Goal: Transaction & Acquisition: Complete application form

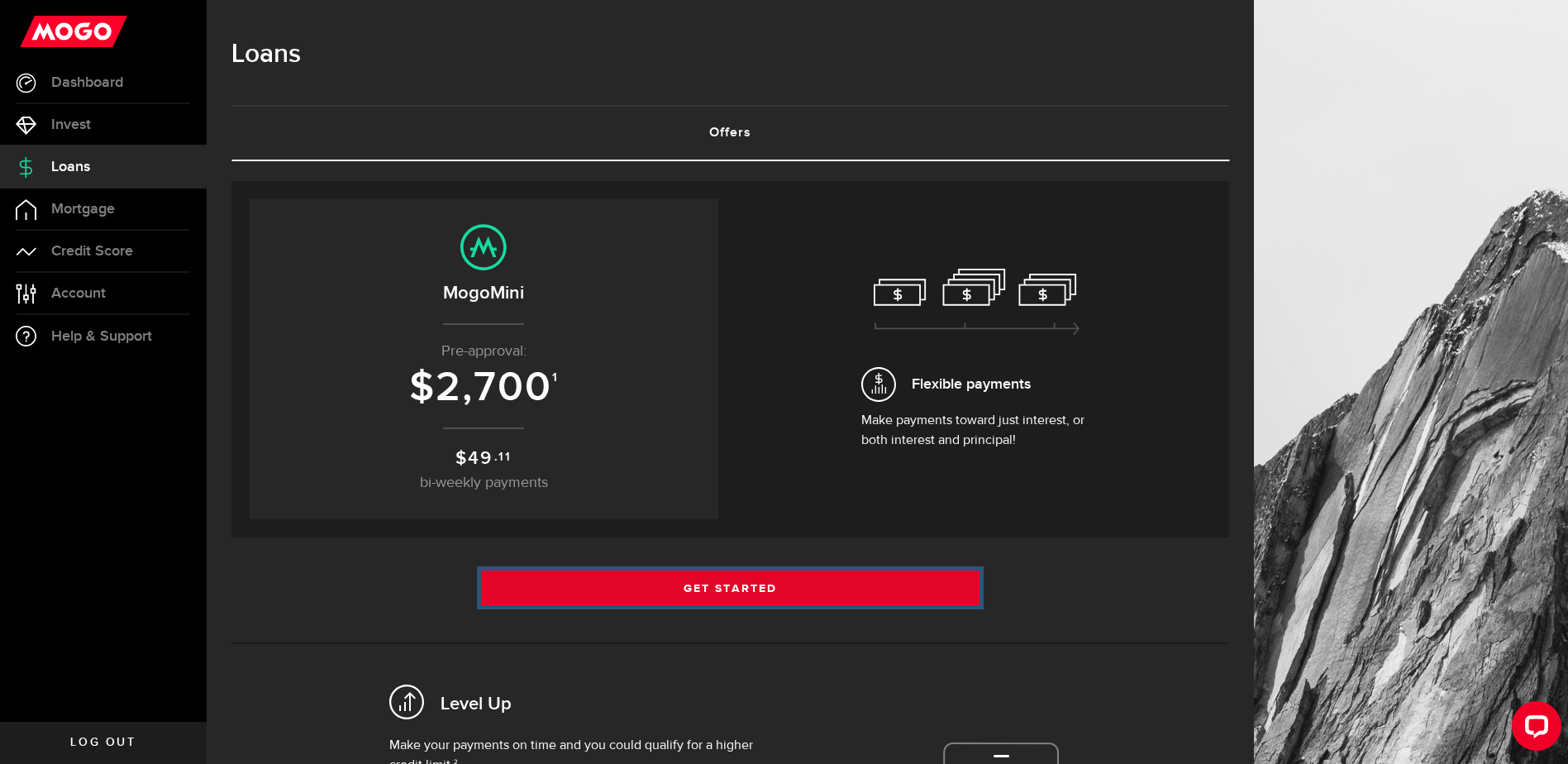
click at [737, 583] on link "Get Started" at bounding box center [730, 588] width 499 height 35
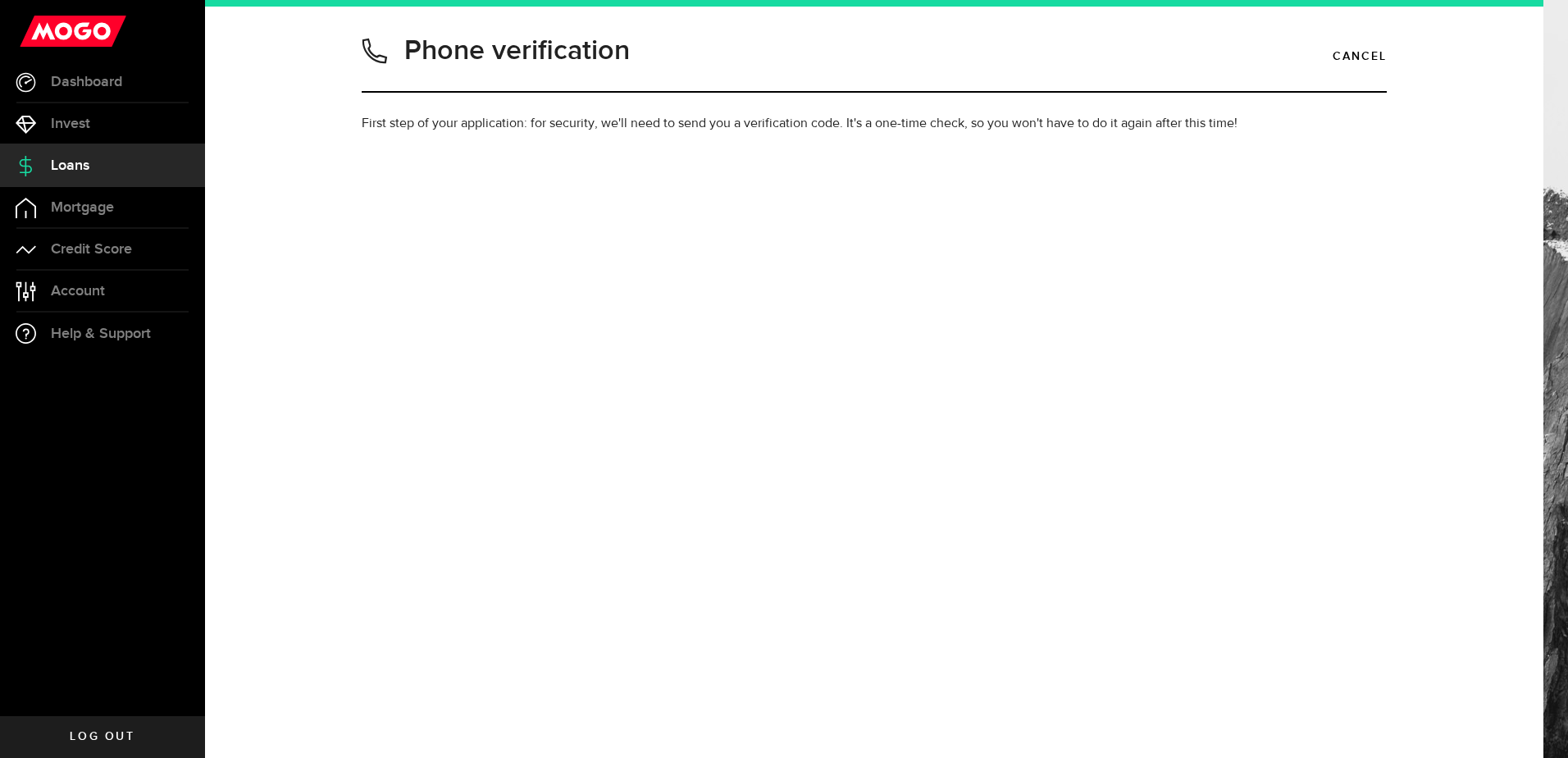
type input "4162060342"
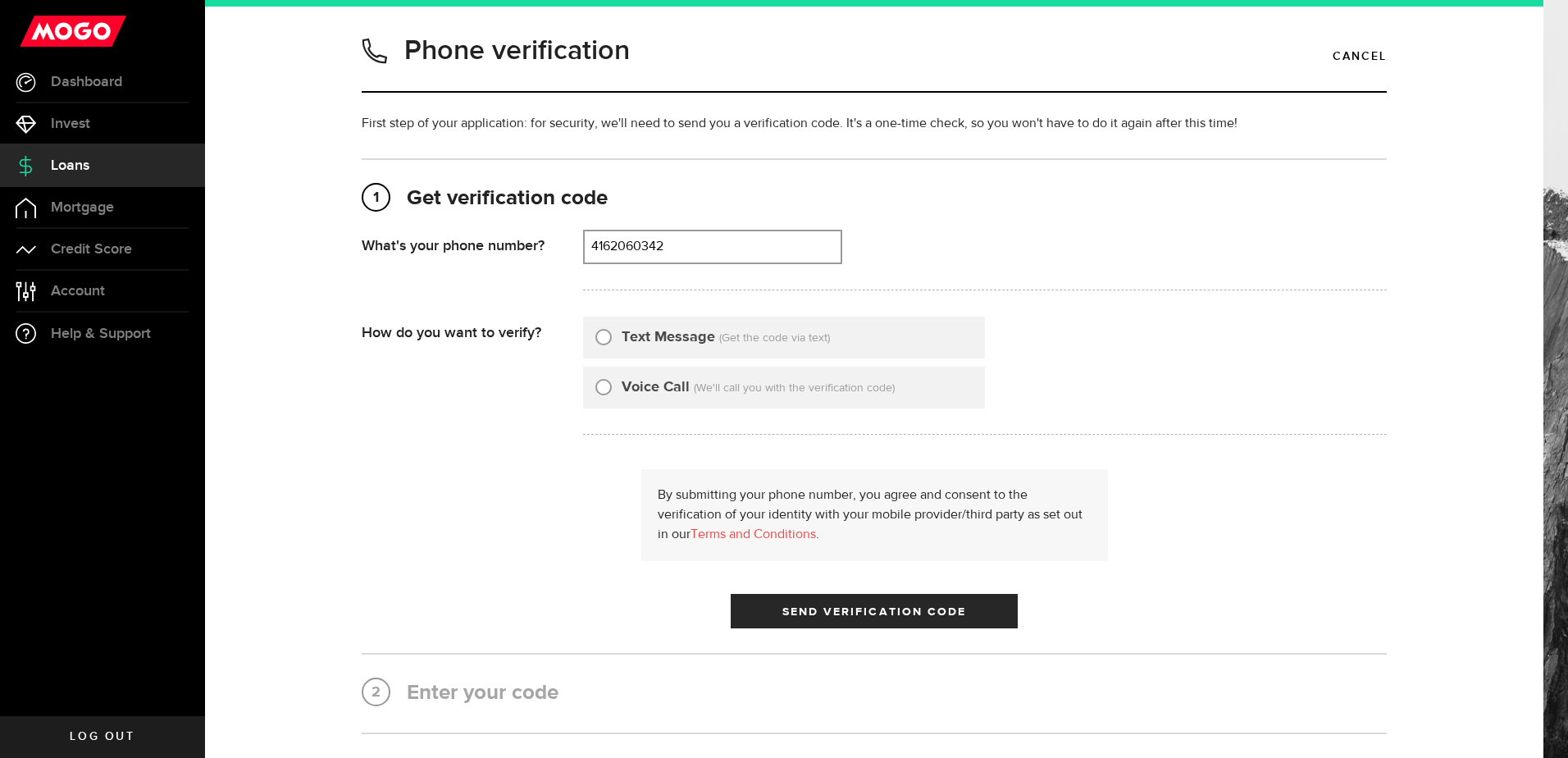
click at [603, 336] on input "Text Message" at bounding box center [603, 335] width 17 height 17
radio input "true"
click at [865, 613] on span "submit" at bounding box center [875, 615] width 20 height 20
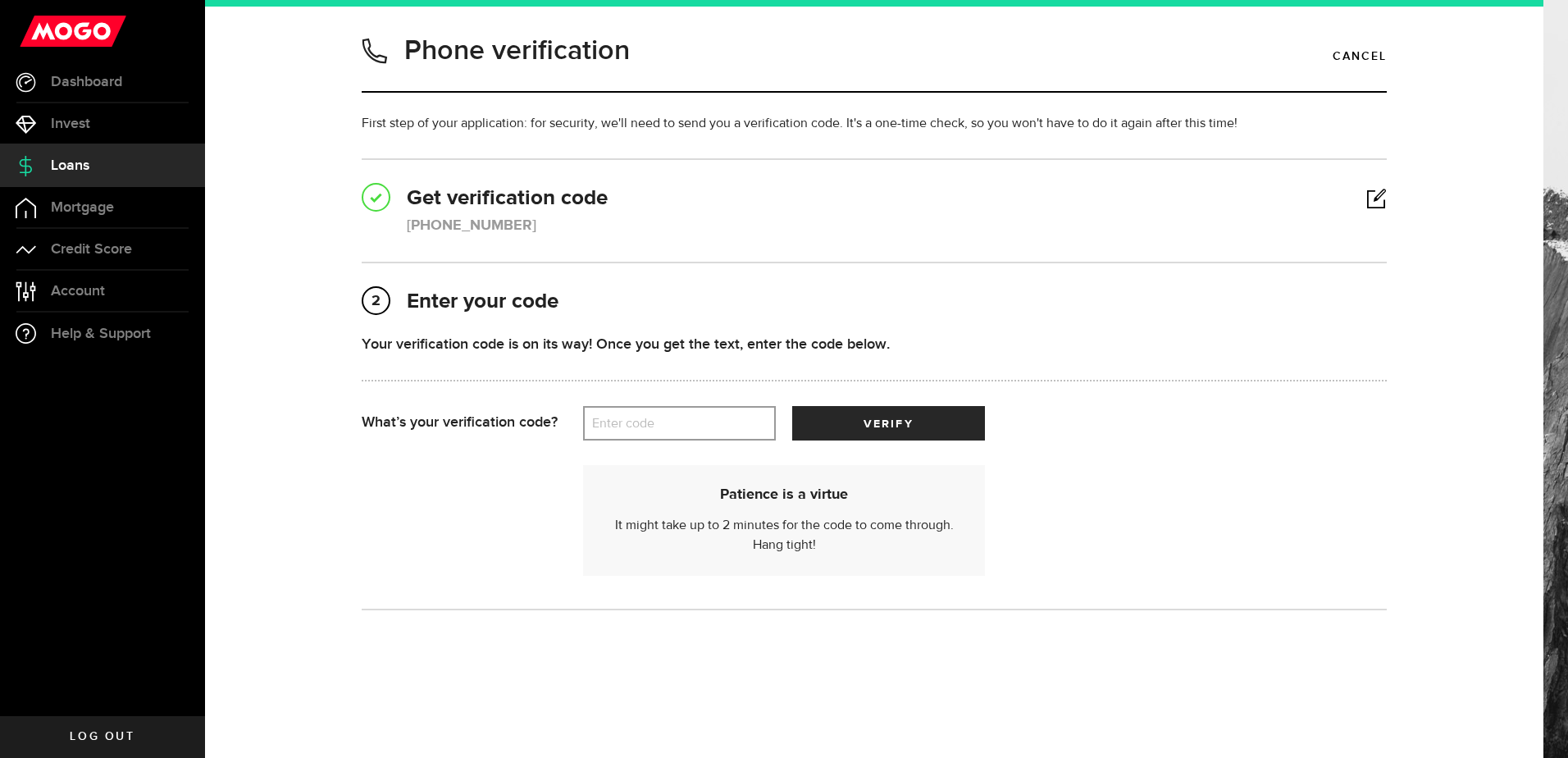
click at [646, 417] on label "Enter code" at bounding box center [679, 423] width 193 height 34
click at [646, 417] on input "Enter code" at bounding box center [679, 423] width 193 height 35
click at [625, 428] on label "Enter code" at bounding box center [679, 423] width 193 height 34
click at [625, 428] on input "Enter code" at bounding box center [679, 423] width 193 height 35
click at [603, 419] on label "Enter code" at bounding box center [679, 423] width 193 height 34
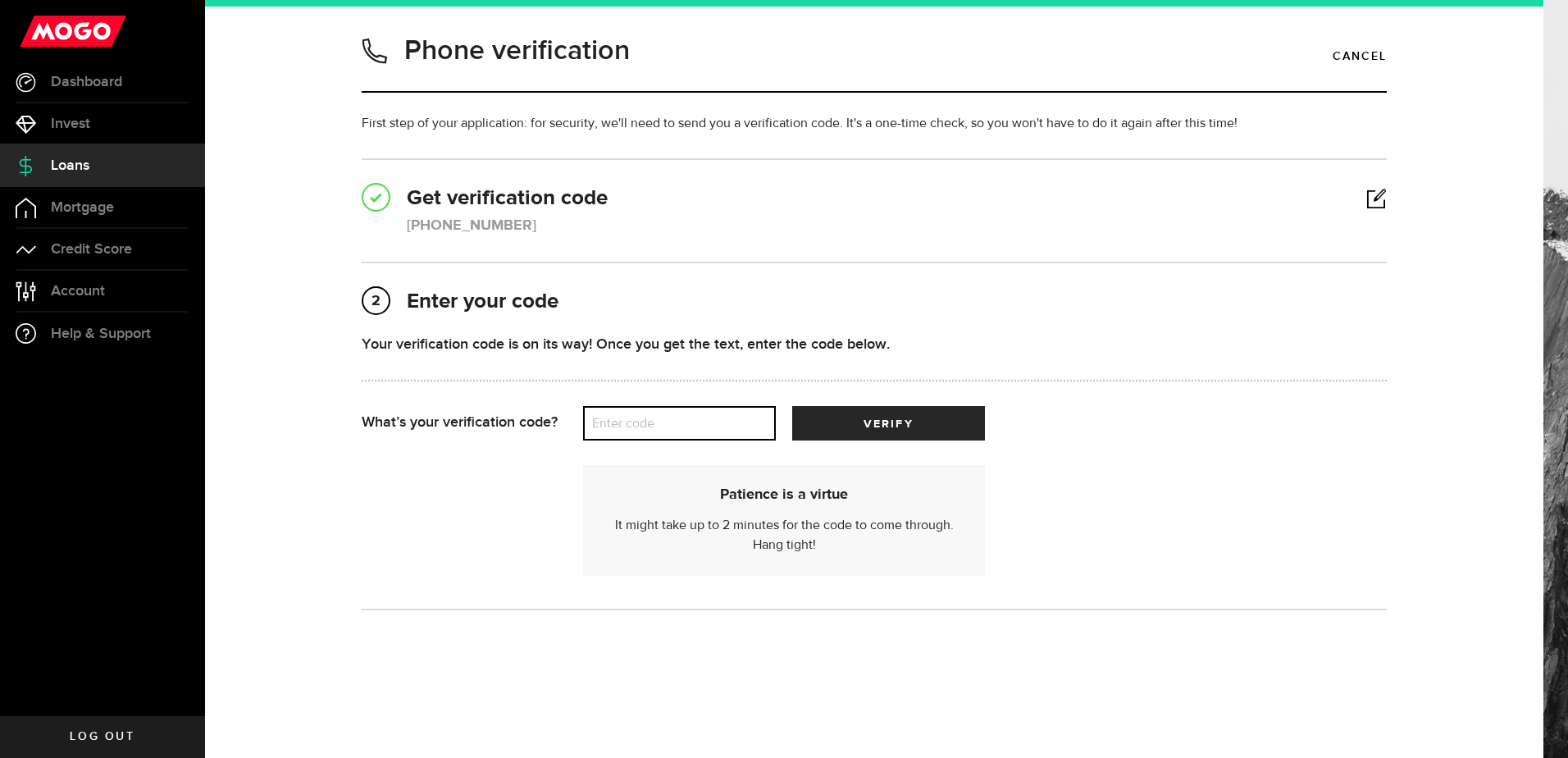
click at [603, 419] on input "Enter code" at bounding box center [679, 423] width 193 height 35
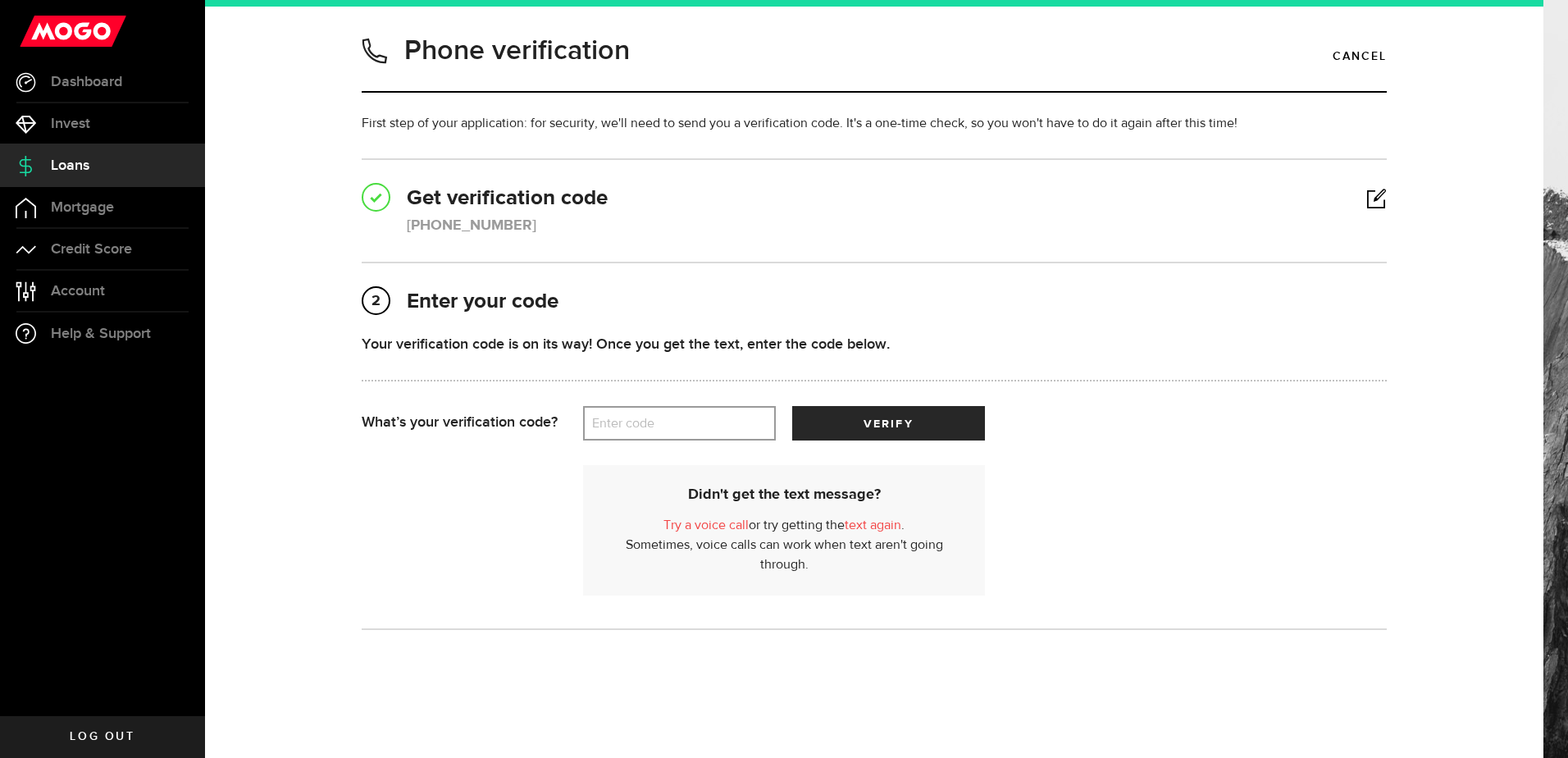
click at [870, 525] on link "text again" at bounding box center [873, 526] width 56 height 13
click at [684, 426] on label "Enter code" at bounding box center [679, 423] width 193 height 34
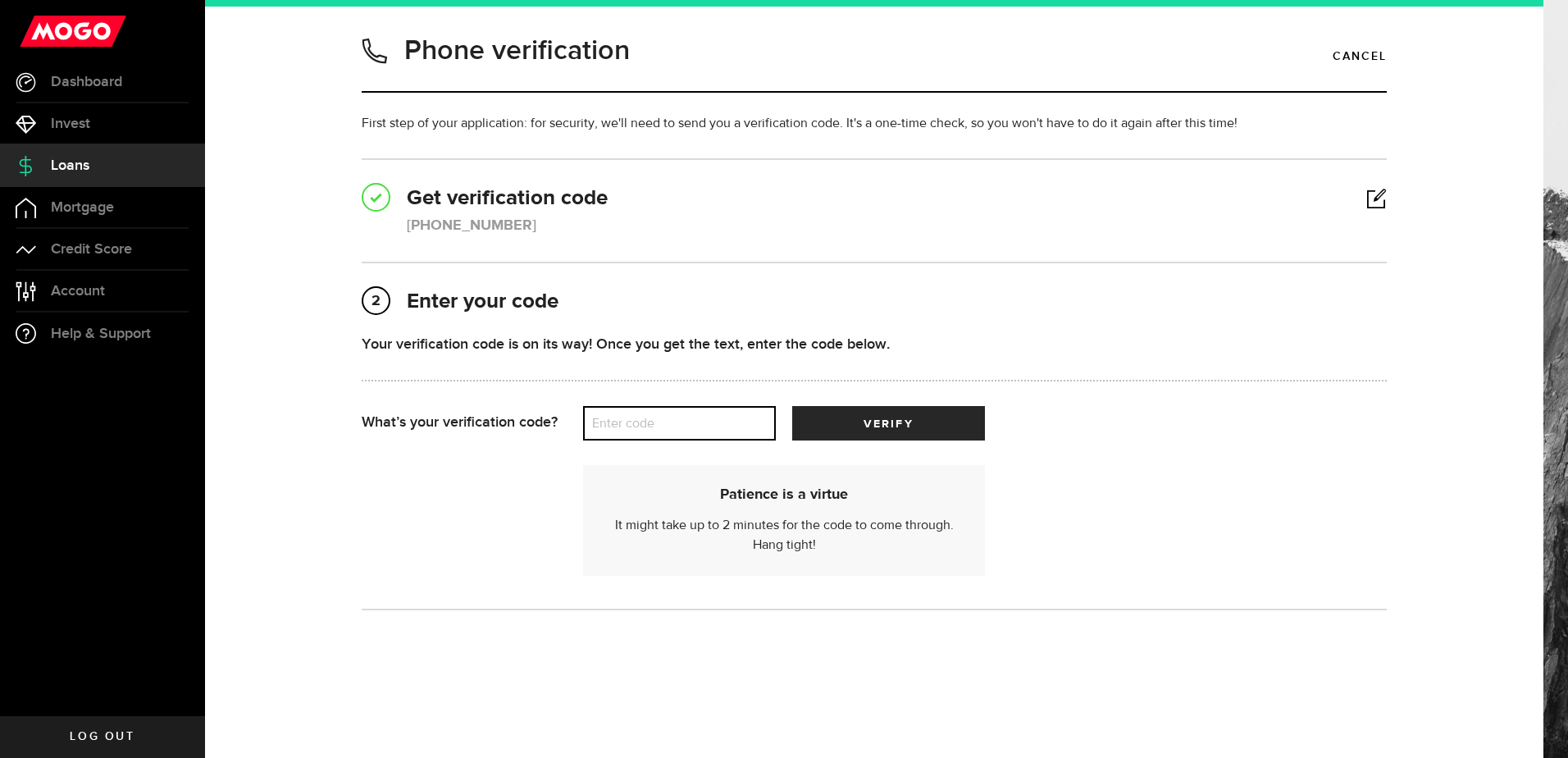
click at [684, 426] on input "Enter code" at bounding box center [679, 423] width 193 height 35
type input "49608"
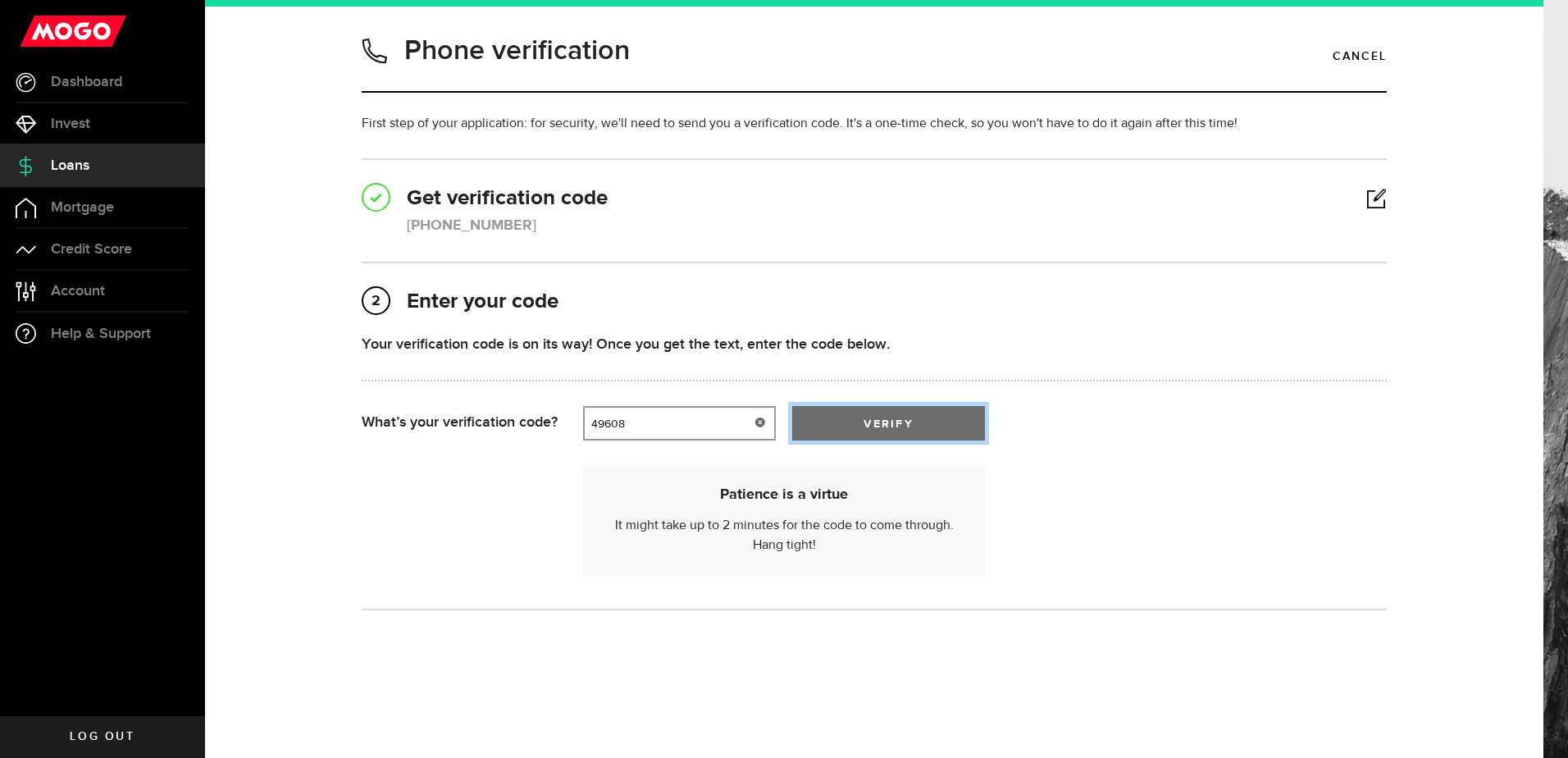
click at [853, 414] on button "verify" at bounding box center [888, 423] width 193 height 35
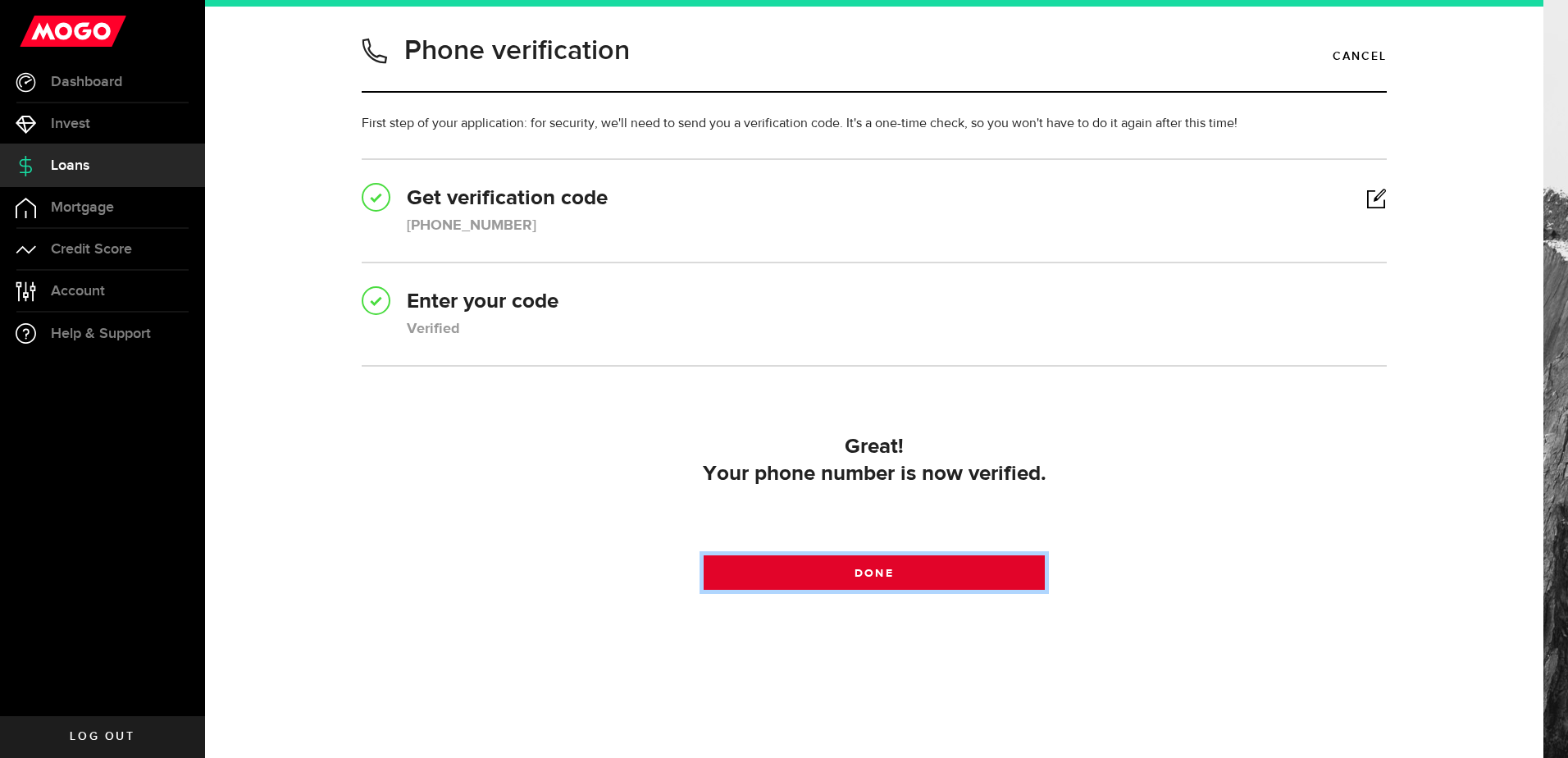
click at [885, 573] on span "Done" at bounding box center [874, 574] width 39 height 12
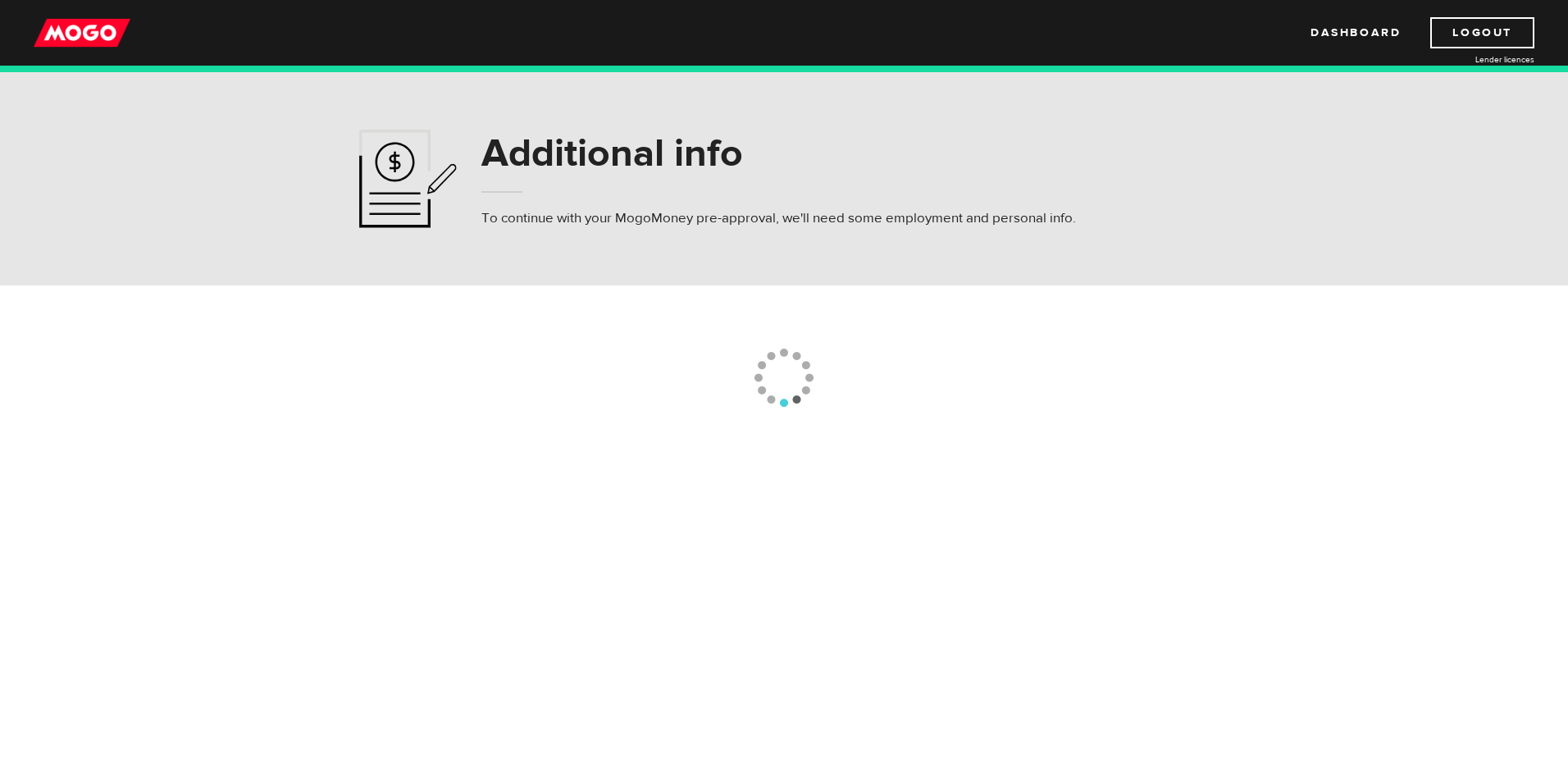
select select
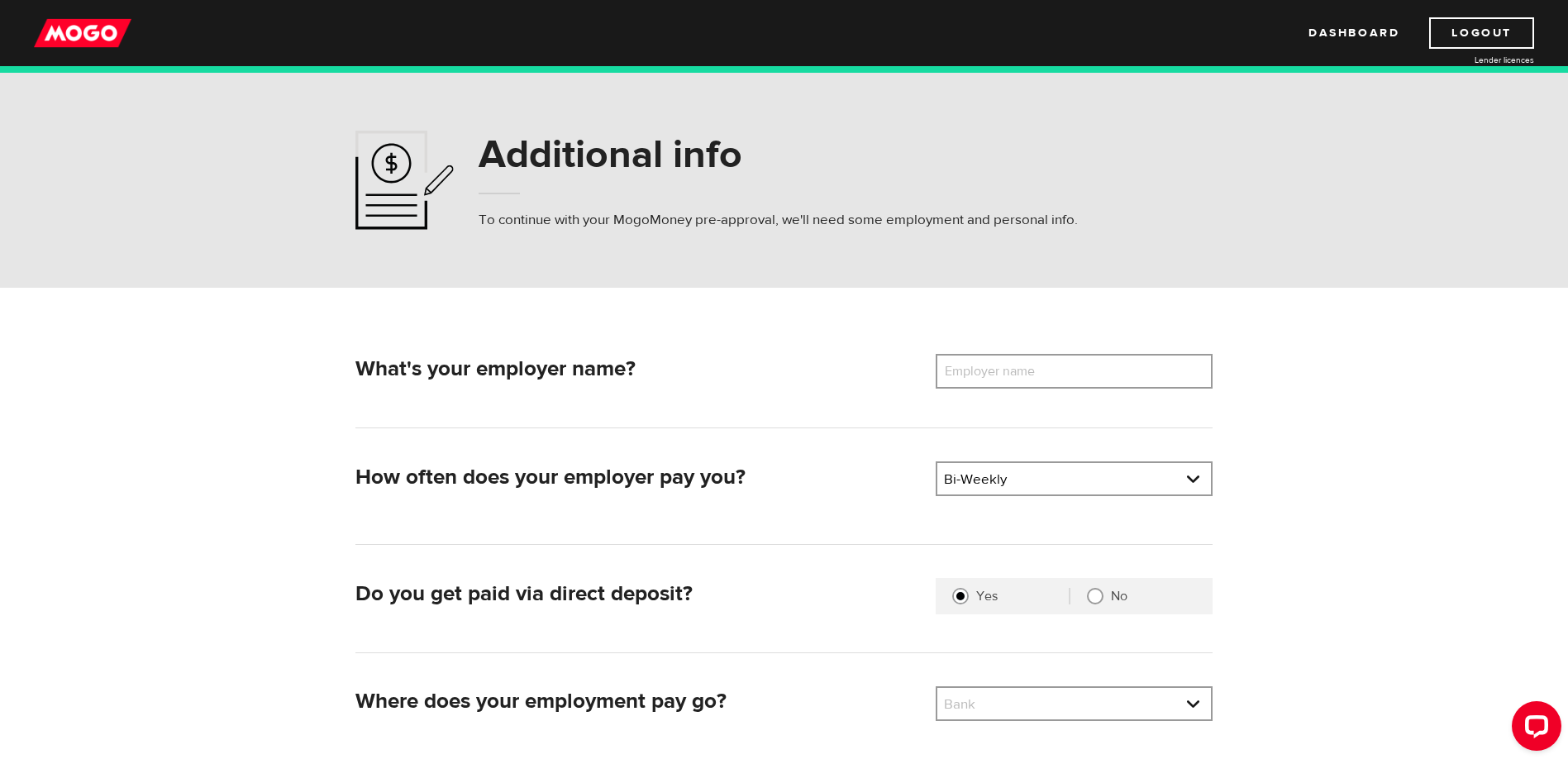
click at [1031, 380] on label "Employer name" at bounding box center [1002, 372] width 133 height 35
click at [1031, 380] on input "Employer name" at bounding box center [1074, 372] width 277 height 35
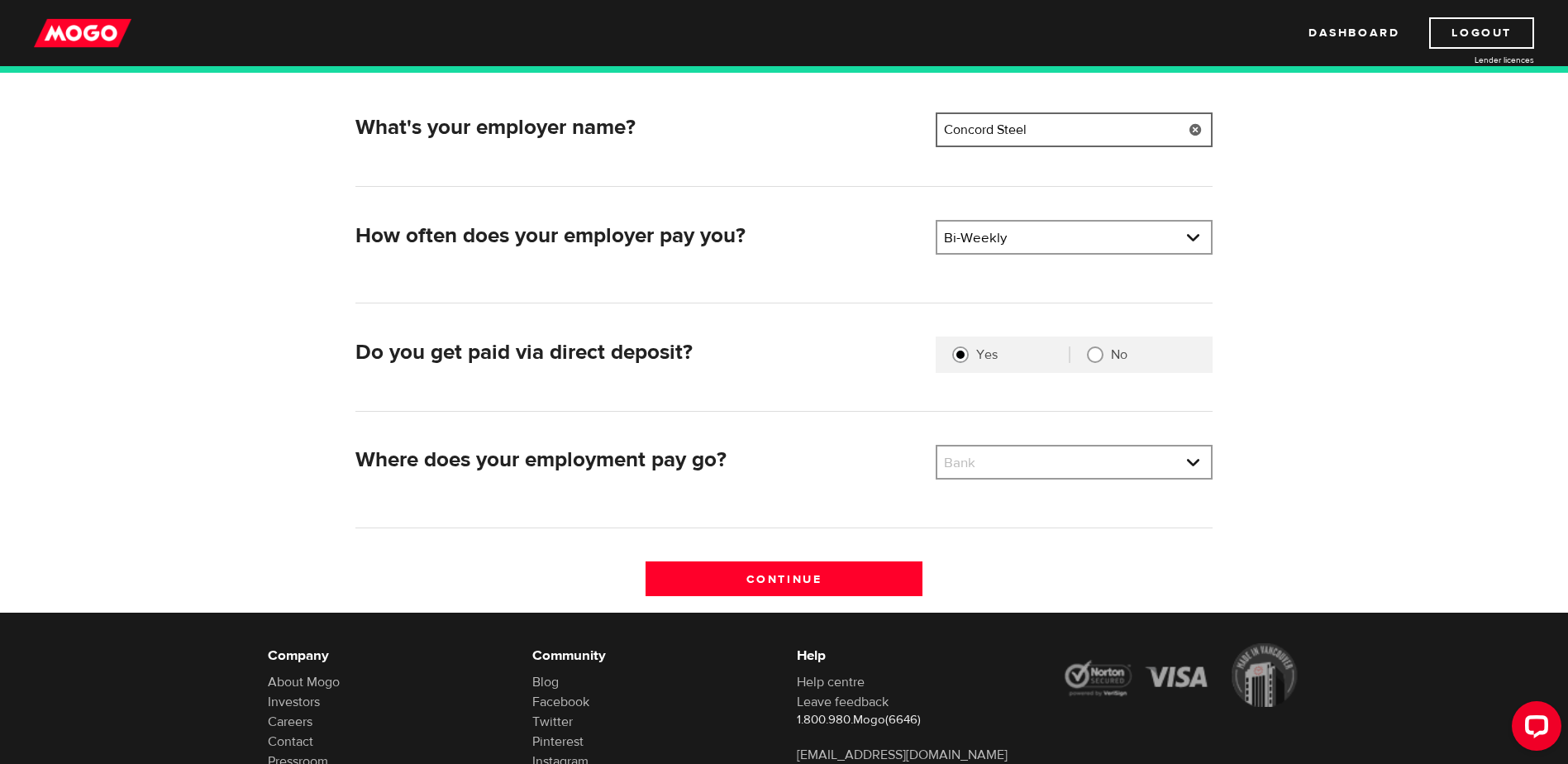
scroll to position [248, 0]
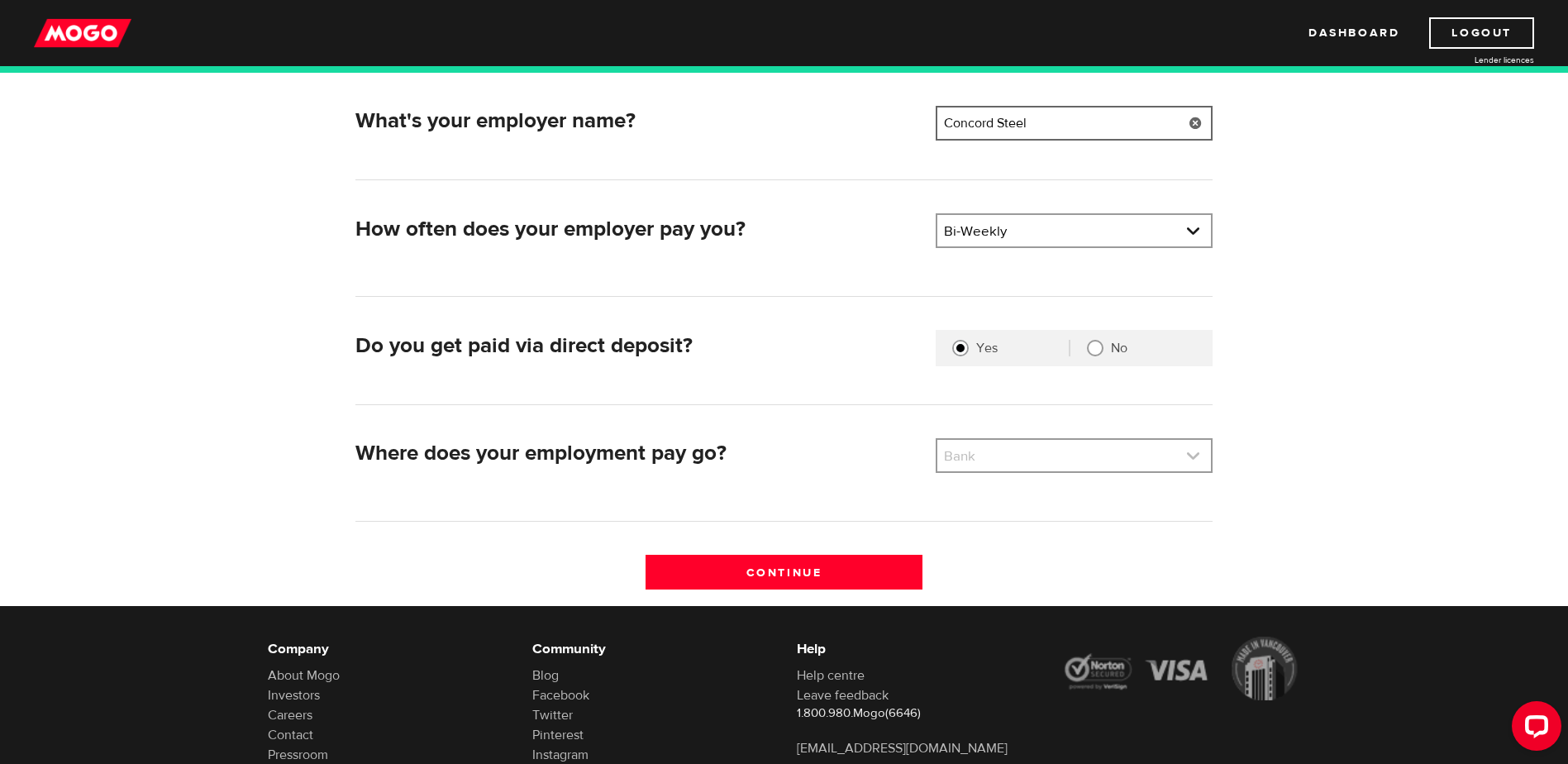
type input "Concord Steel"
click at [1193, 457] on link at bounding box center [1074, 456] width 273 height 32
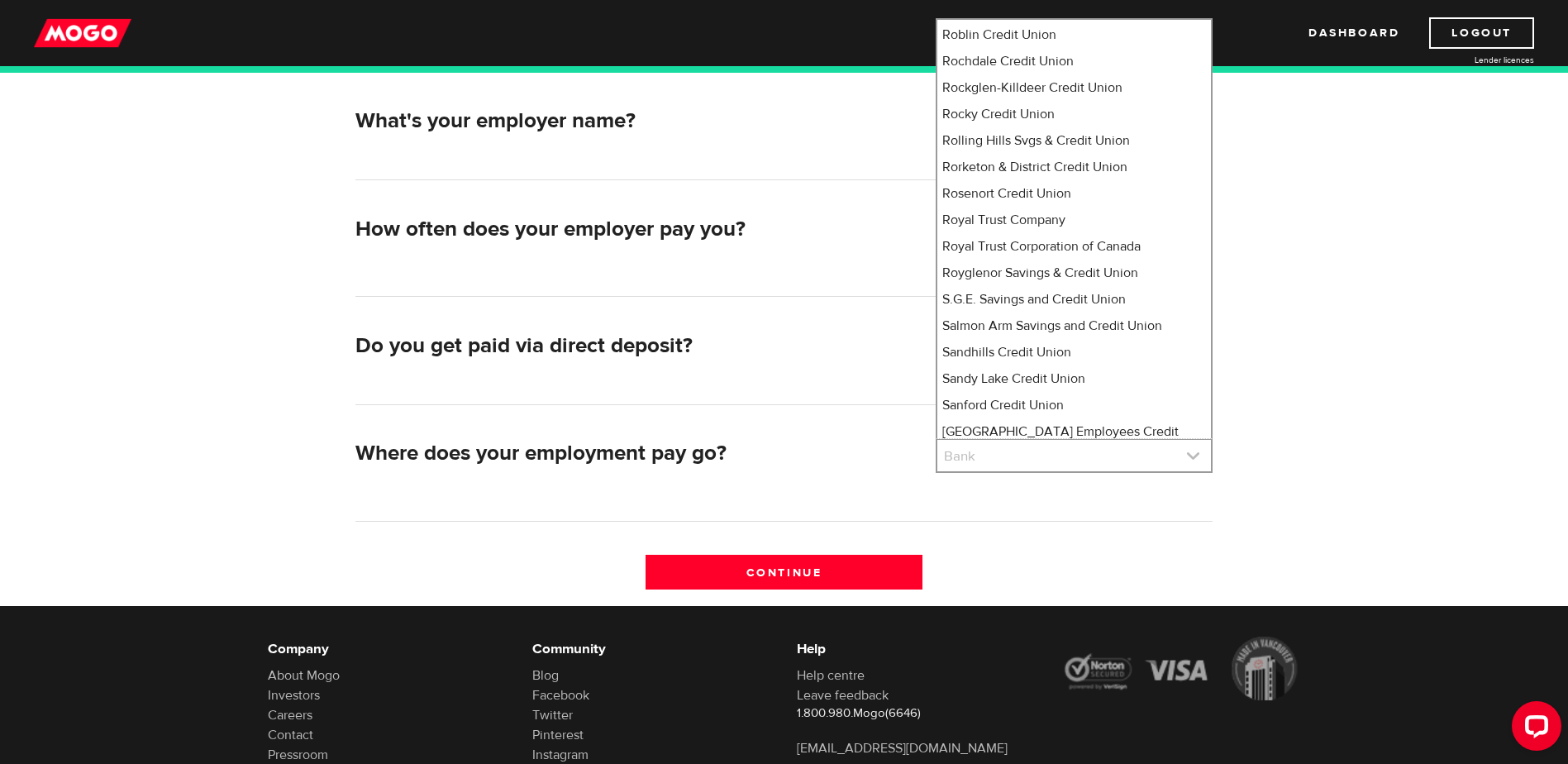
scroll to position [10791, 0]
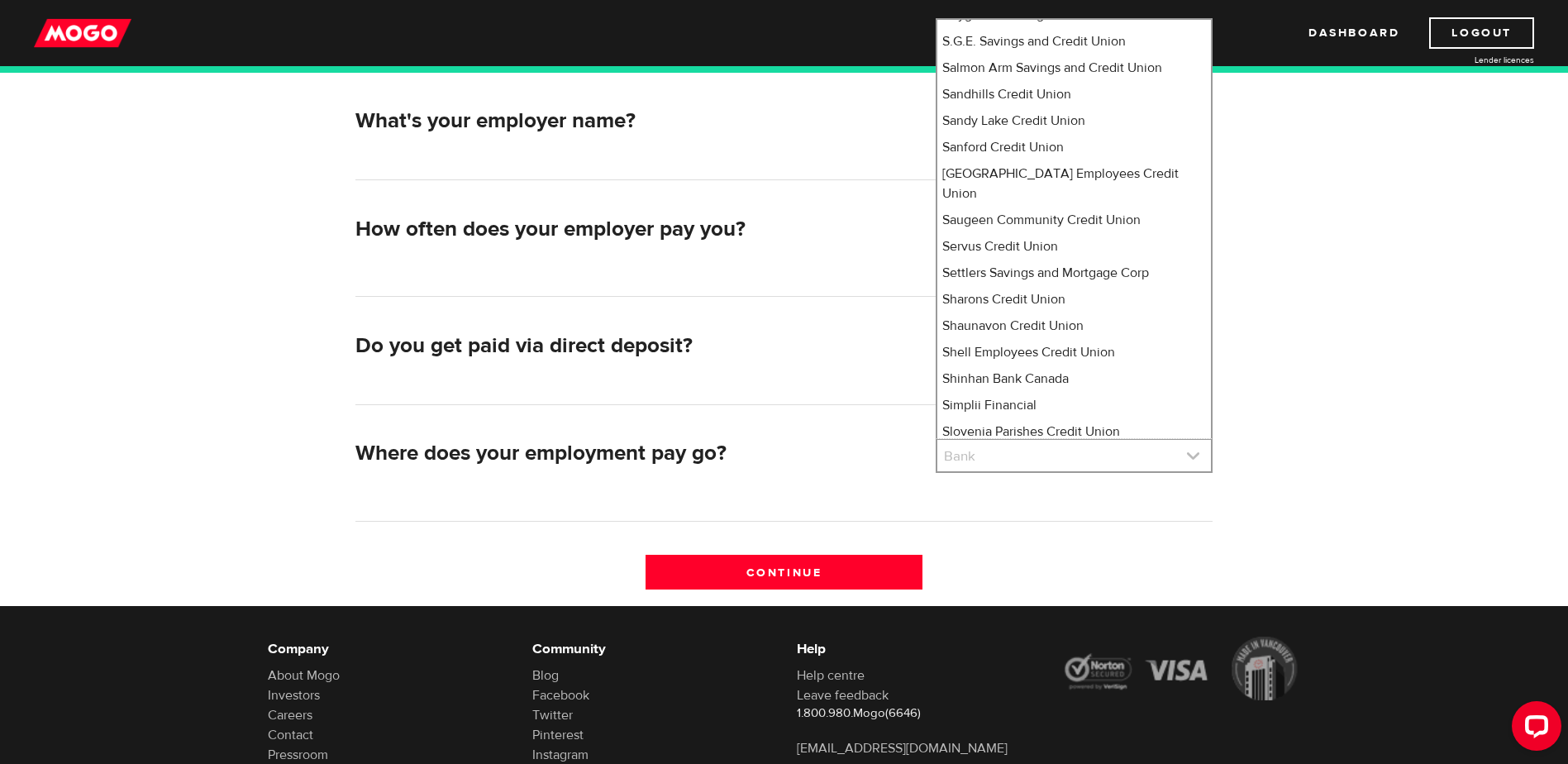
click at [1011, 457] on link at bounding box center [1074, 456] width 273 height 32
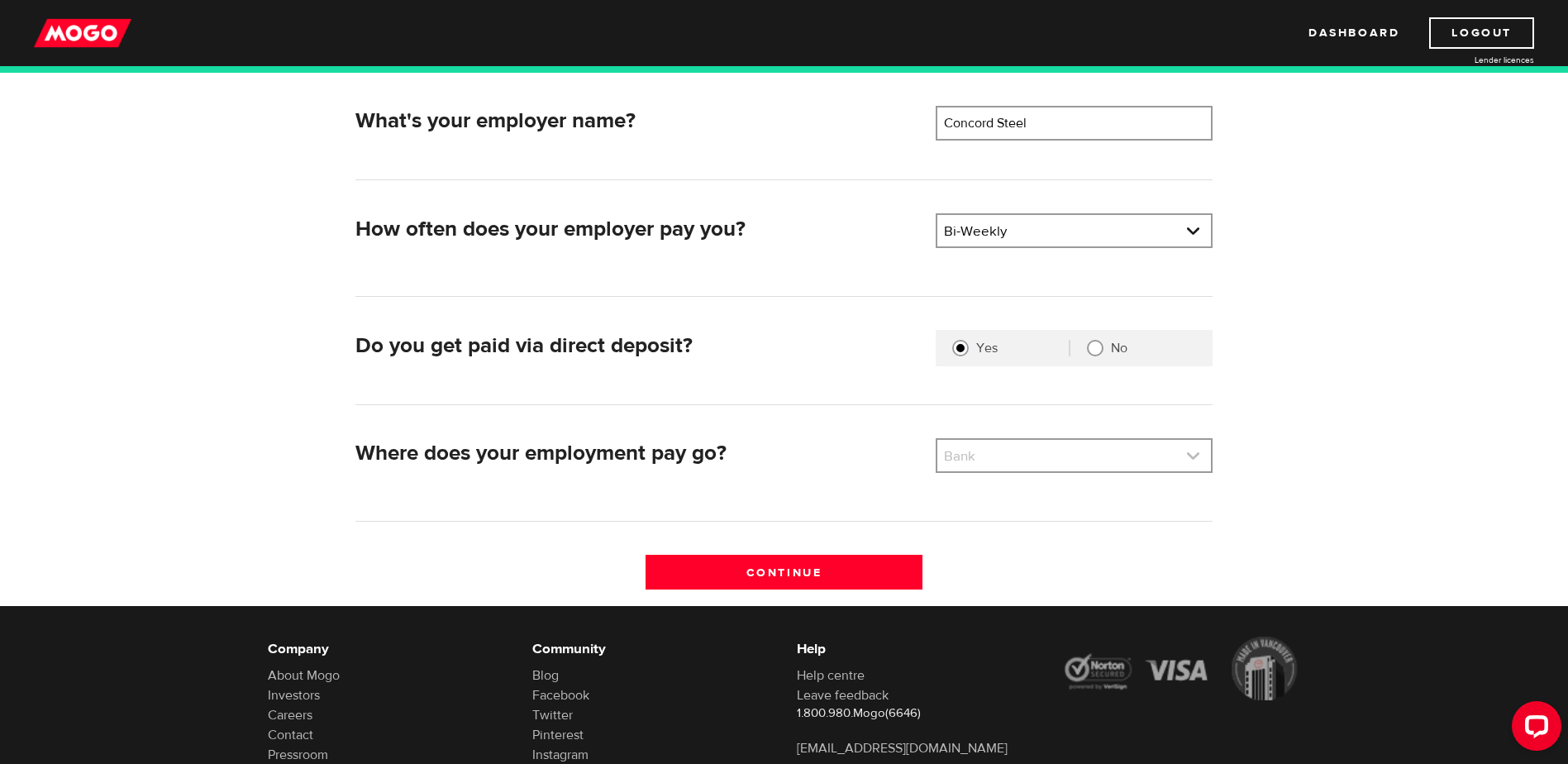
click at [993, 449] on link at bounding box center [1074, 456] width 273 height 32
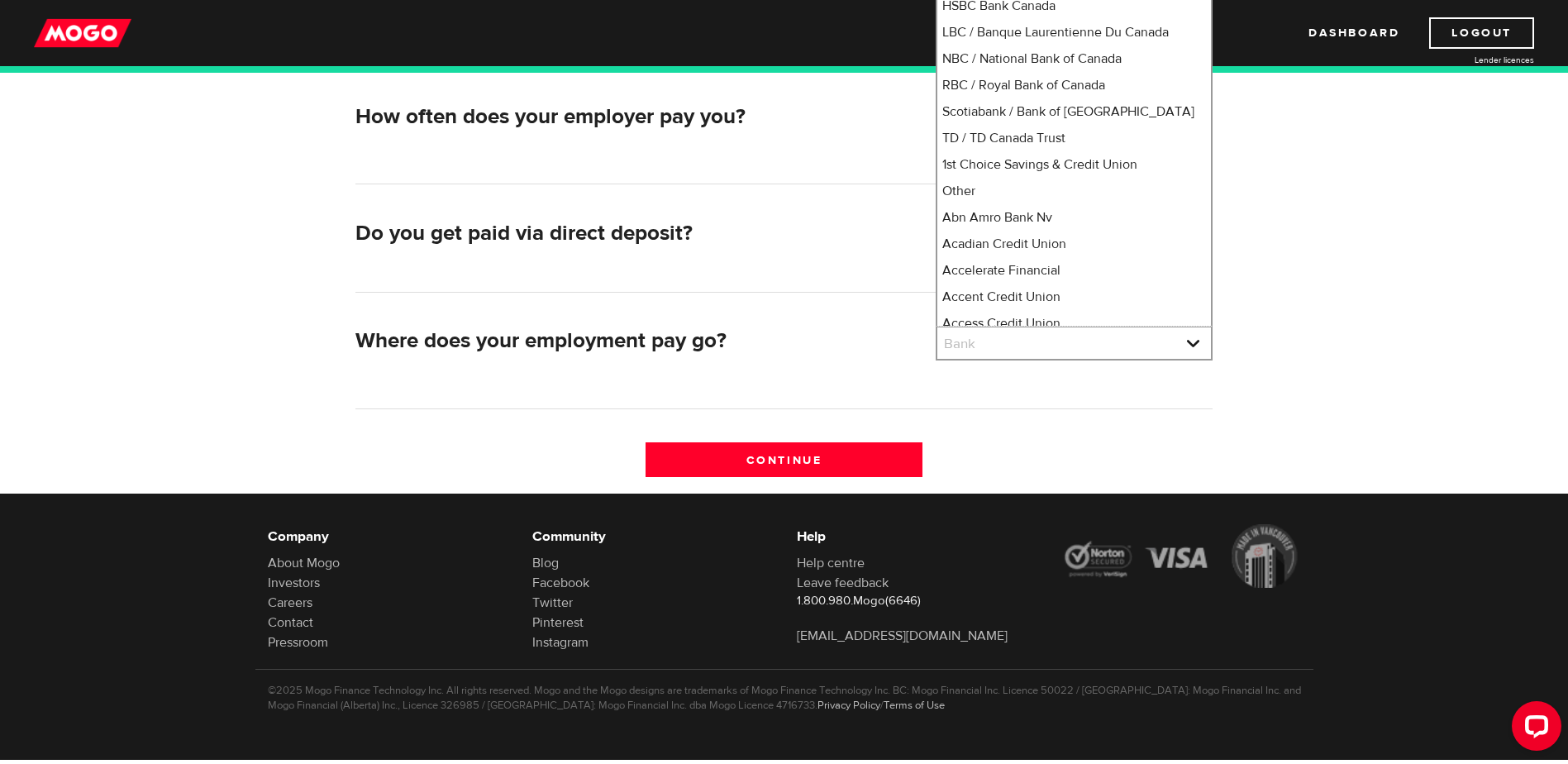
scroll to position [0, 0]
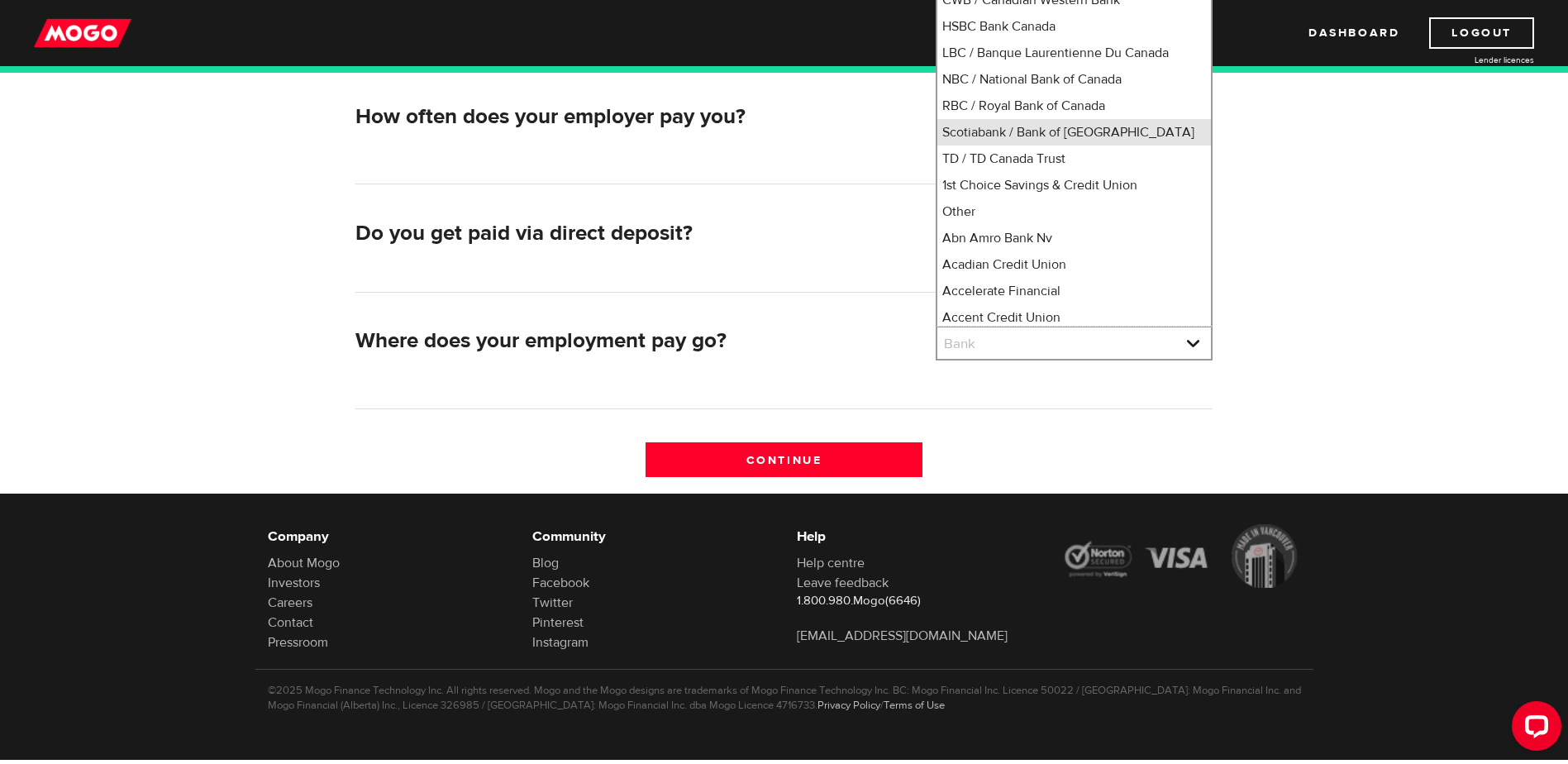
click at [1122, 146] on li "Scotiabank / Bank of Nova Scotia" at bounding box center [1074, 132] width 273 height 27
select select "2"
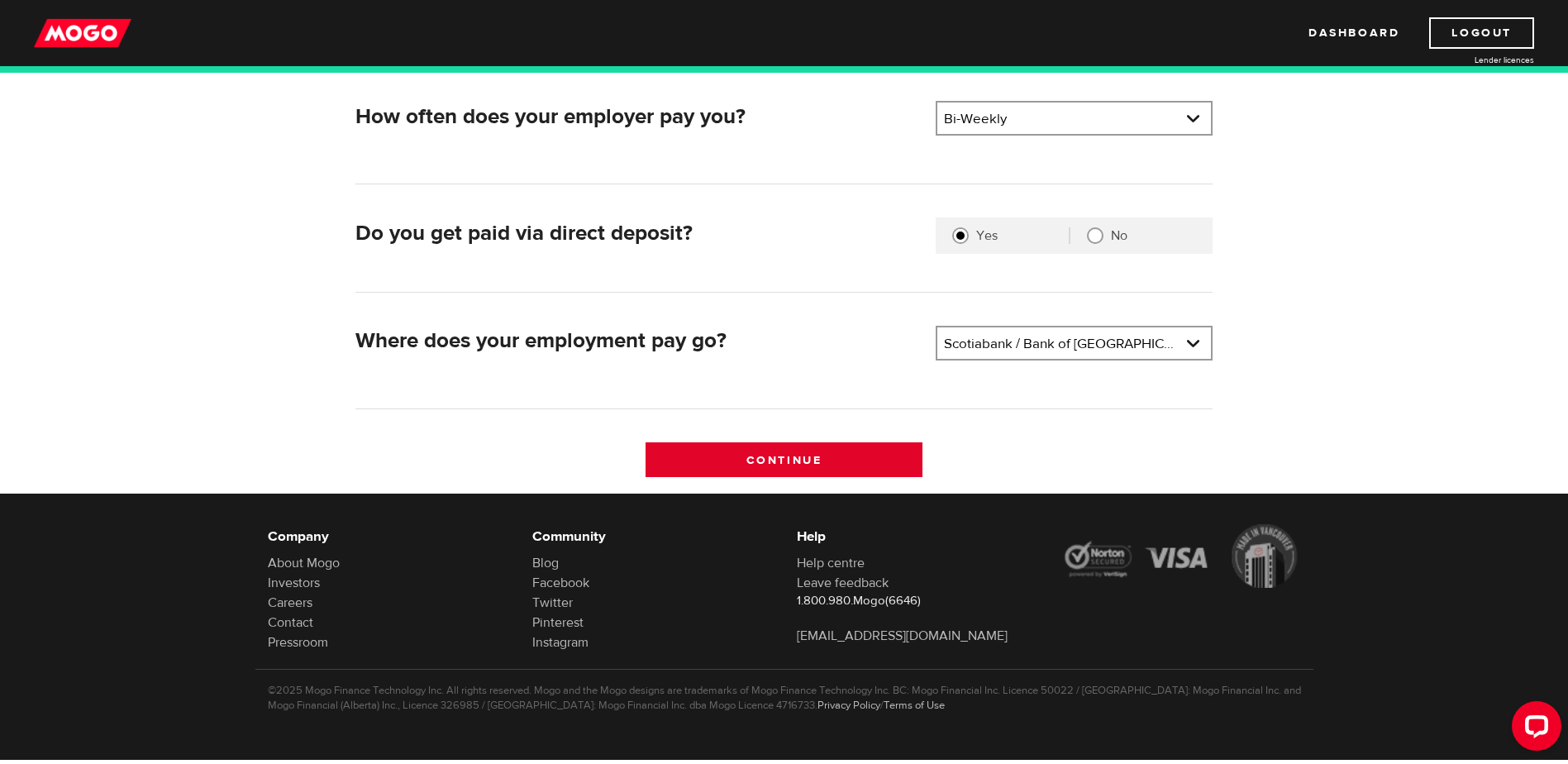
click at [809, 456] on input "Continue" at bounding box center [784, 460] width 277 height 35
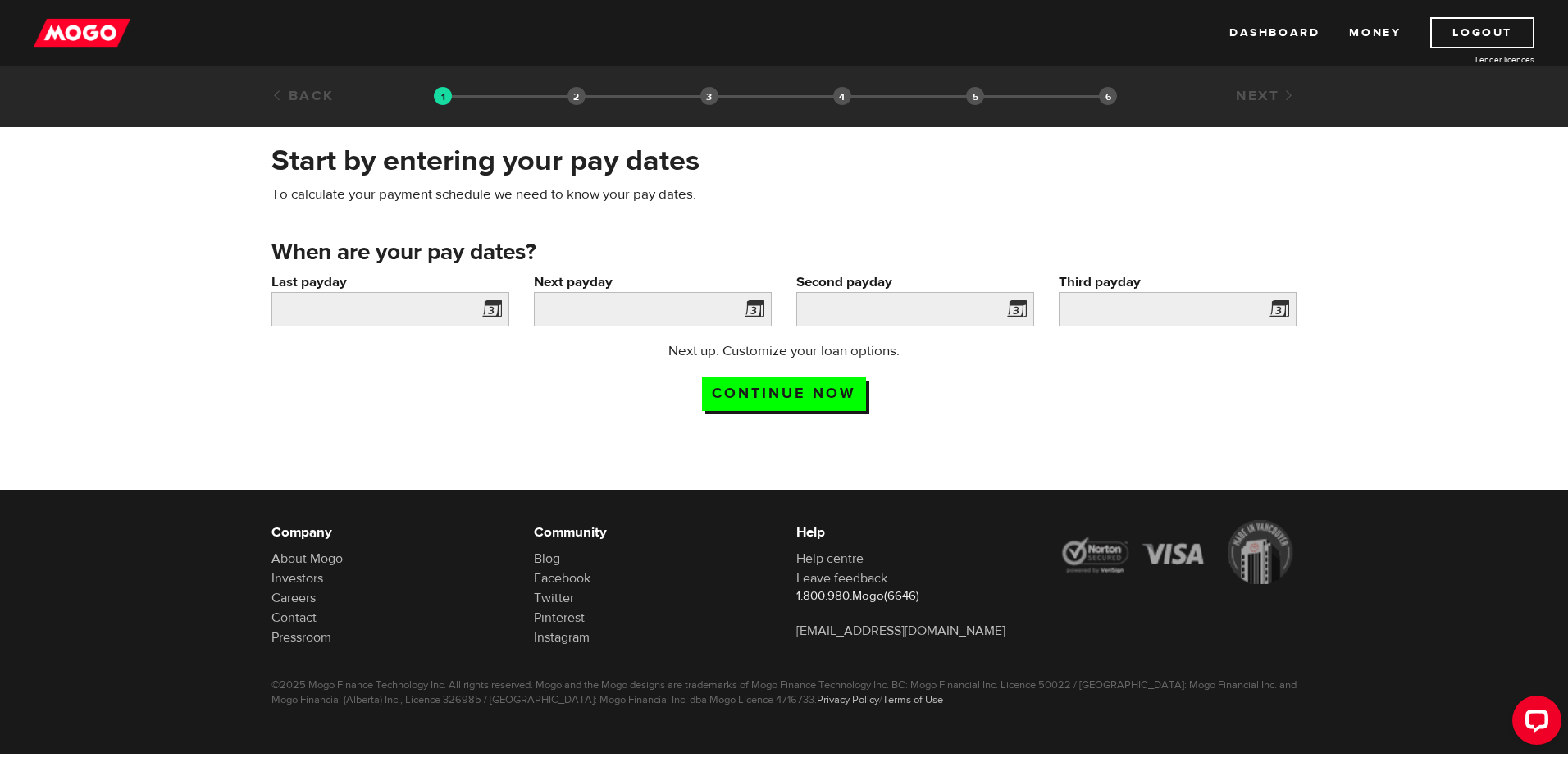
click at [487, 307] on span at bounding box center [489, 312] width 25 height 26
click at [496, 310] on span at bounding box center [489, 312] width 25 height 26
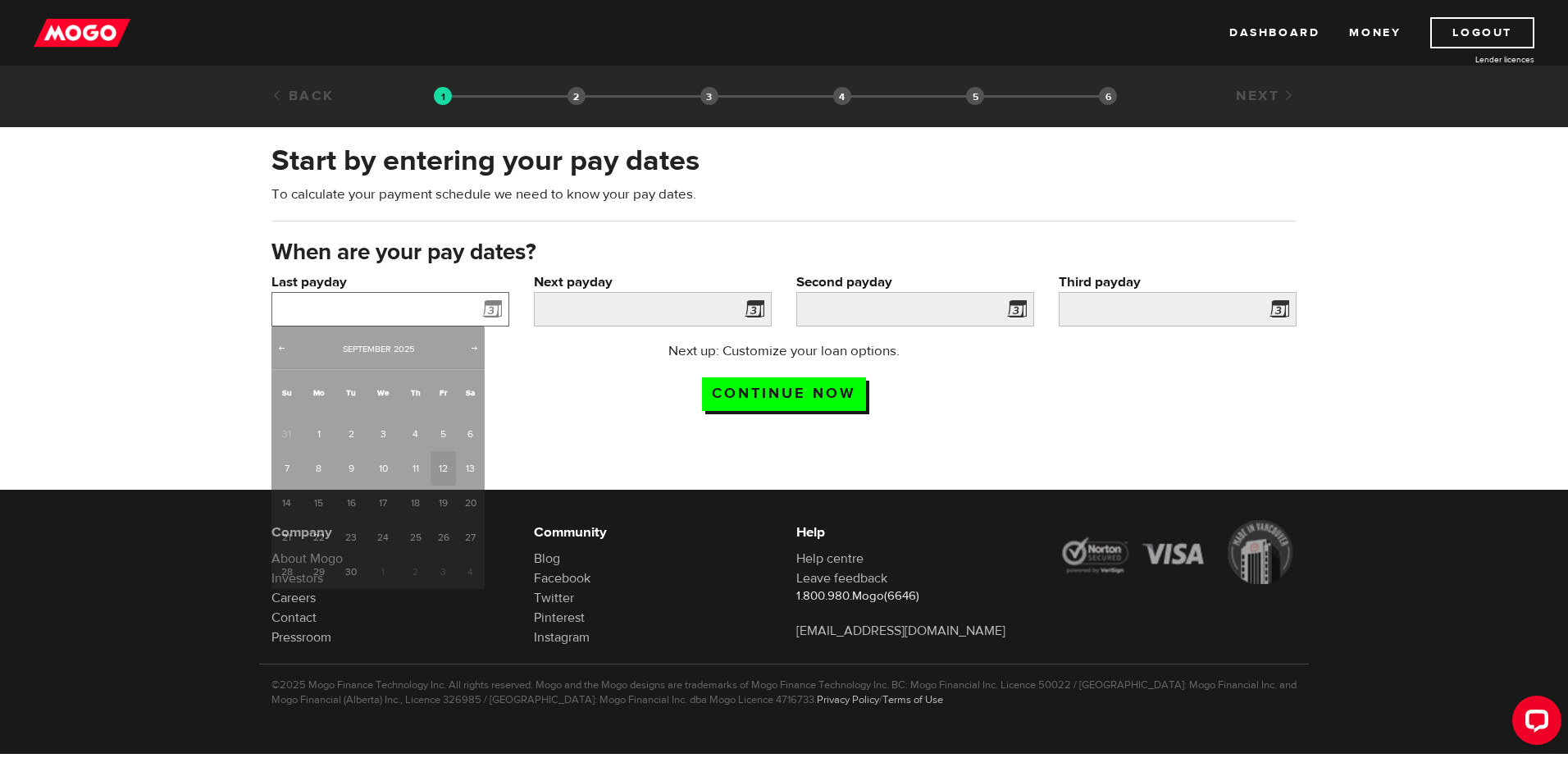
click at [421, 305] on input "Last payday" at bounding box center [390, 309] width 238 height 35
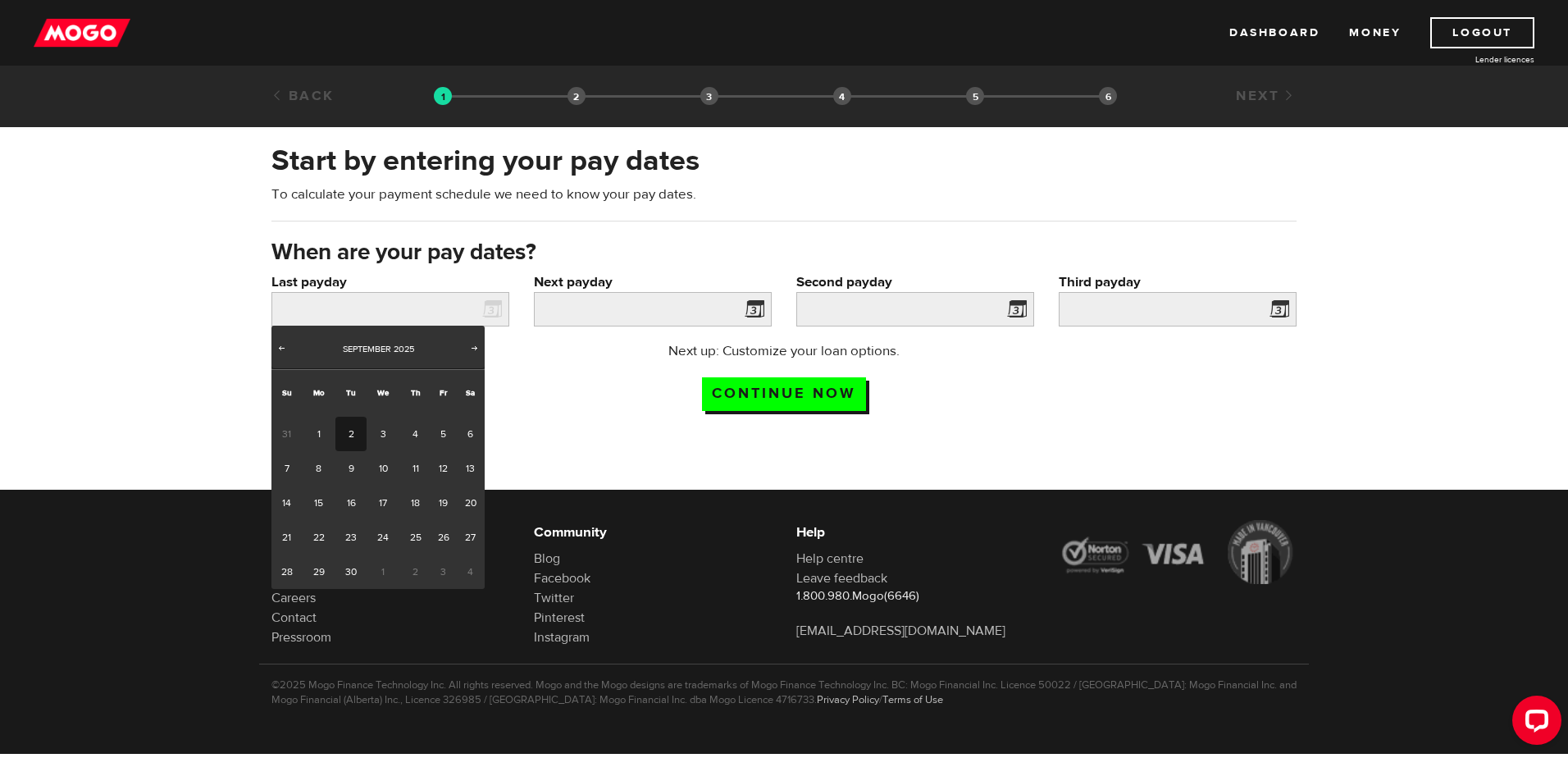
click at [352, 435] on link "2" at bounding box center [350, 434] width 31 height 35
type input "2025/09/02"
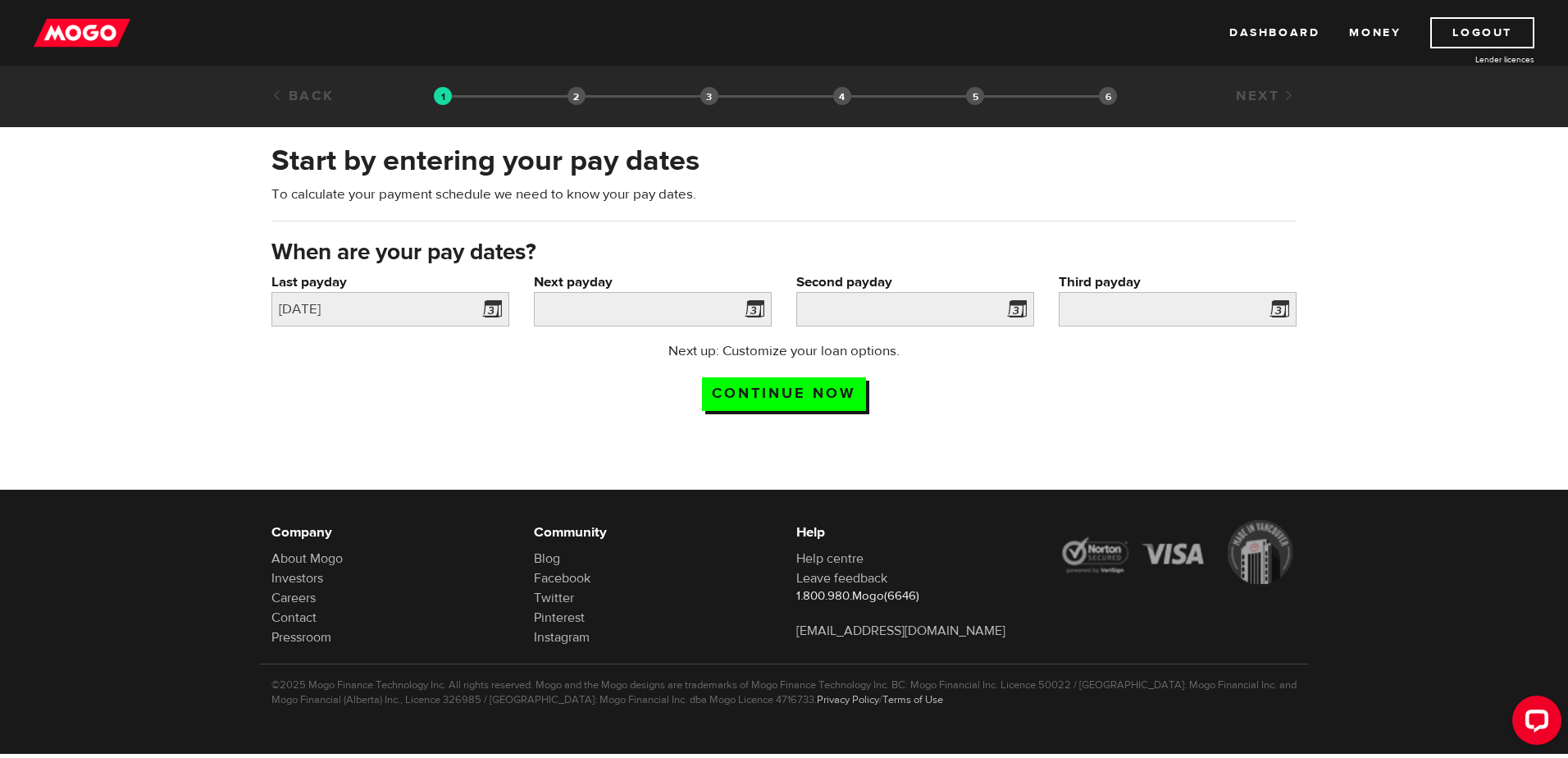
click at [754, 313] on span at bounding box center [751, 312] width 25 height 26
click at [751, 307] on span at bounding box center [751, 312] width 25 height 26
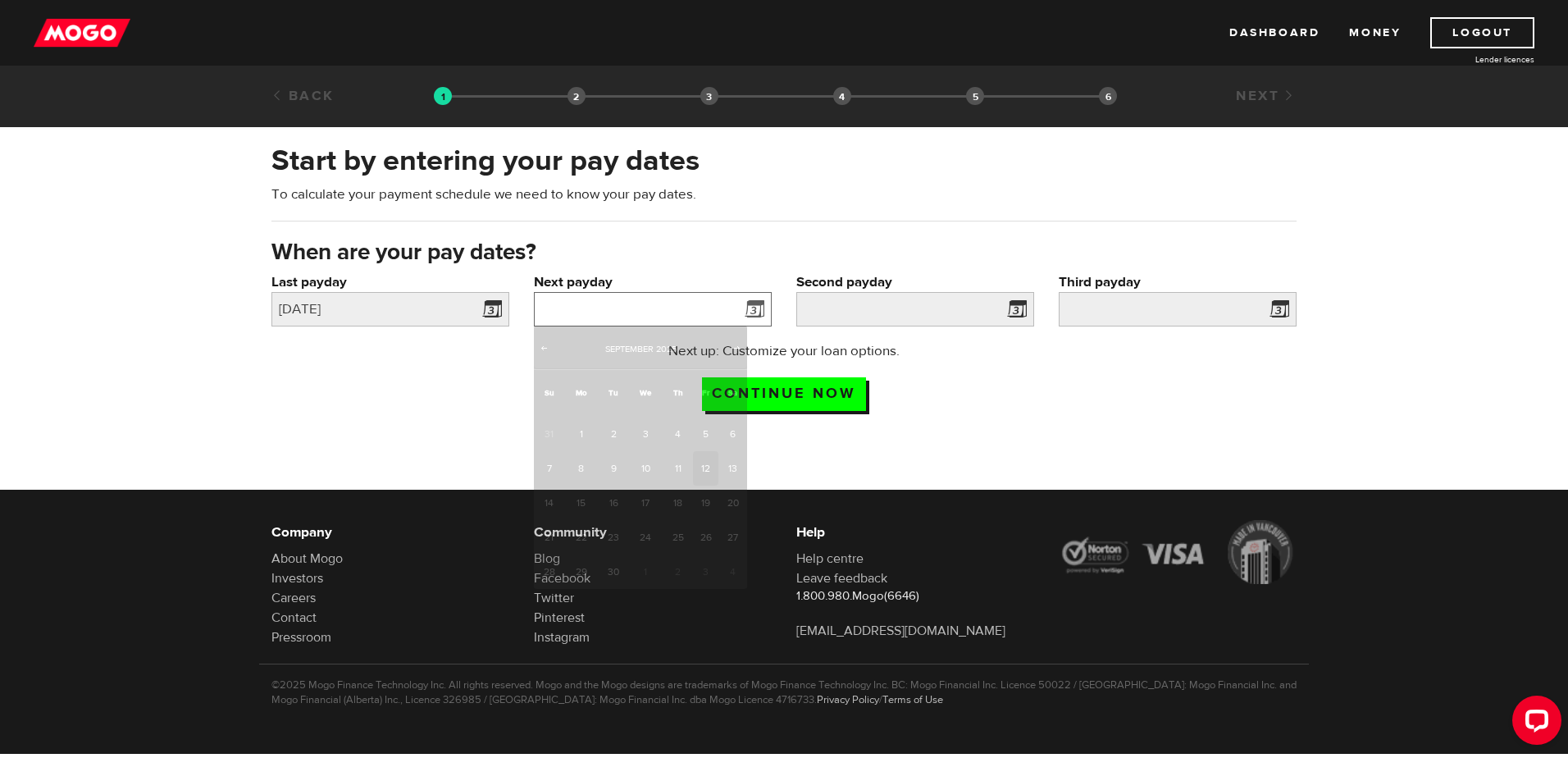
click at [696, 312] on input "Next payday" at bounding box center [653, 309] width 238 height 35
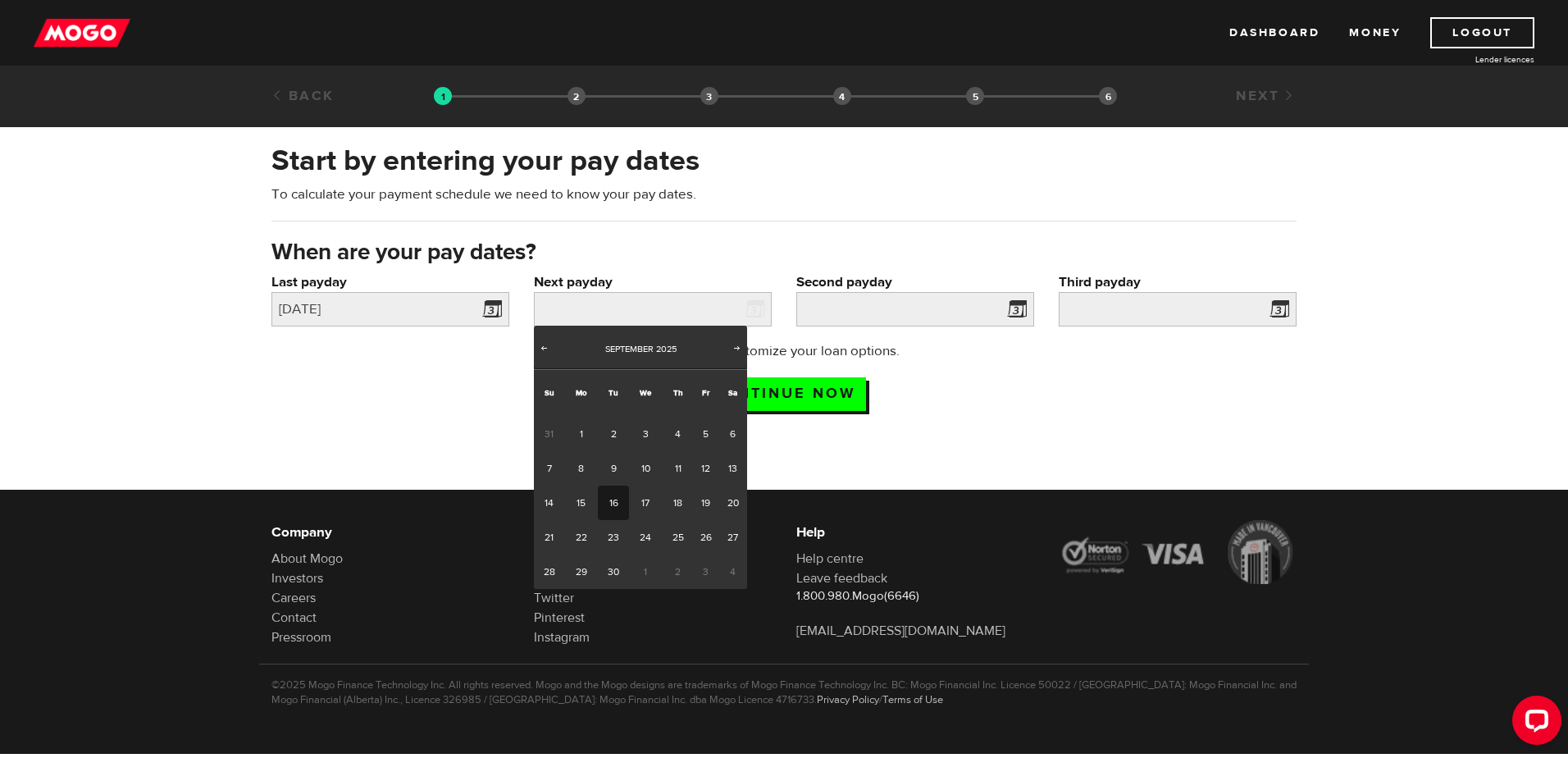
click at [603, 503] on link "16" at bounding box center [612, 503] width 31 height 35
type input "2025/09/16"
type input "2025/9/30"
type input "2025/10/14"
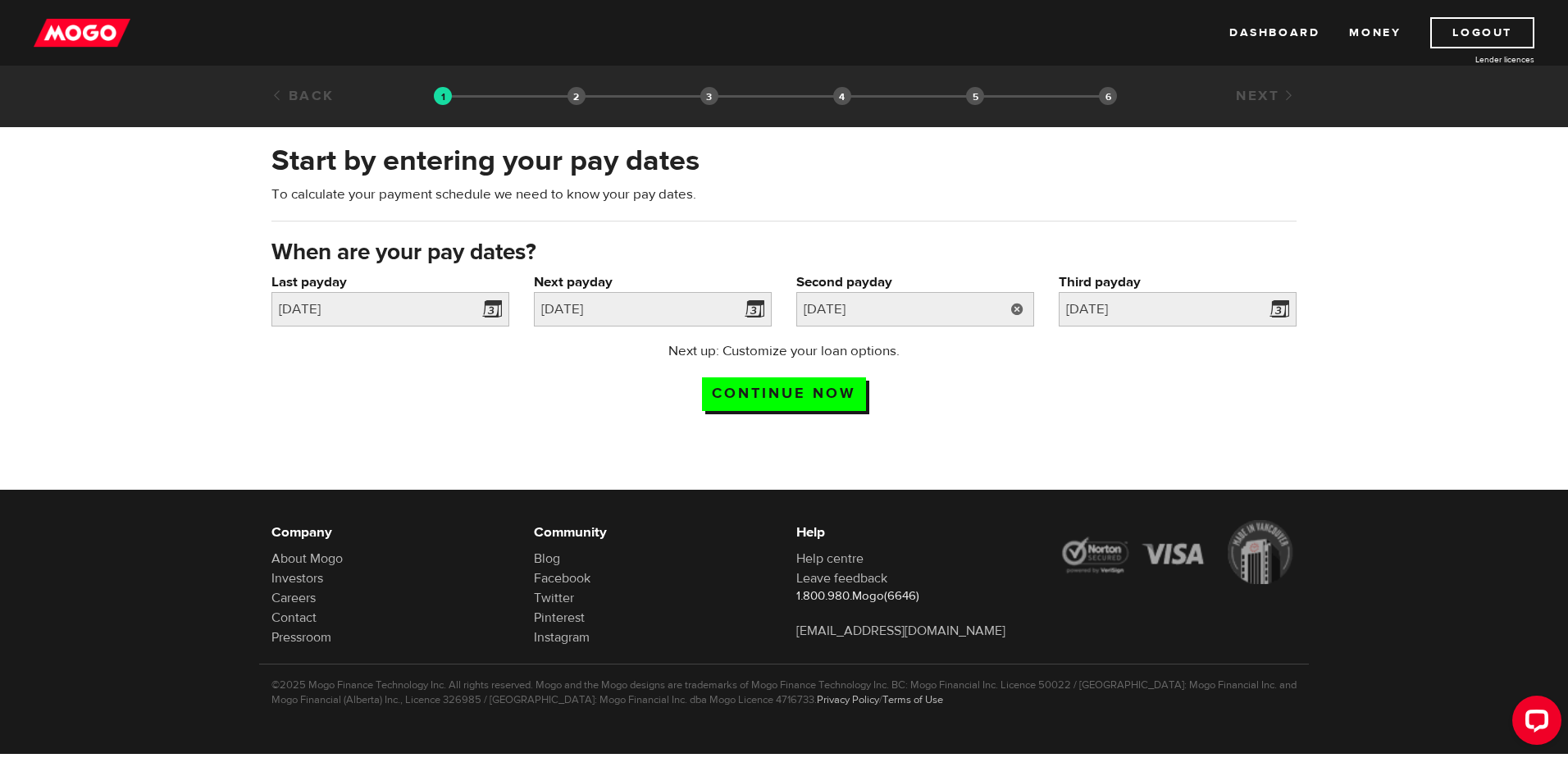
click at [1014, 304] on link at bounding box center [1017, 309] width 34 height 35
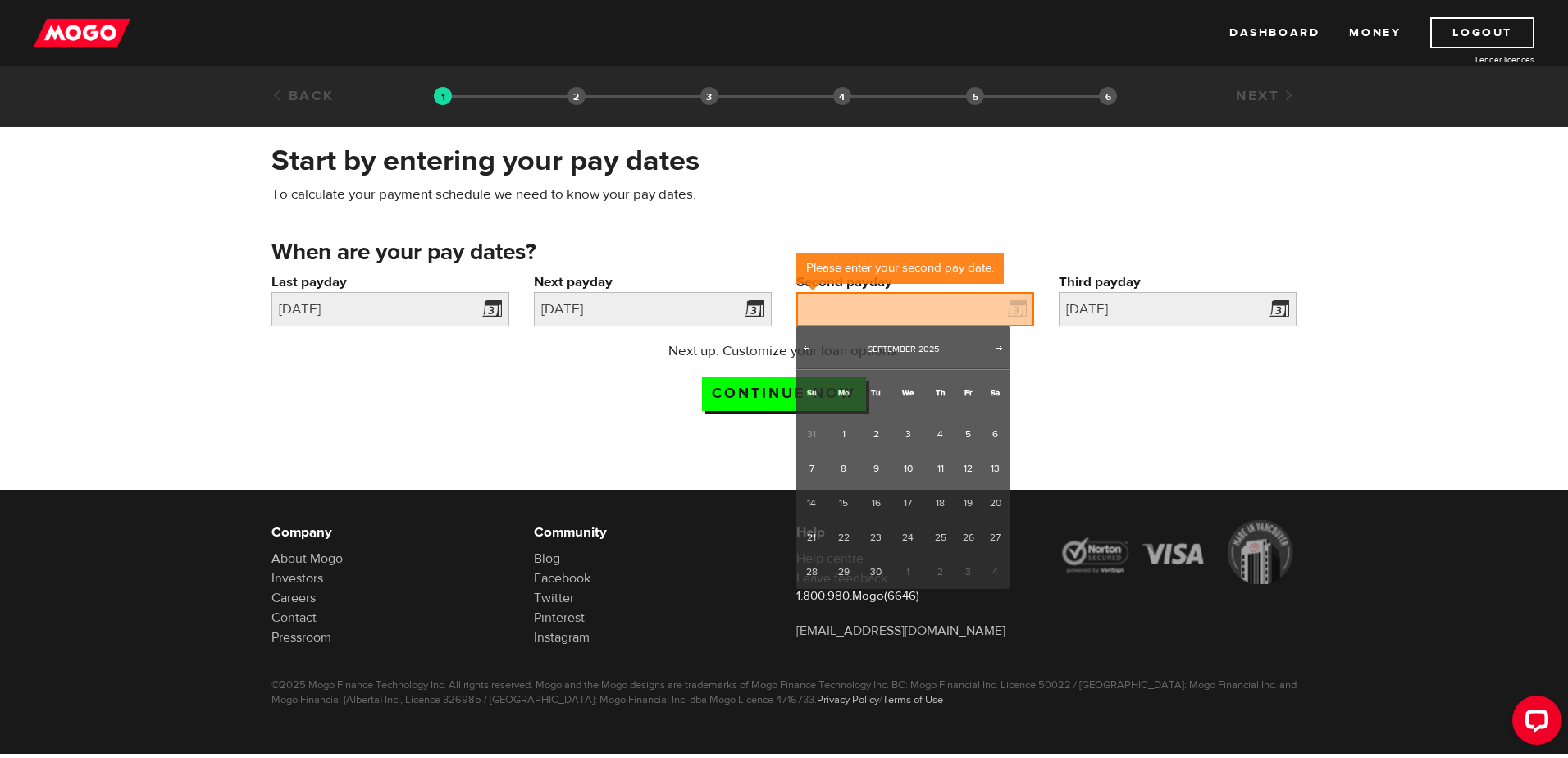
click at [1144, 410] on div "Next up: Customize your loan options. Continue now" at bounding box center [784, 382] width 1050 height 82
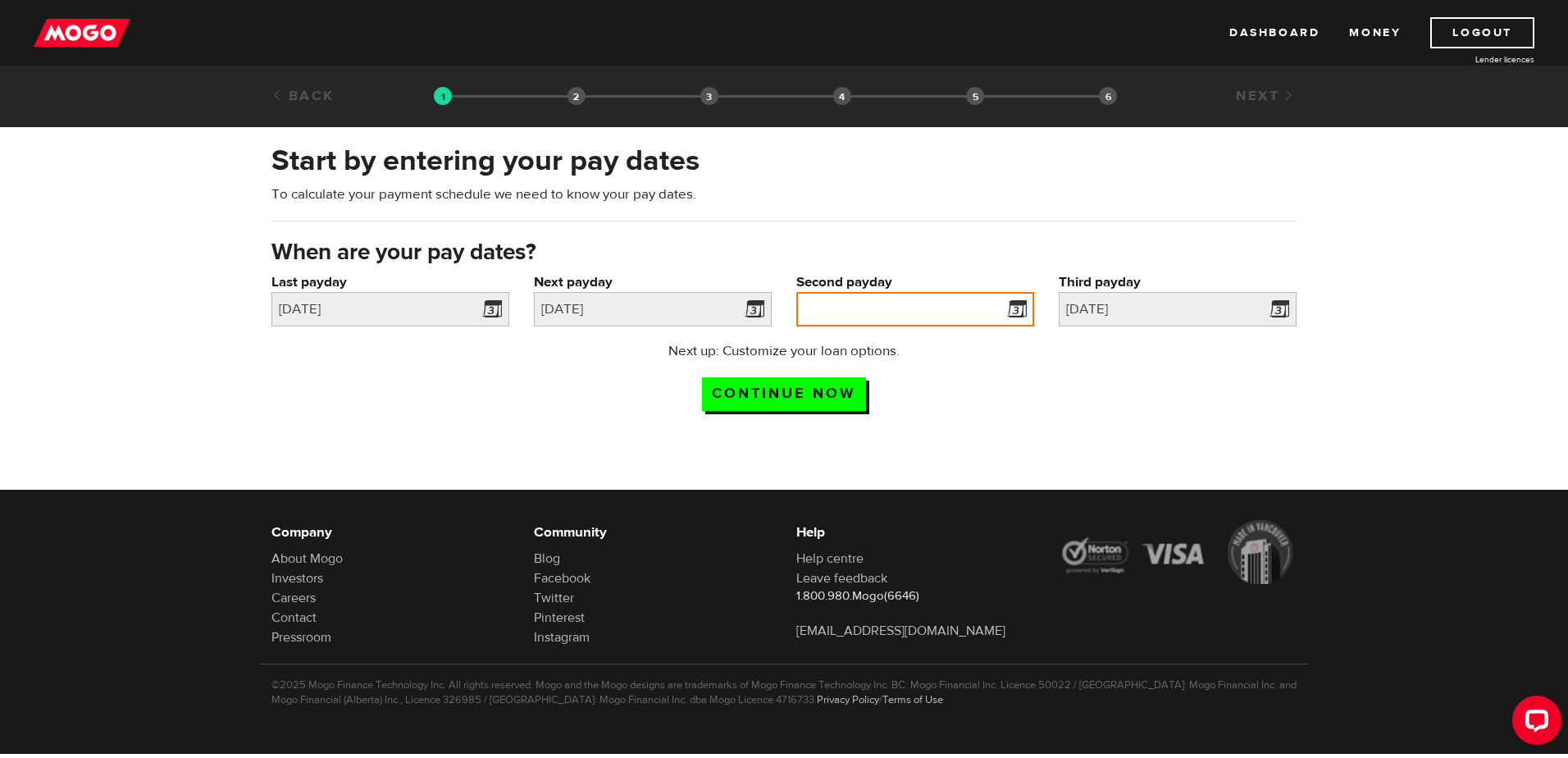
click at [979, 309] on input "Second payday" at bounding box center [915, 309] width 238 height 35
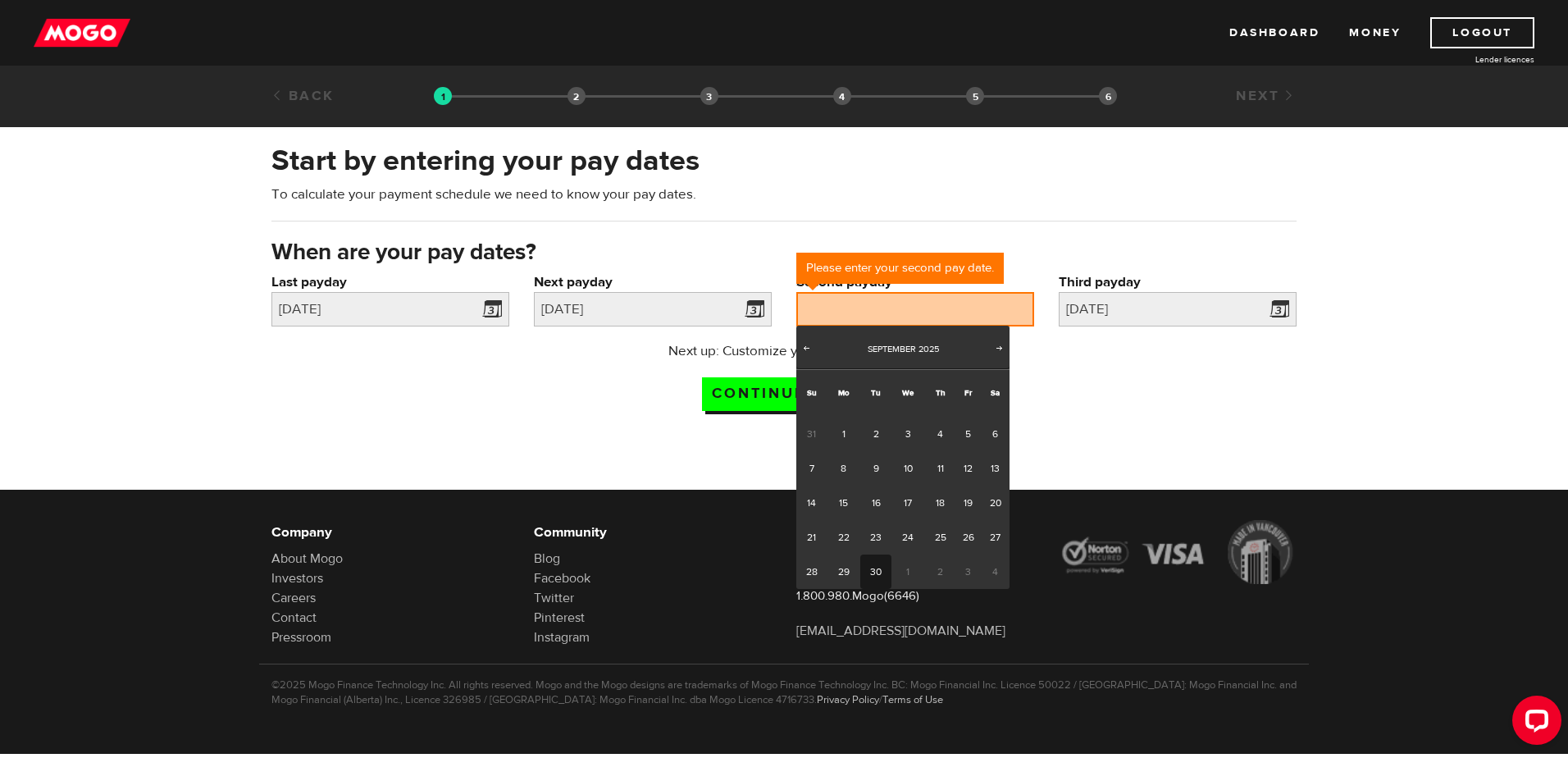
click at [873, 567] on link "30" at bounding box center [875, 572] width 31 height 35
type input "2025/09/30"
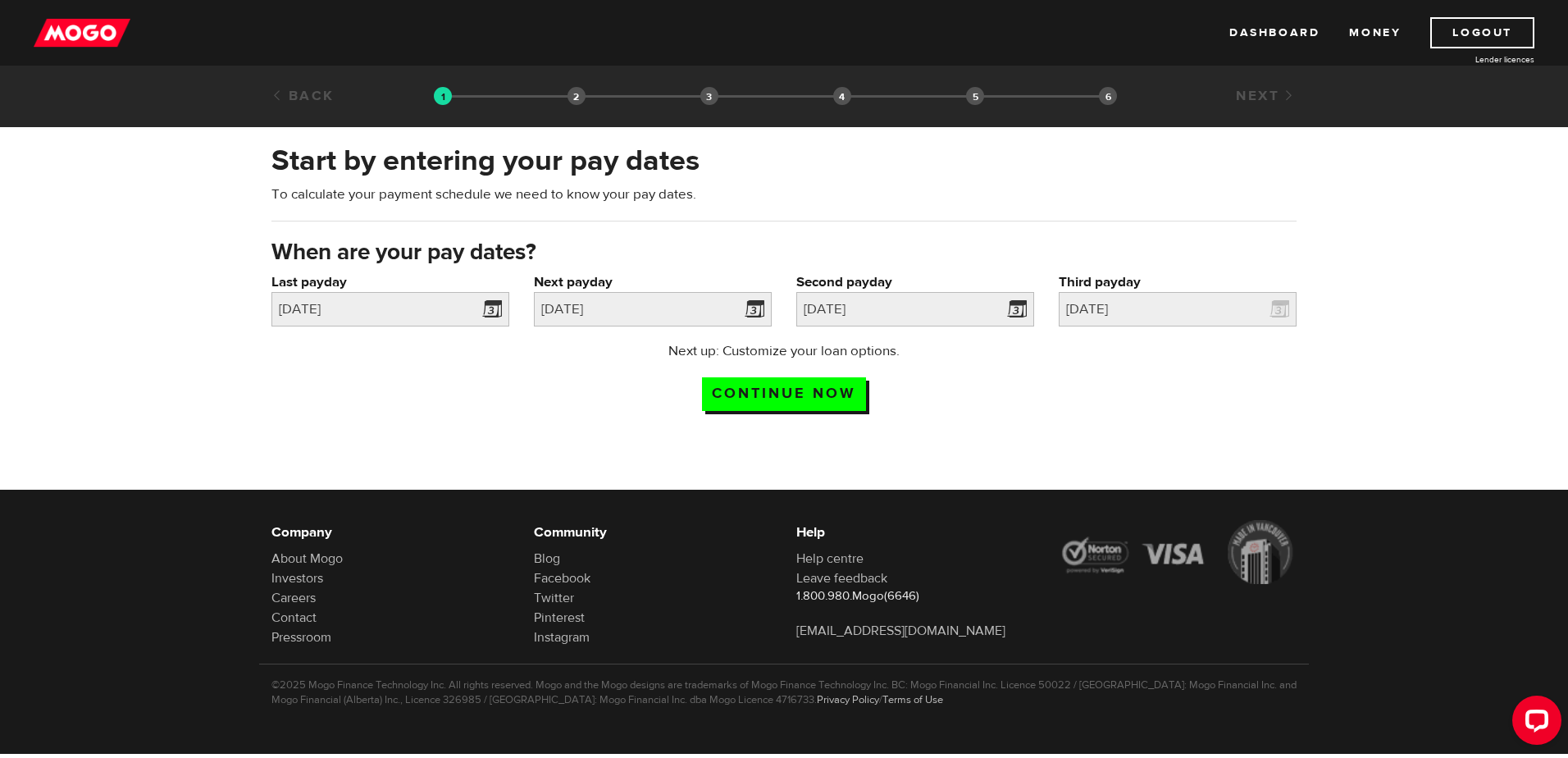
click at [1161, 384] on div "Next up: Customize your loan options. Continue now" at bounding box center [784, 382] width 1050 height 82
click at [744, 387] on input "Continue now" at bounding box center [784, 393] width 164 height 34
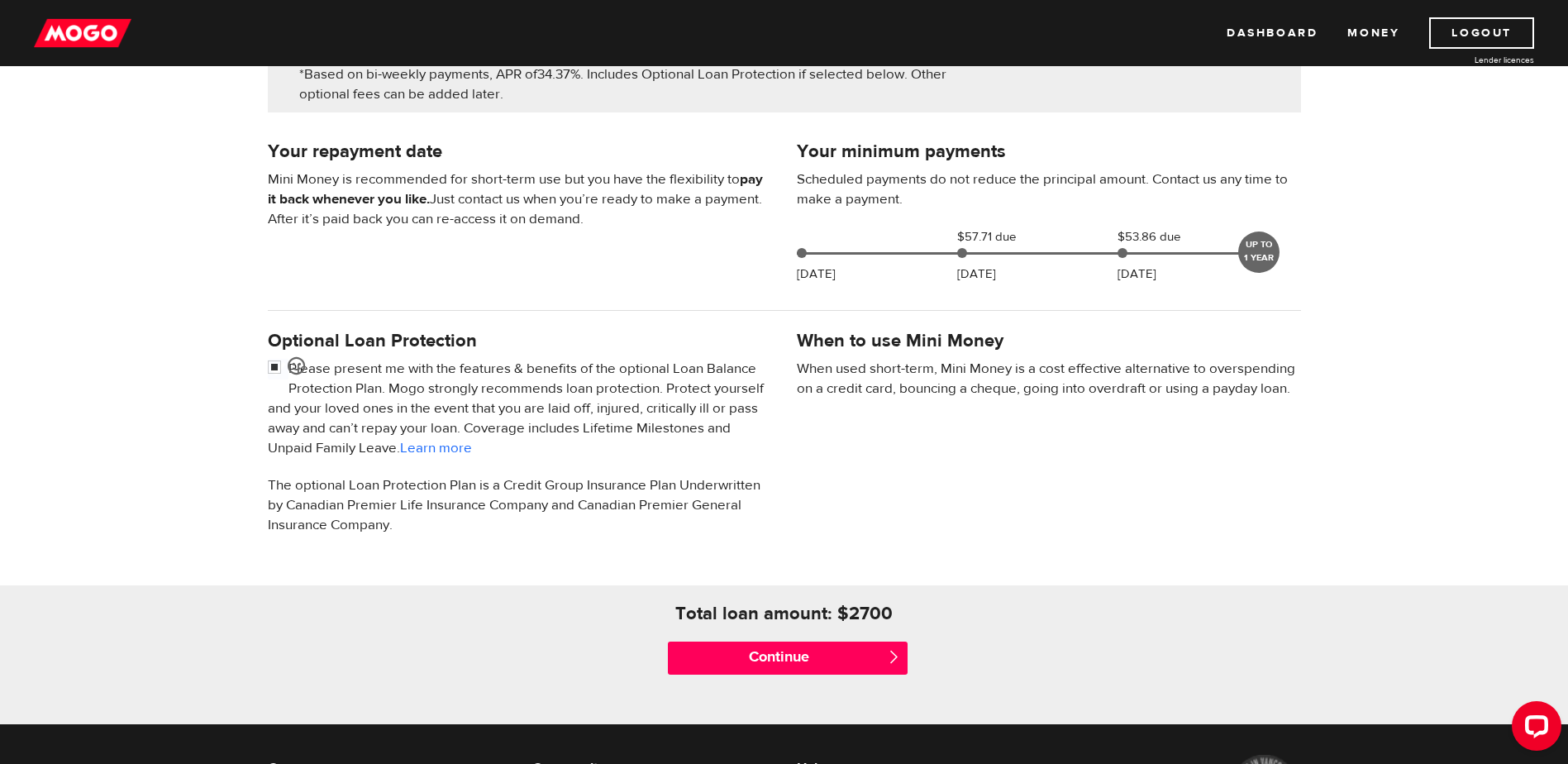
scroll to position [331, 0]
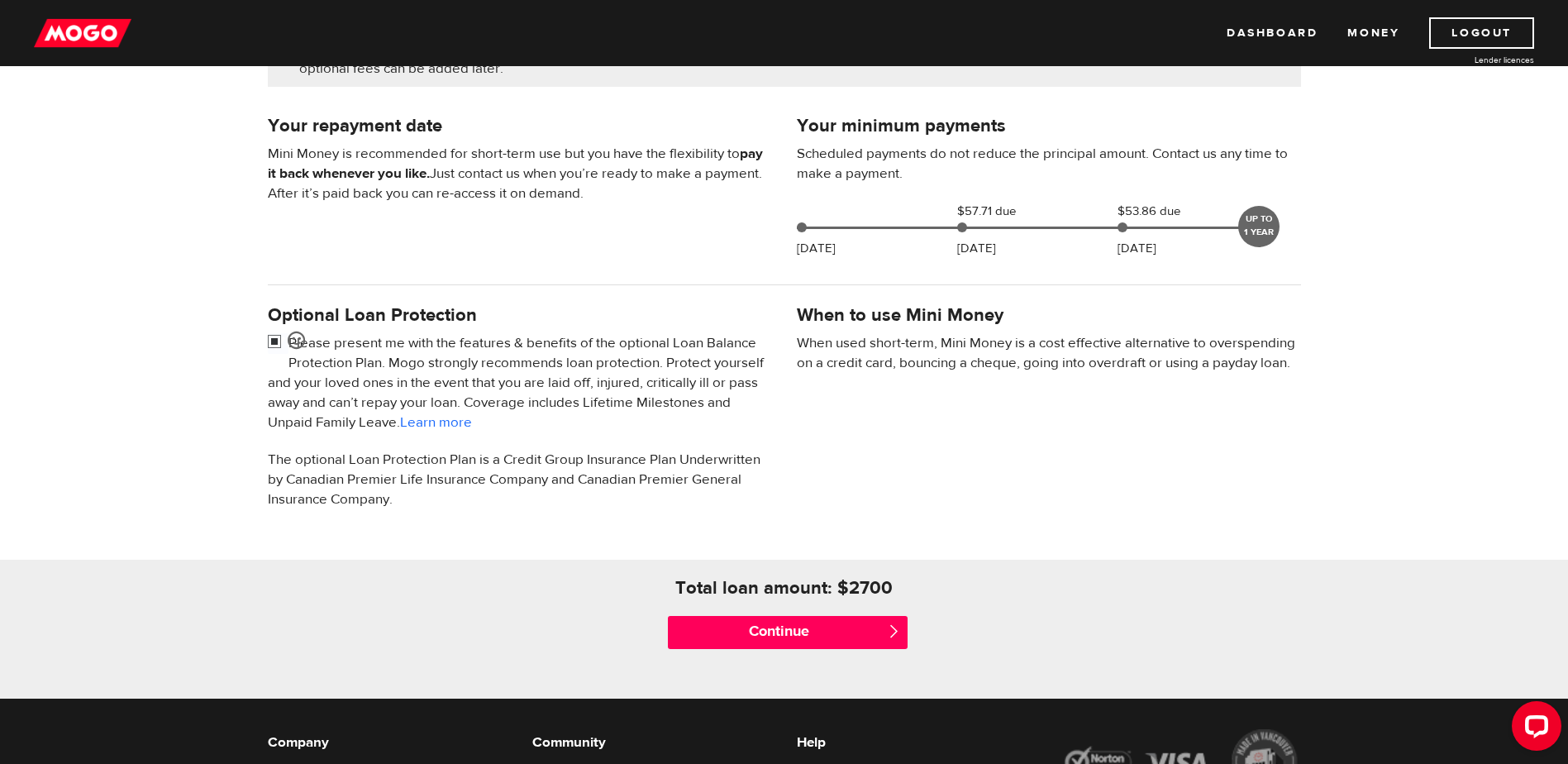
click at [274, 344] on input "checkbox" at bounding box center [277, 343] width 21 height 21
checkbox input "false"
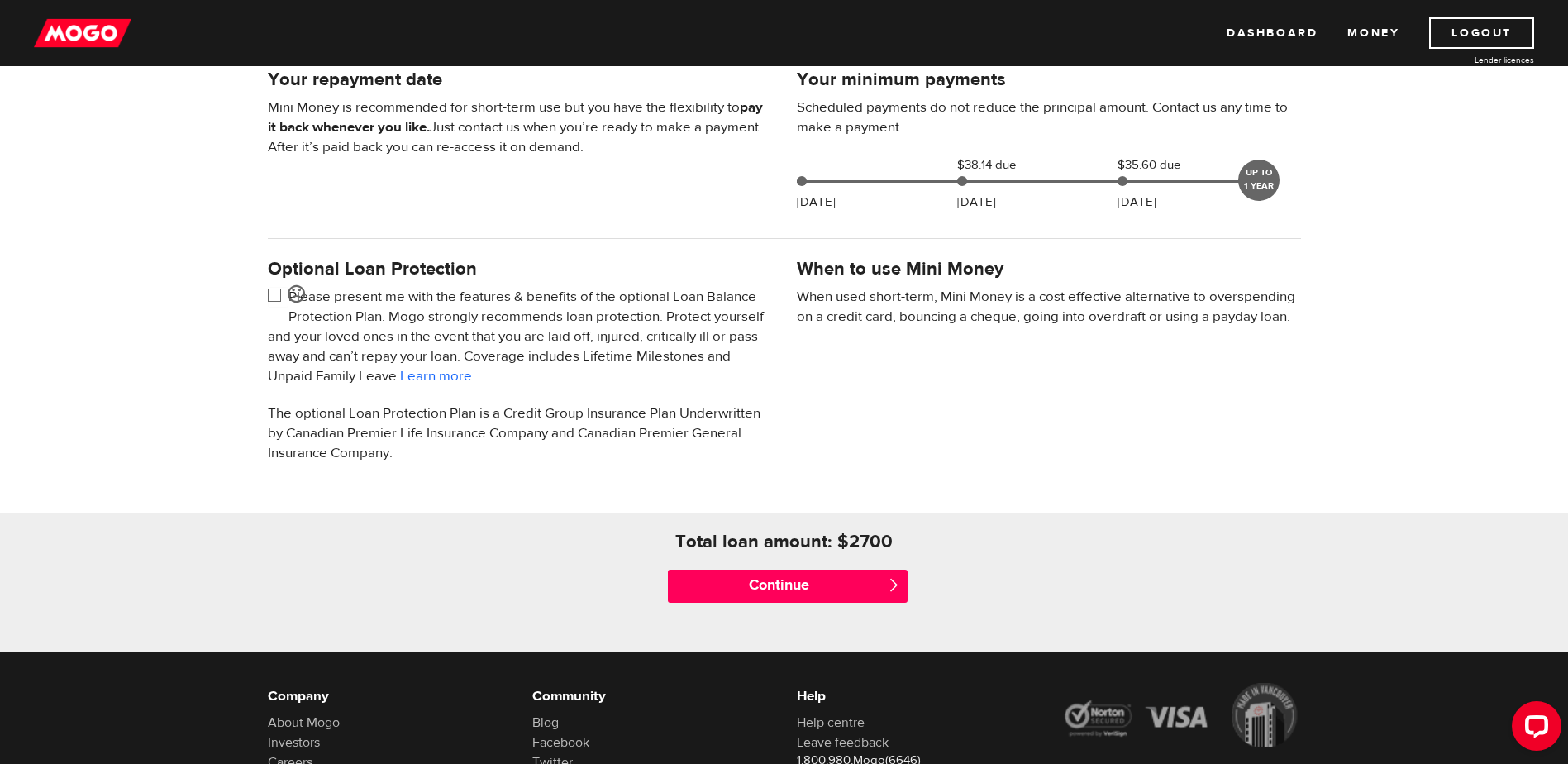
scroll to position [413, 0]
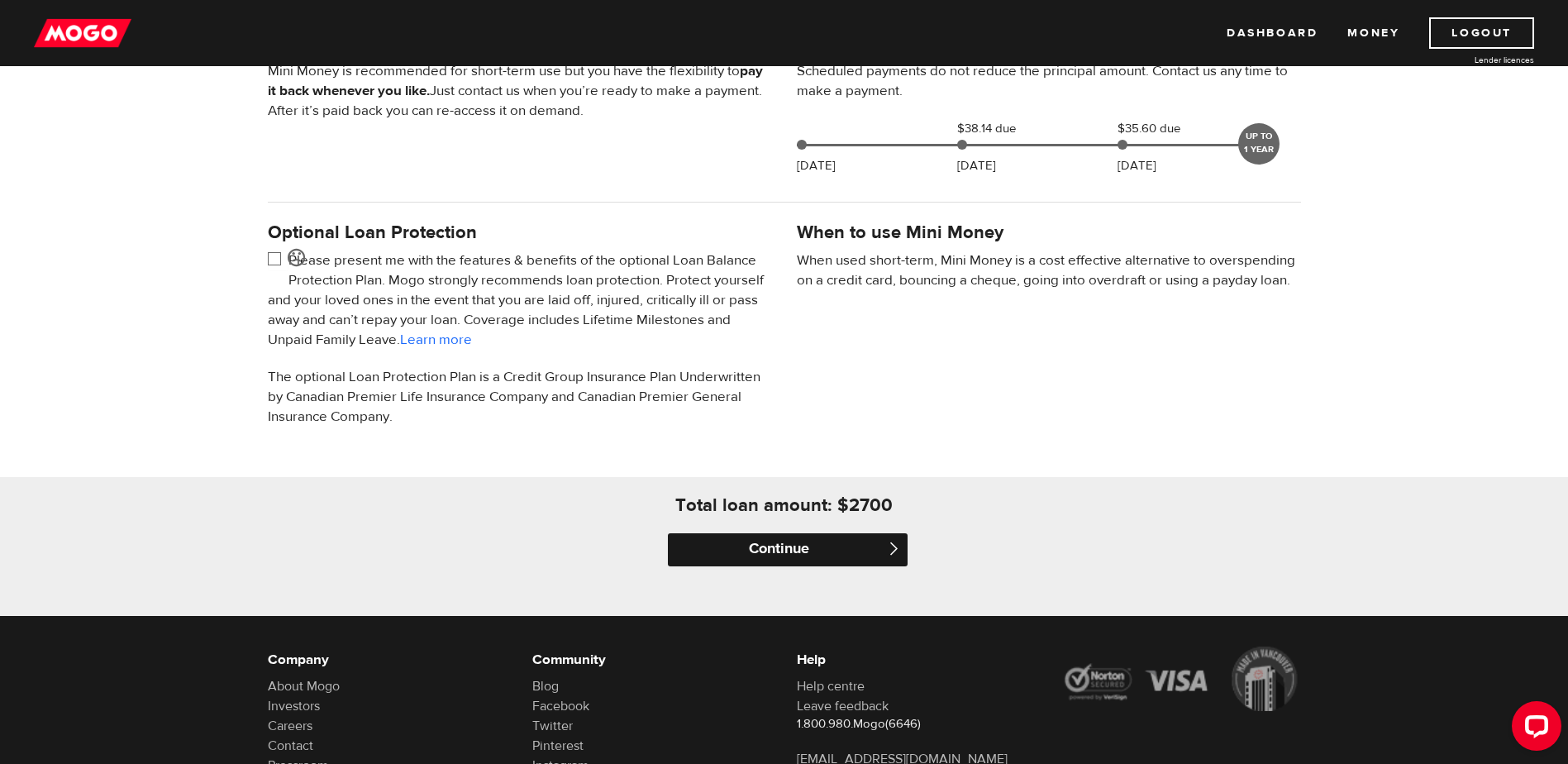
click at [811, 546] on input "Continue" at bounding box center [788, 550] width 240 height 33
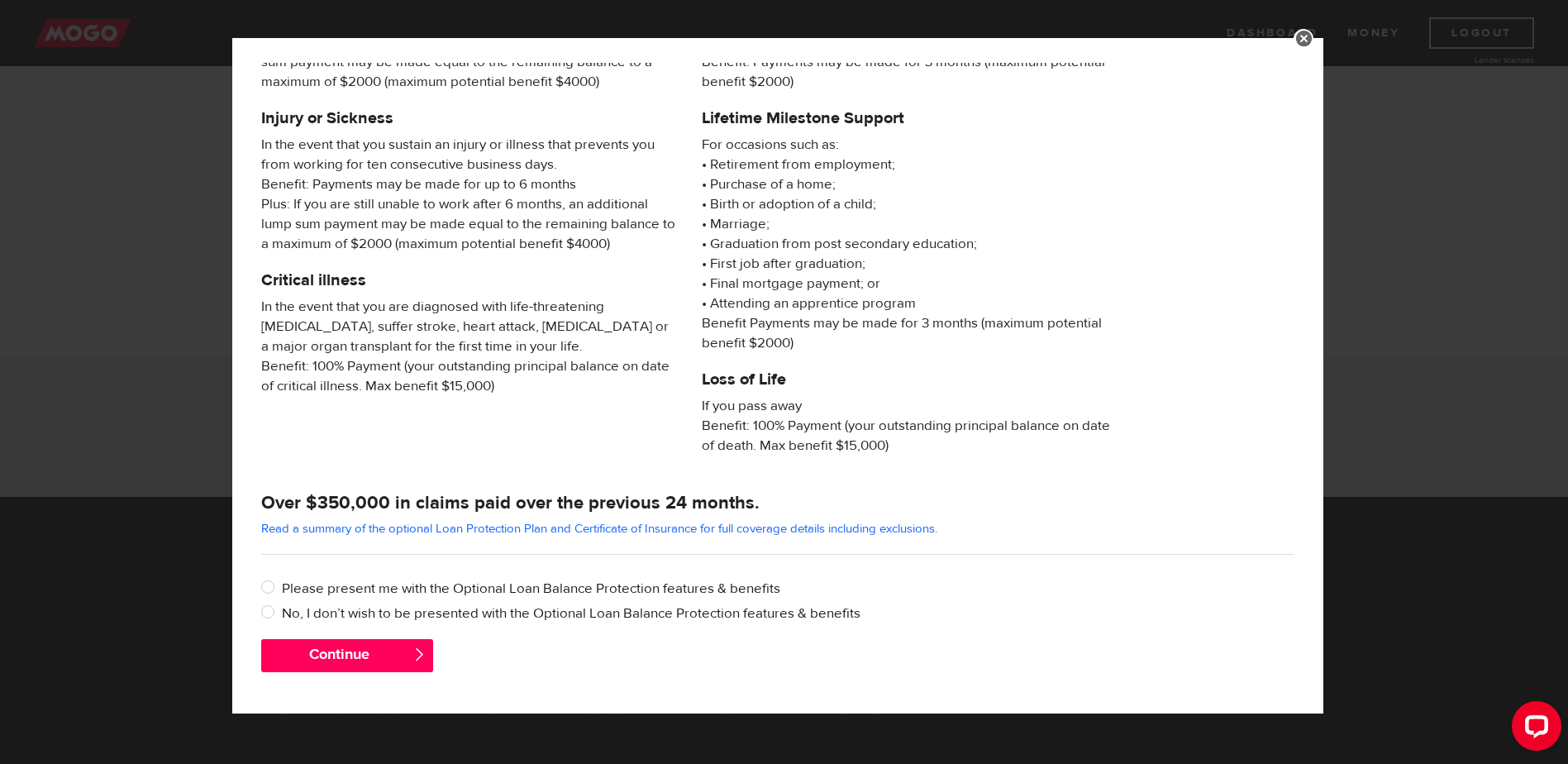
scroll to position [535, 0]
click at [270, 609] on input "No, I don’t wish to be presented with the Optional Loan Balance Protection feat…" at bounding box center [272, 613] width 21 height 21
radio input "true"
click at [349, 649] on button "Continue" at bounding box center [347, 656] width 172 height 33
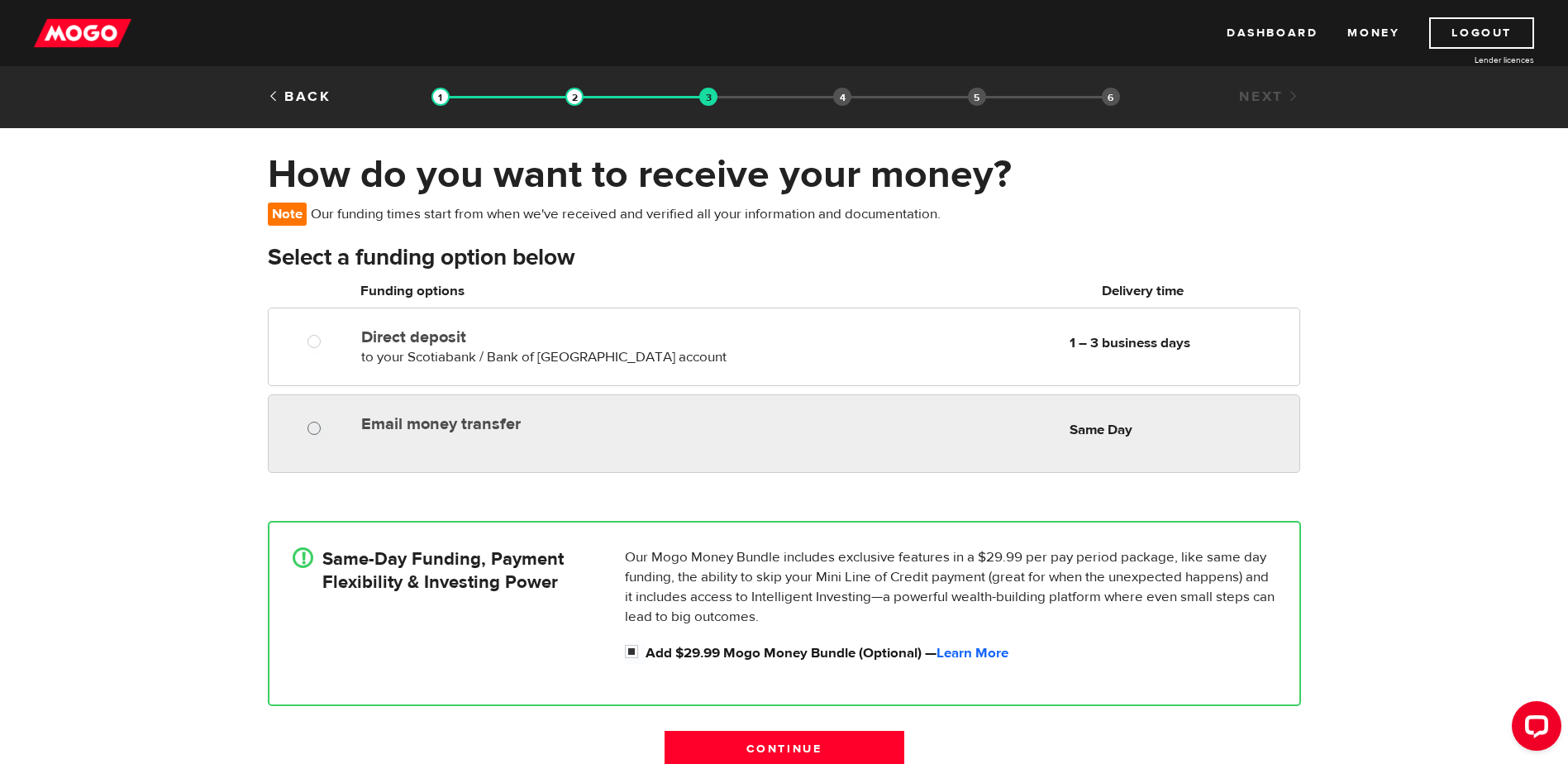
radio input "true"
click at [314, 430] on input "Email money transfer" at bounding box center [317, 430] width 21 height 21
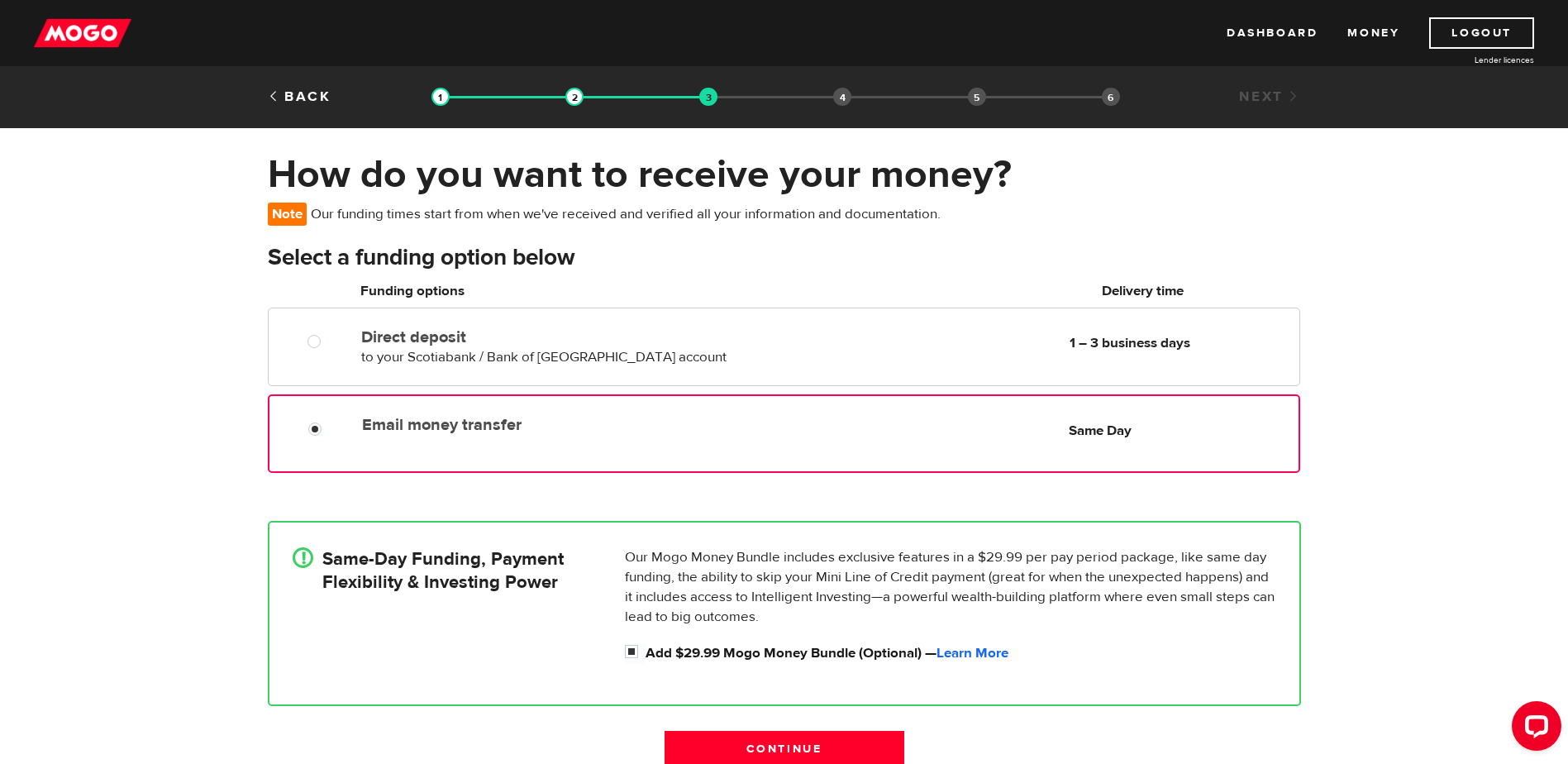
click at [1400, 441] on div "How do you want to receive your money? Note Our funding times start from when w…" at bounding box center [784, 467] width 1568 height 632
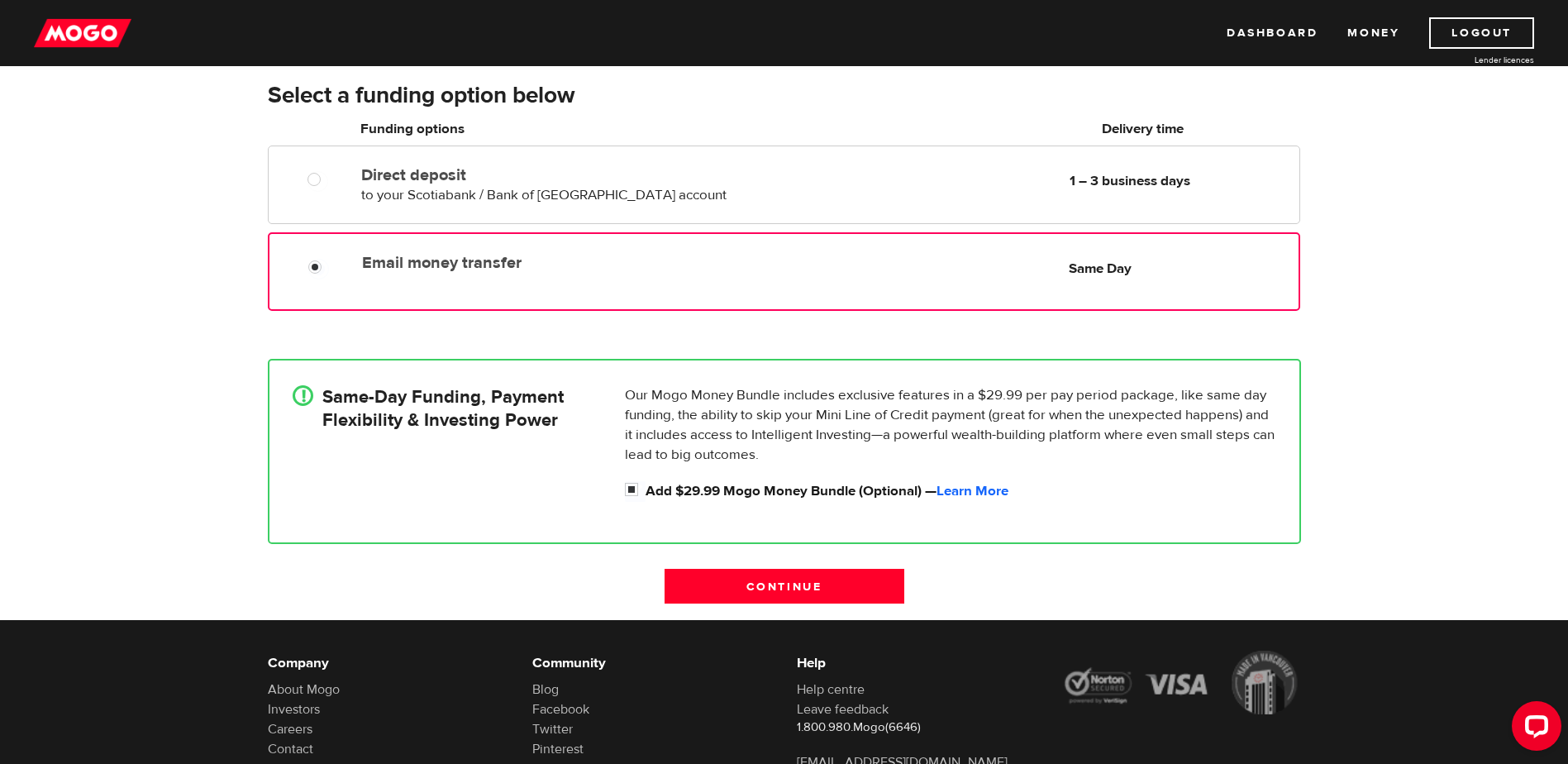
scroll to position [165, 0]
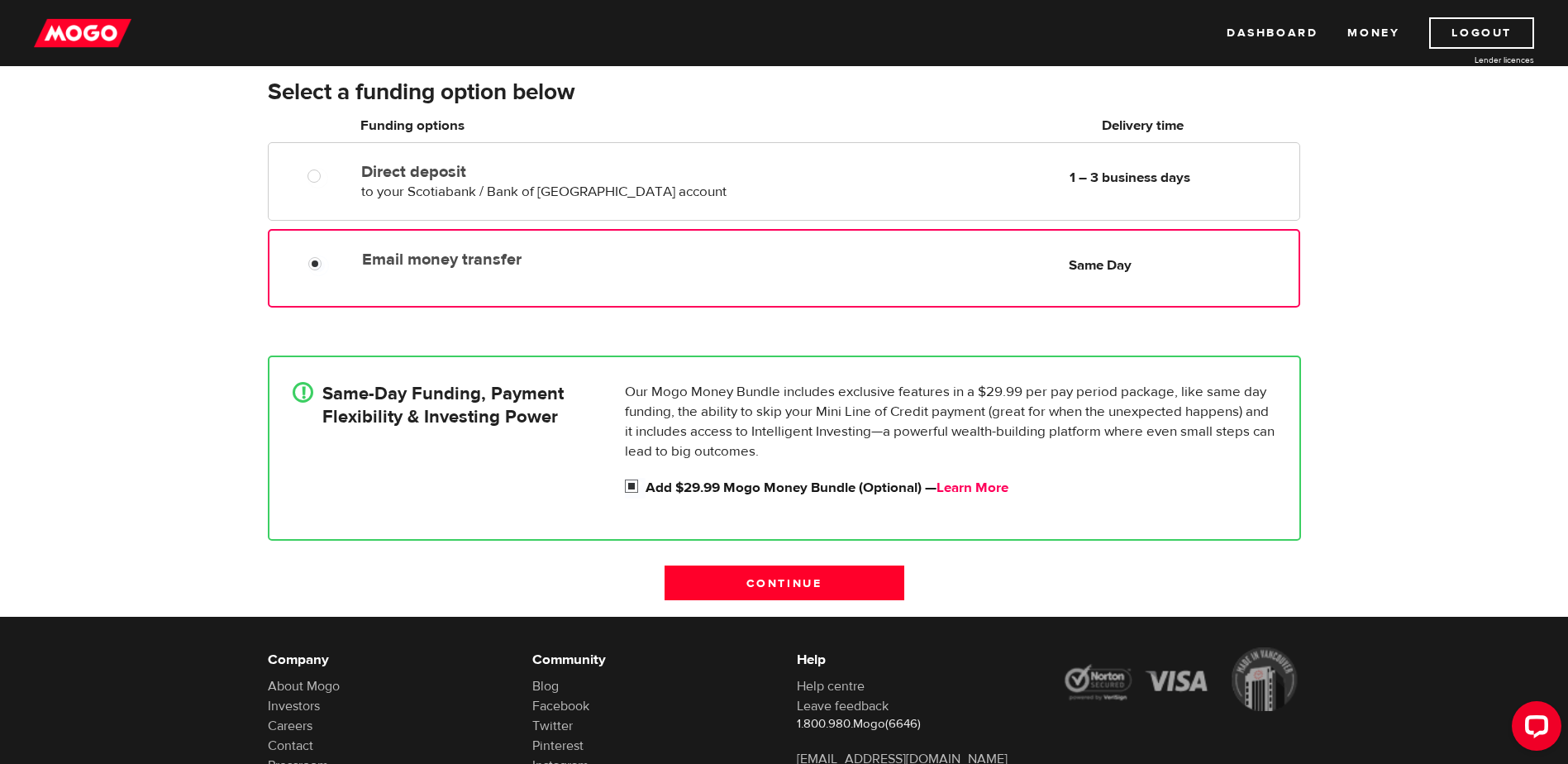
click at [996, 489] on link "Learn More" at bounding box center [972, 487] width 72 height 18
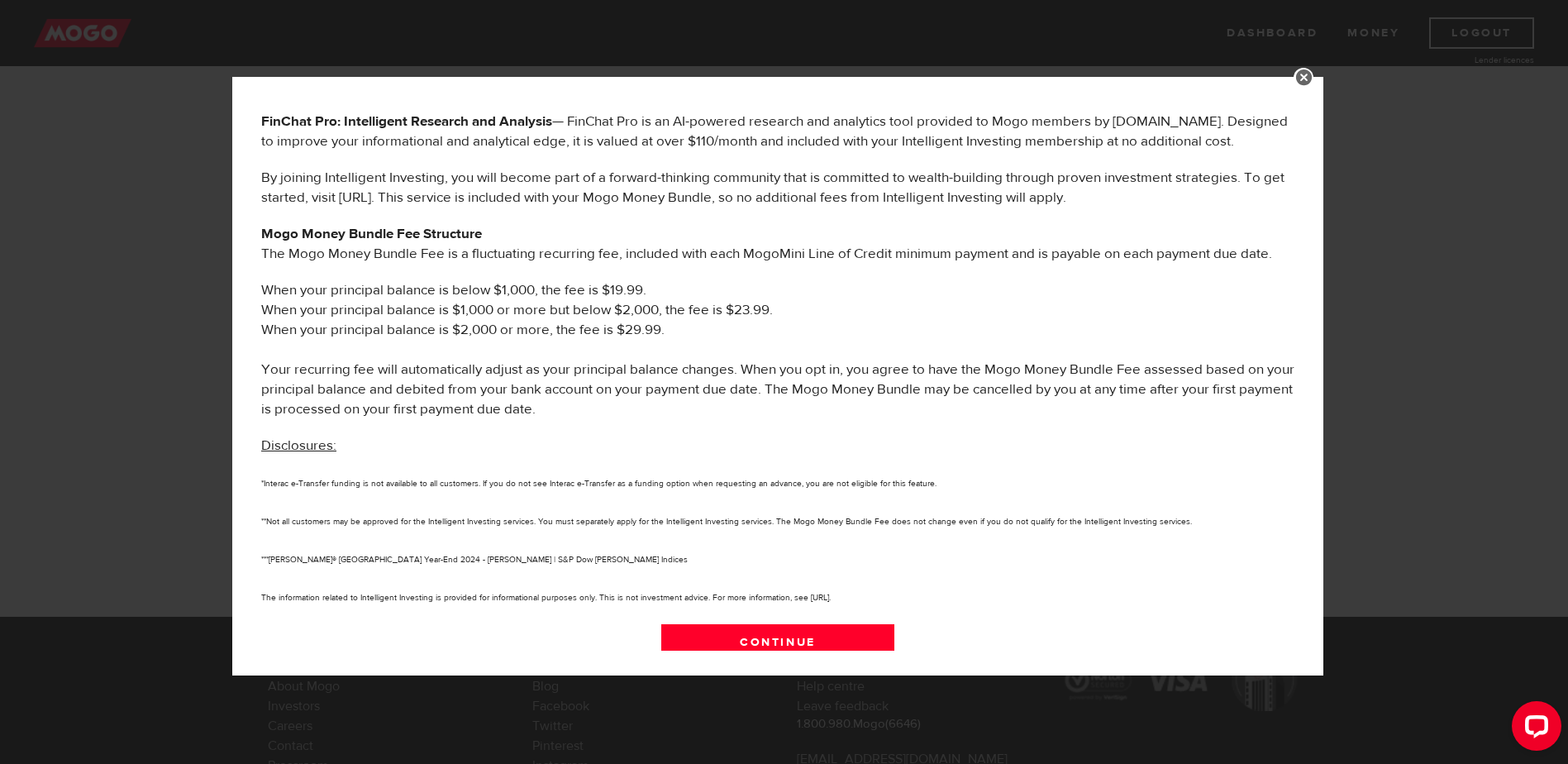
scroll to position [763, 0]
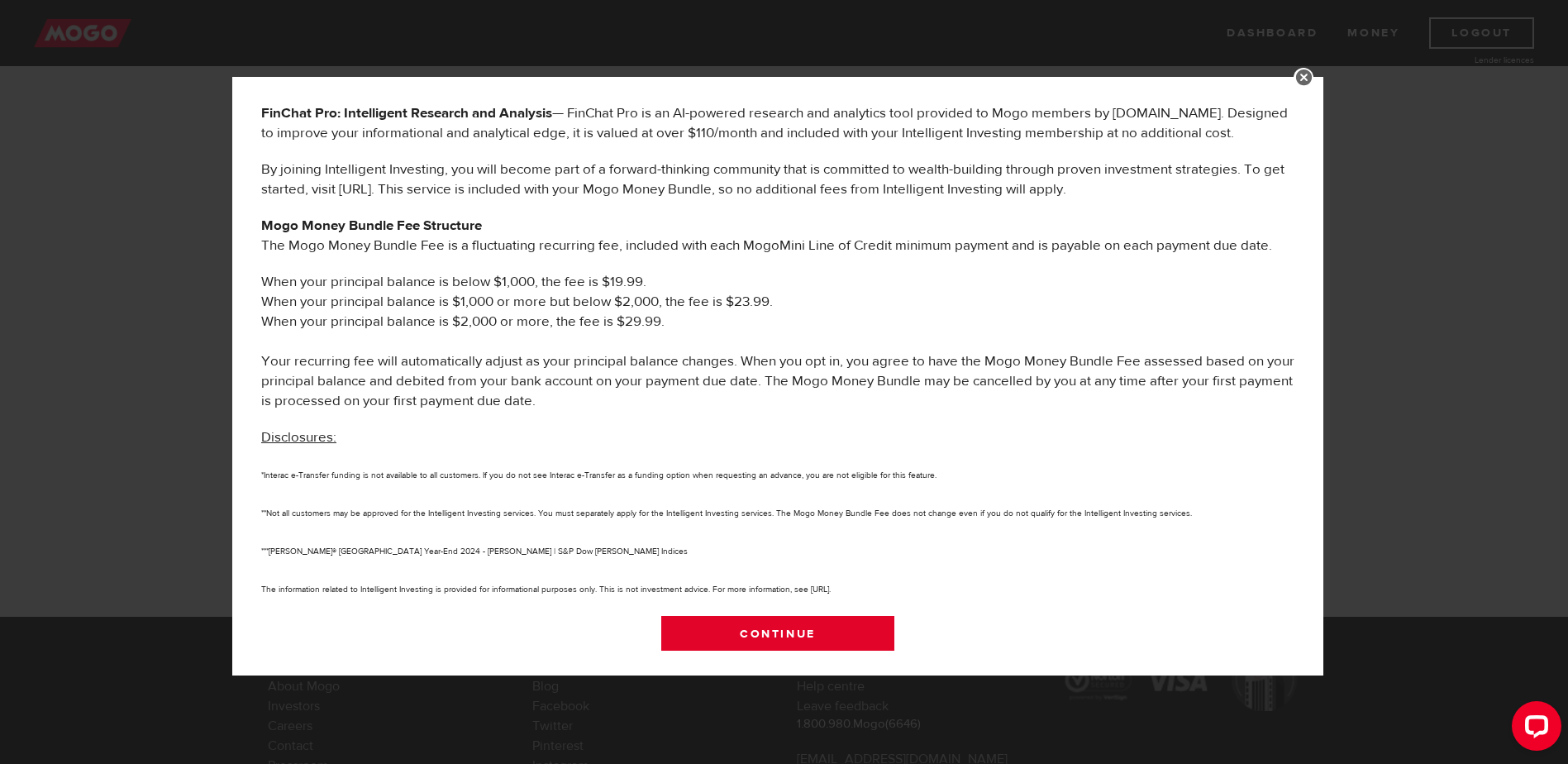
click at [802, 634] on link "Continue" at bounding box center [778, 633] width 234 height 35
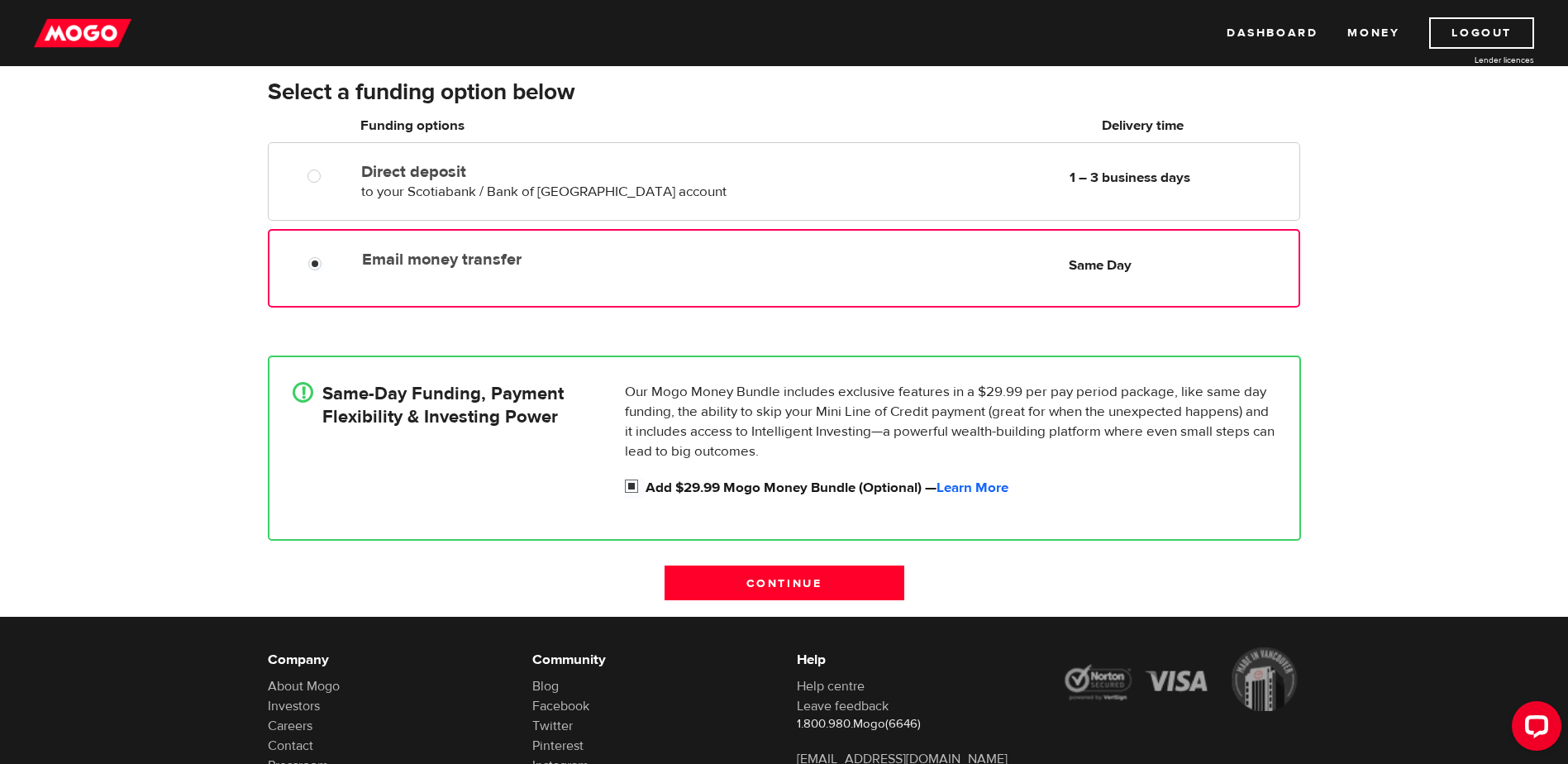
click at [626, 479] on input "Add $29.99 Mogo Money Bundle (Optional) — Learn More" at bounding box center [635, 487] width 21 height 21
checkbox input "false"
radio input "false"
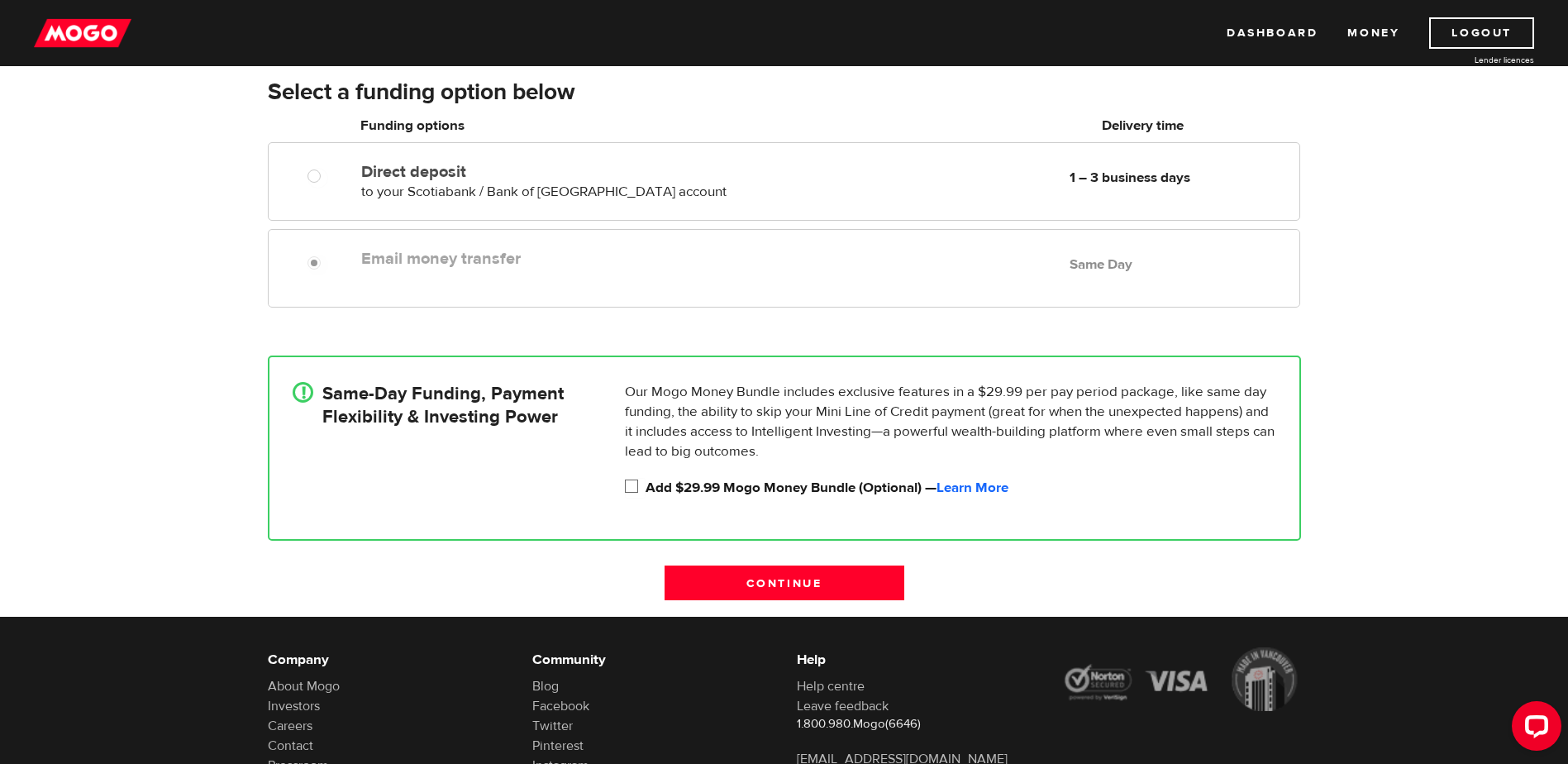
click at [632, 480] on input "Add $29.99 Mogo Money Bundle (Optional) — Learn More" at bounding box center [635, 487] width 21 height 21
checkbox input "true"
click at [777, 587] on input "Continue" at bounding box center [785, 583] width 240 height 35
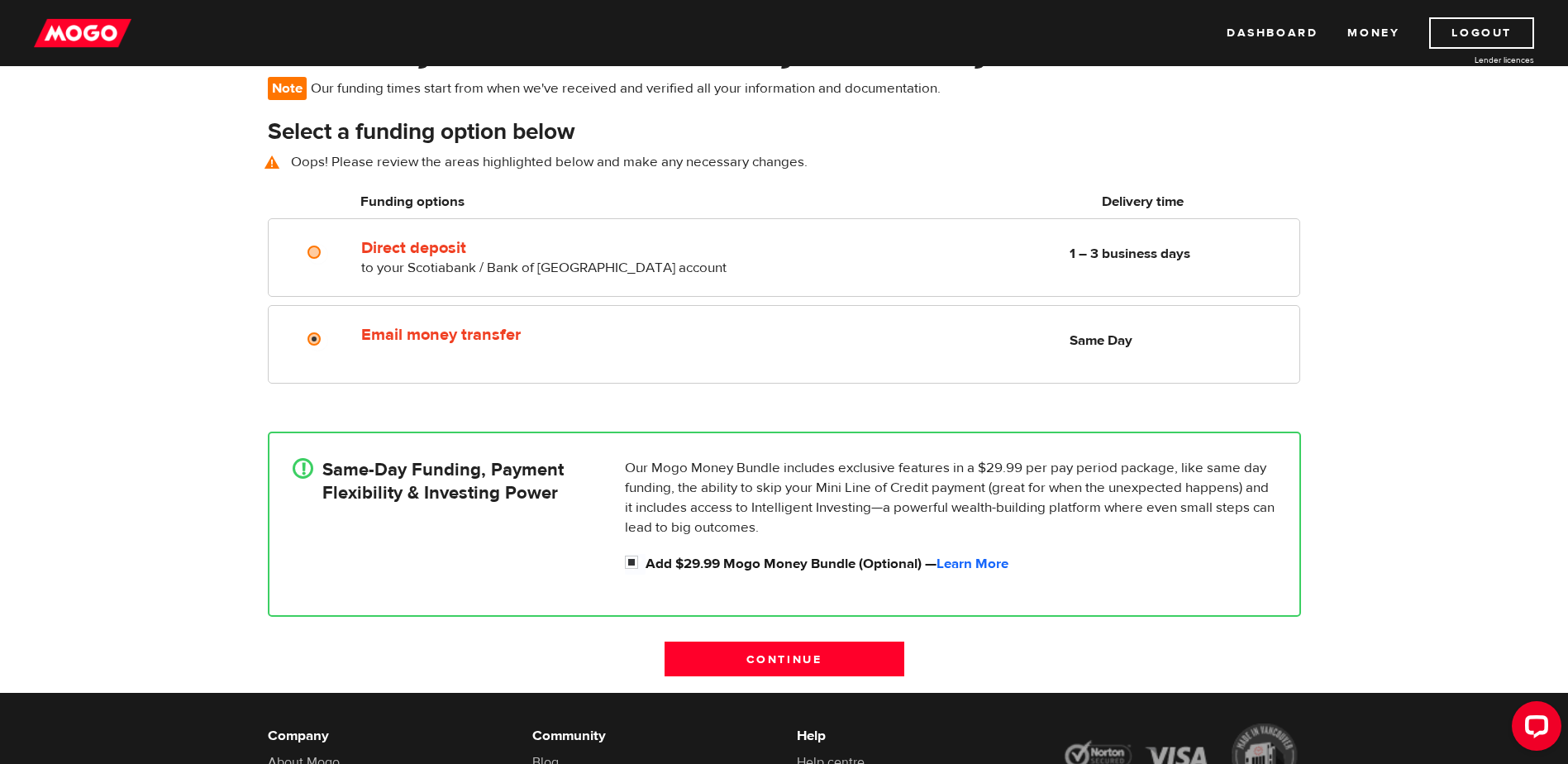
scroll to position [120, 0]
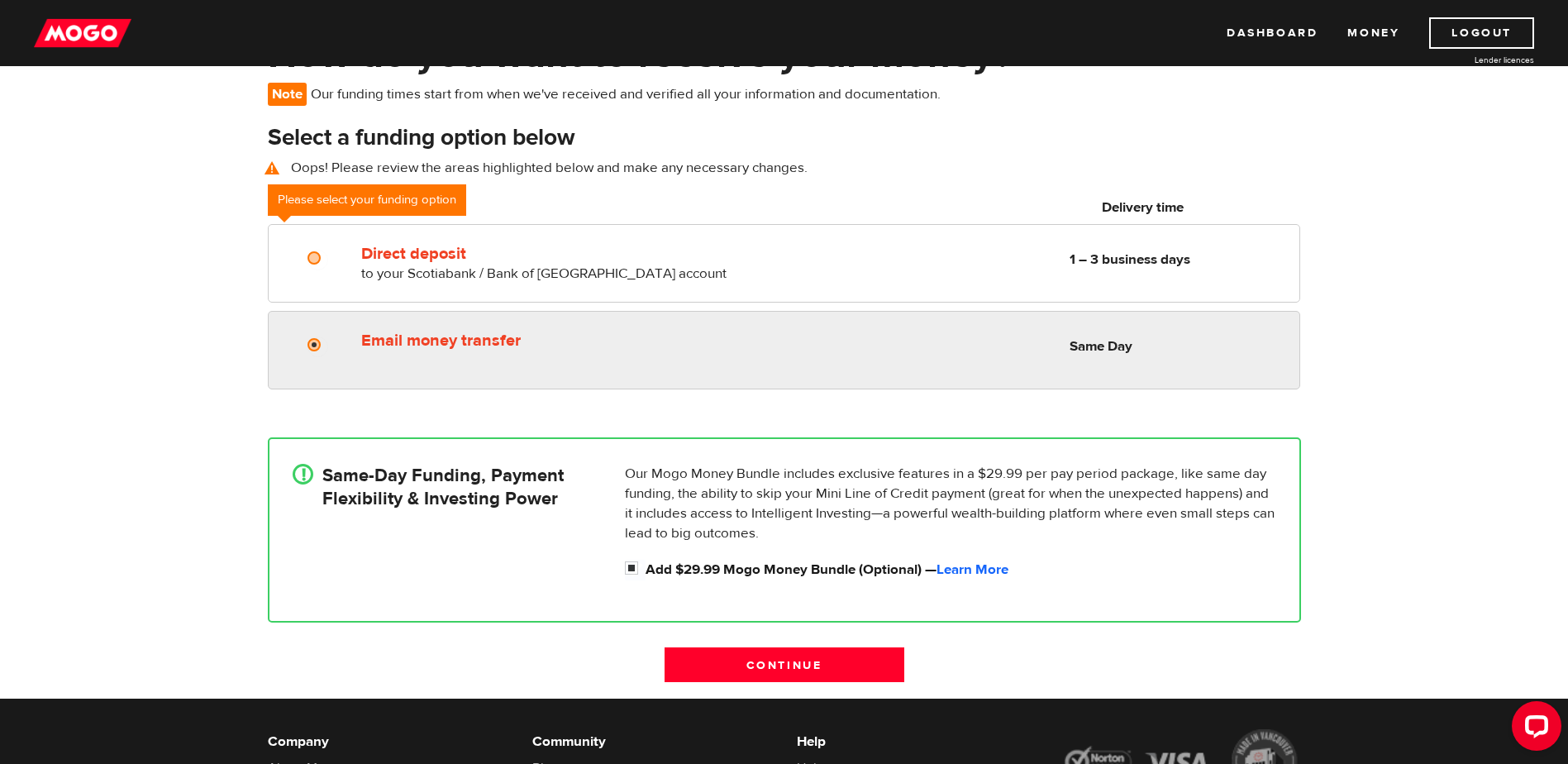
radio input "true"
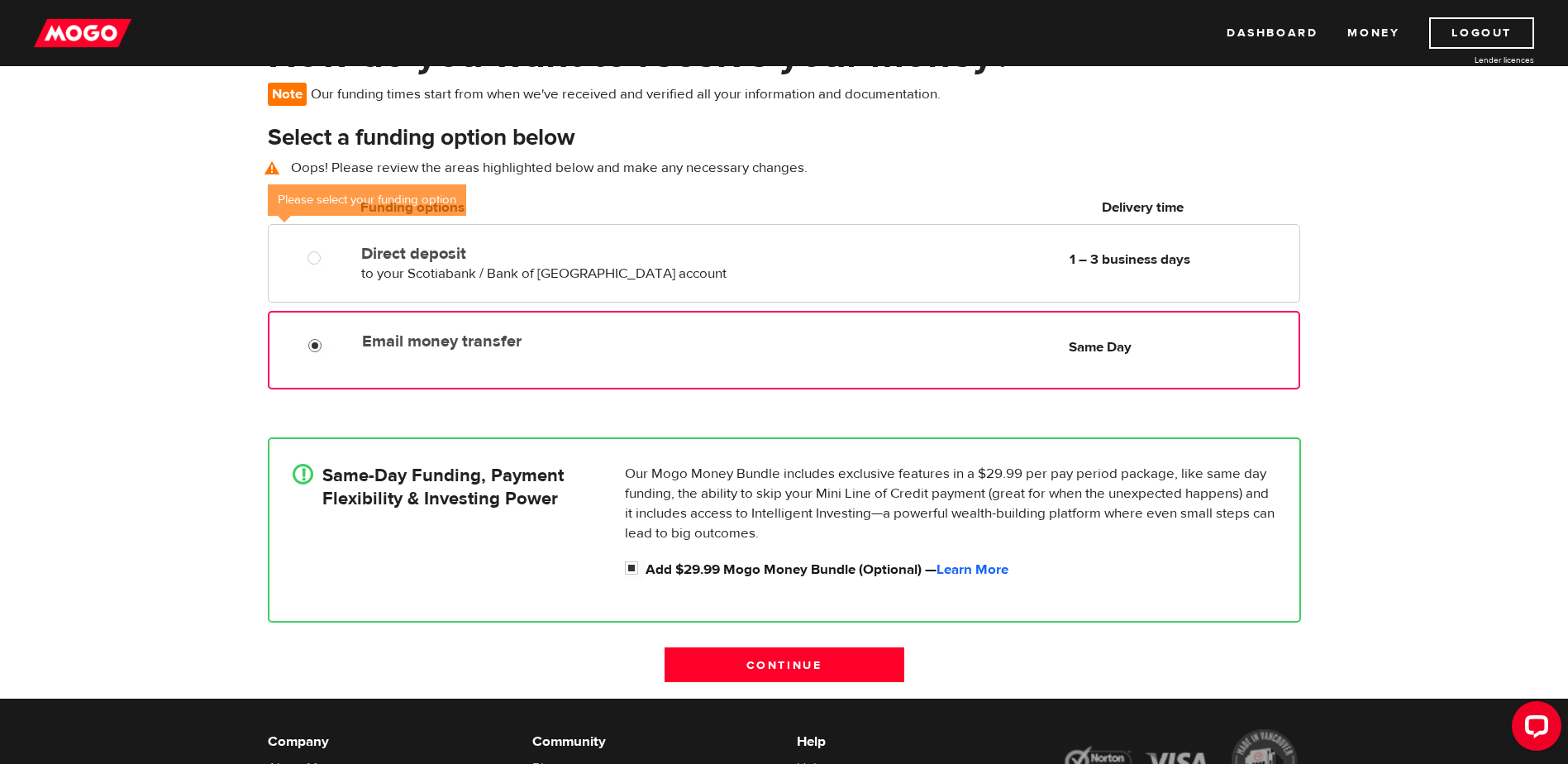
click at [315, 347] on input "Email money transfer" at bounding box center [318, 347] width 21 height 21
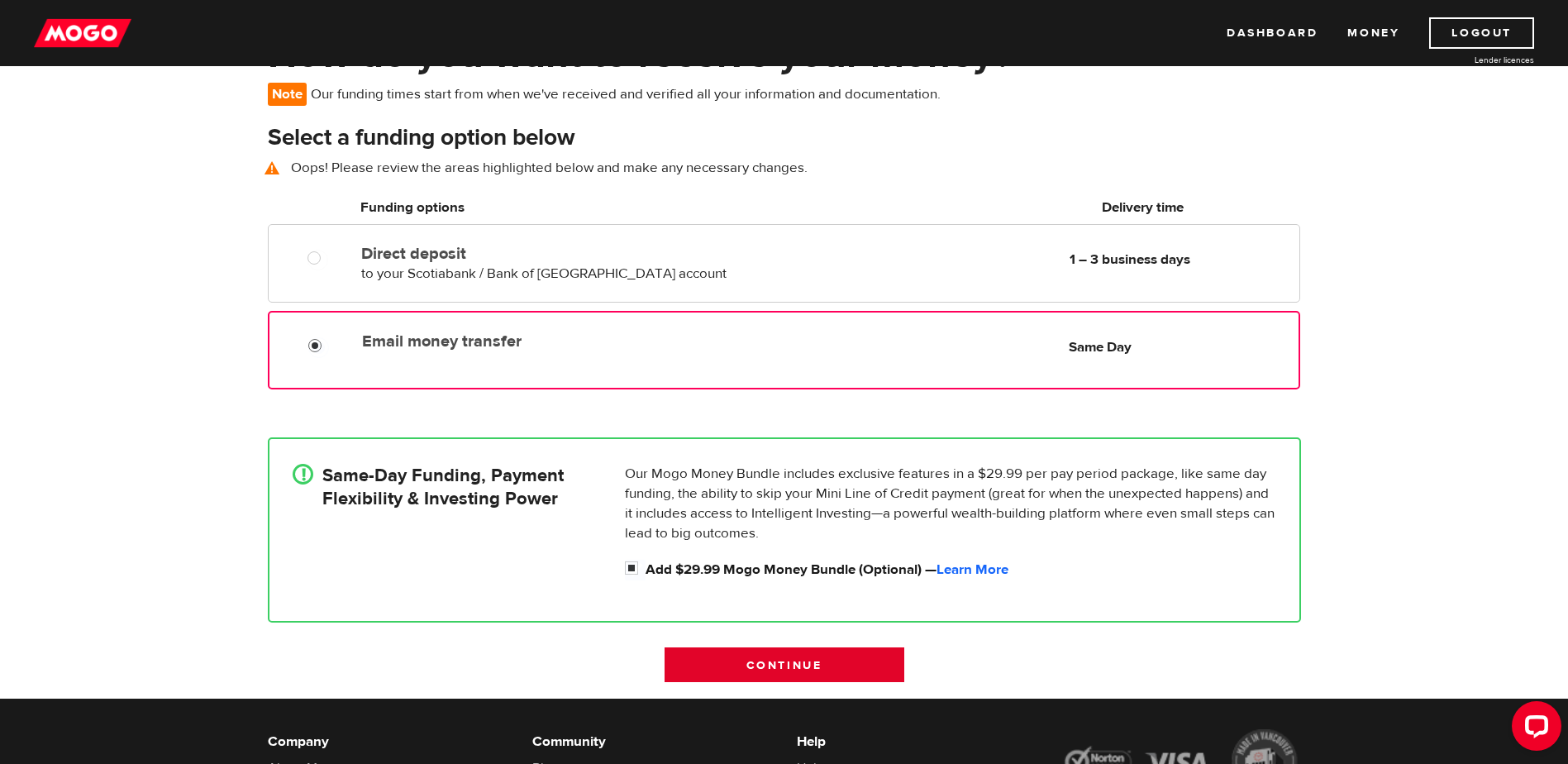
click at [797, 662] on input "Continue" at bounding box center [785, 665] width 240 height 35
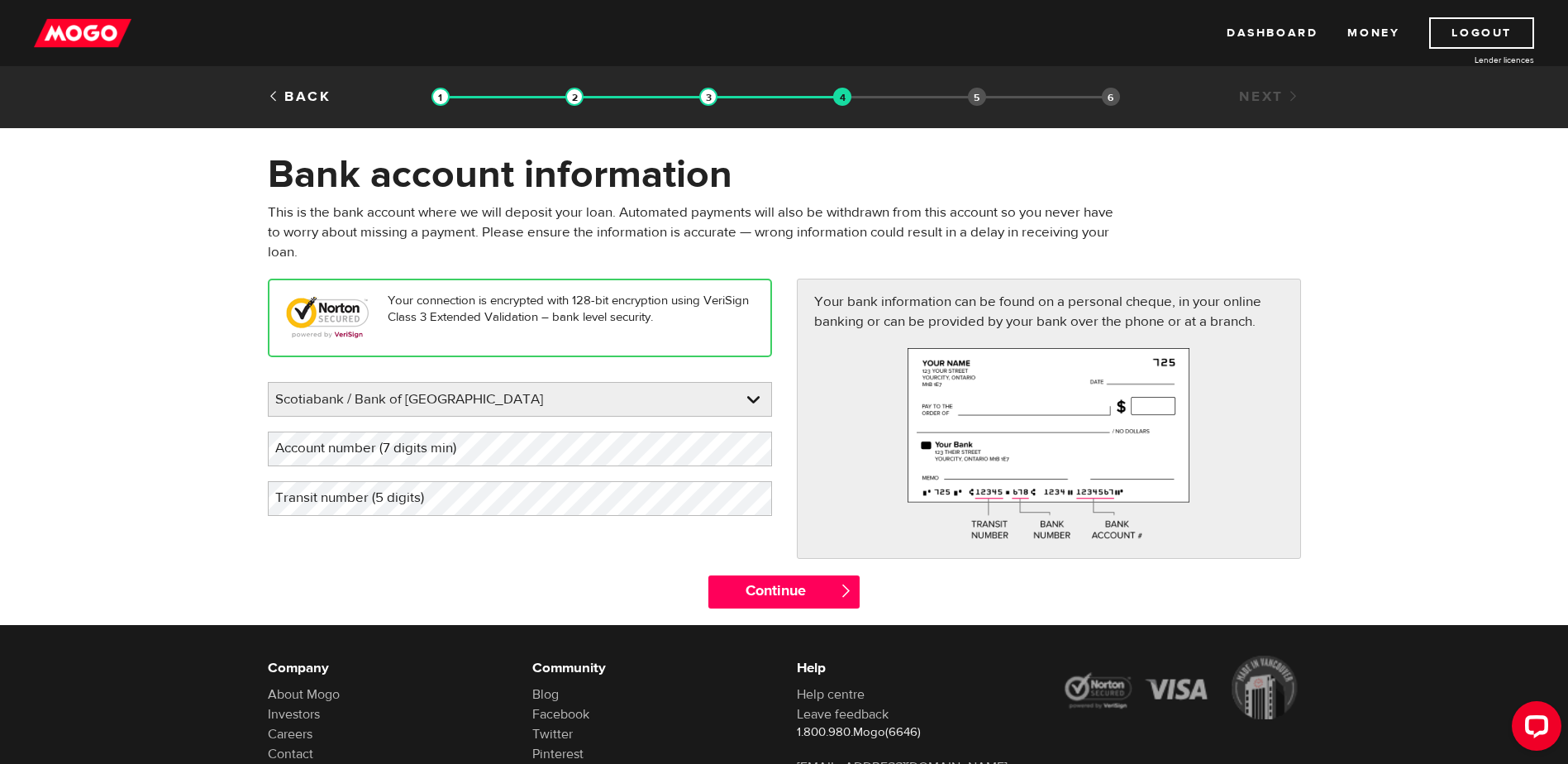
click at [392, 454] on label "Account number (7 digits min)" at bounding box center [378, 448] width 222 height 34
click at [386, 502] on label "Transit number (5 digits)" at bounding box center [362, 497] width 190 height 34
click at [780, 588] on input "Continue" at bounding box center [784, 592] width 152 height 33
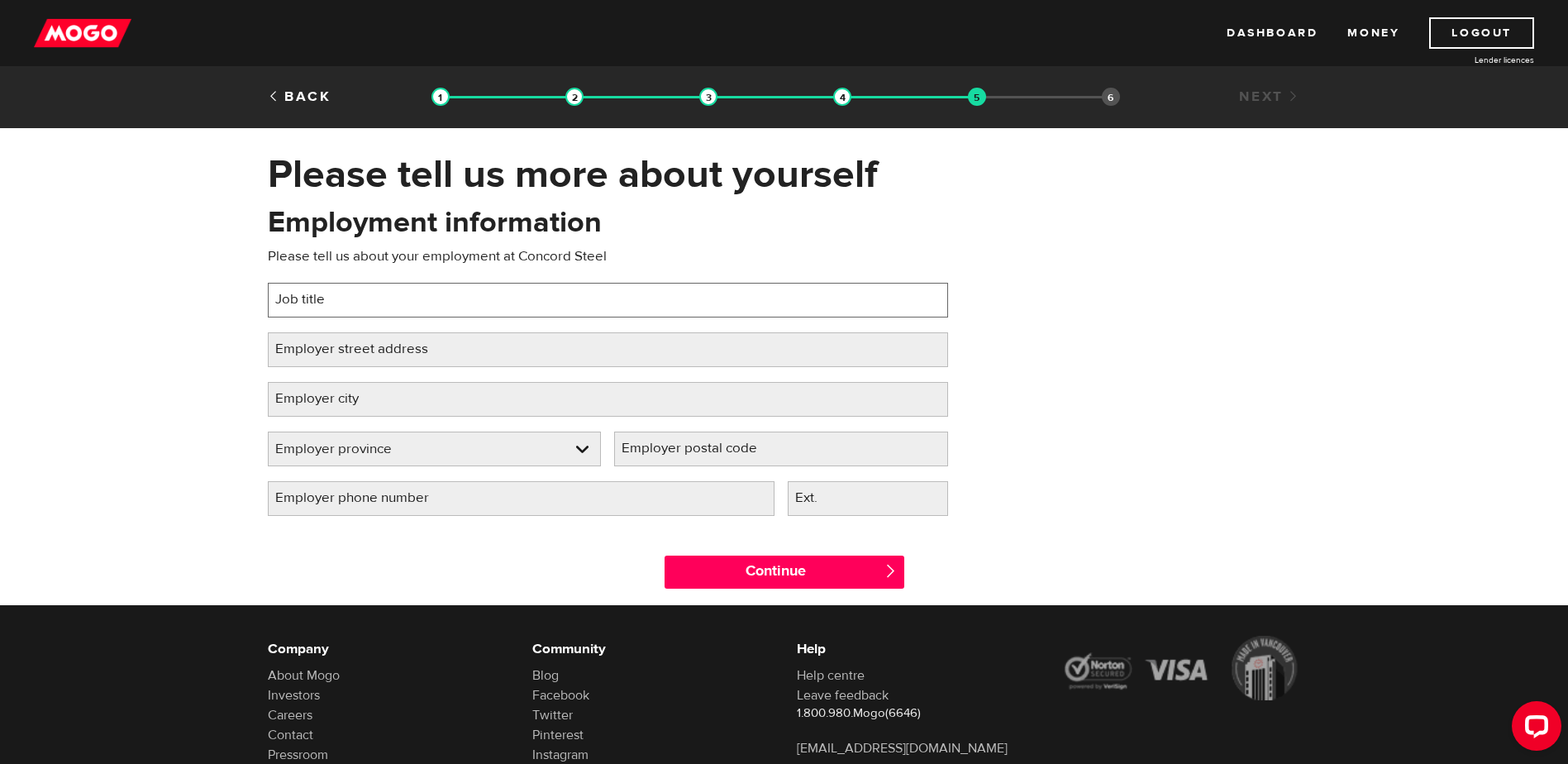
click at [371, 302] on input "Job title" at bounding box center [607, 300] width 681 height 35
type input "Crane Operator"
click at [404, 349] on label "Employer street address" at bounding box center [364, 349] width 194 height 34
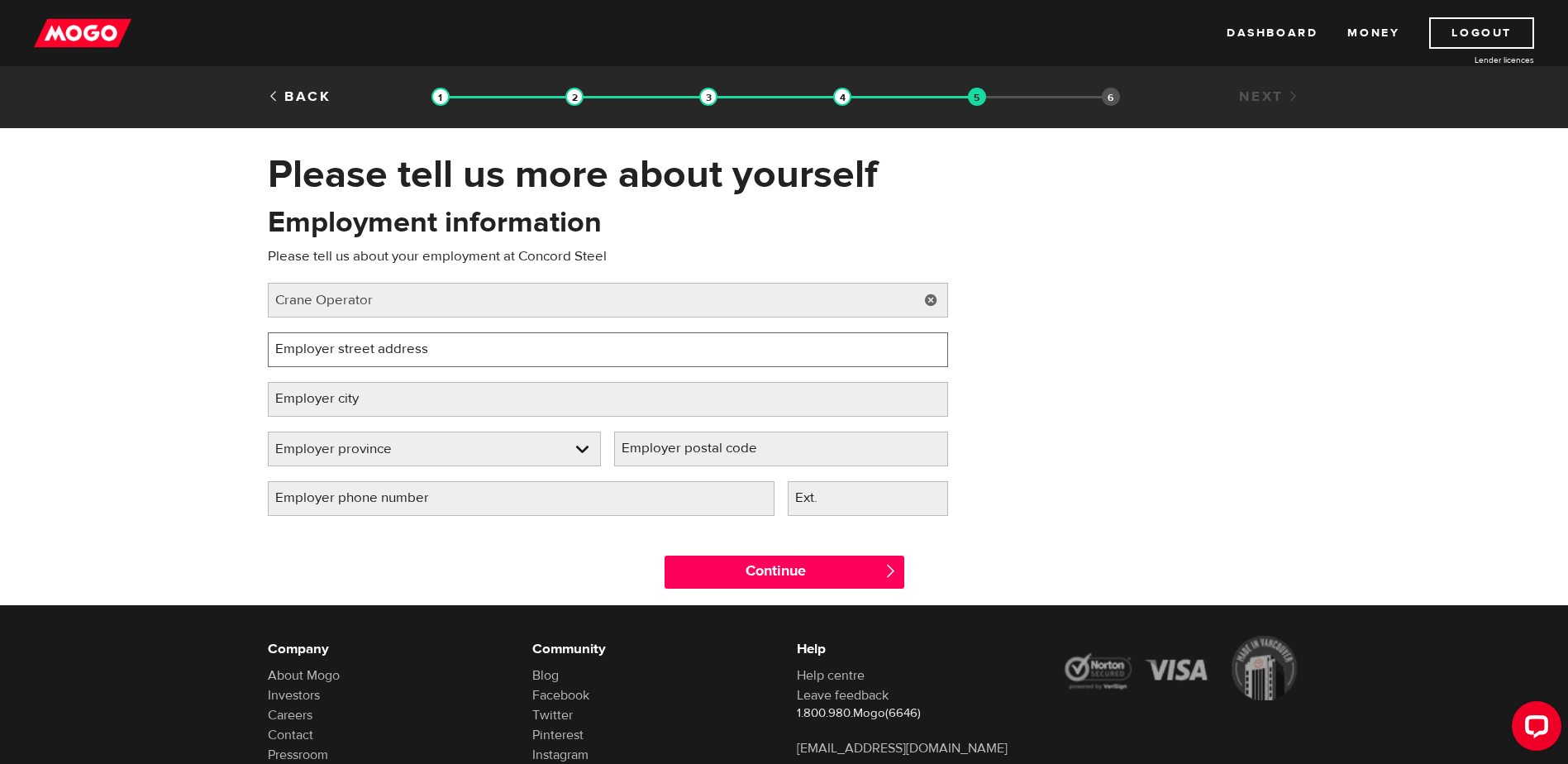
click at [404, 349] on input "Employer street address" at bounding box center [607, 350] width 681 height 35
click at [303, 352] on label "Employer street address" at bounding box center [364, 349] width 194 height 34
click at [303, 352] on input "Employer street address" at bounding box center [607, 350] width 681 height 35
paste input "147 Ashbridge Cir, Woodbridge, ON L4L 3R5"
click at [319, 397] on label "Employer city" at bounding box center [330, 398] width 125 height 34
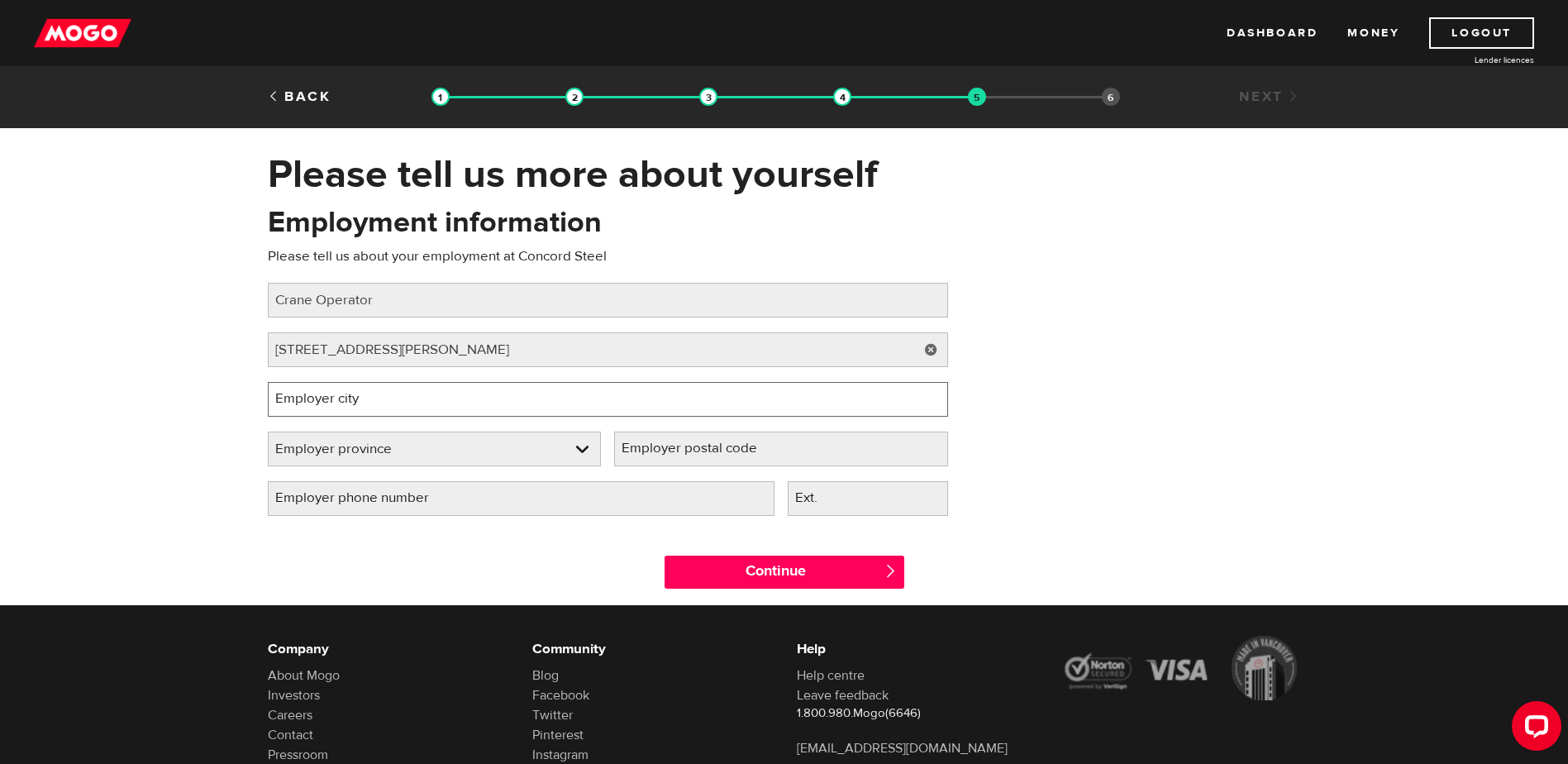
click at [319, 397] on input "Employer city" at bounding box center [607, 399] width 681 height 35
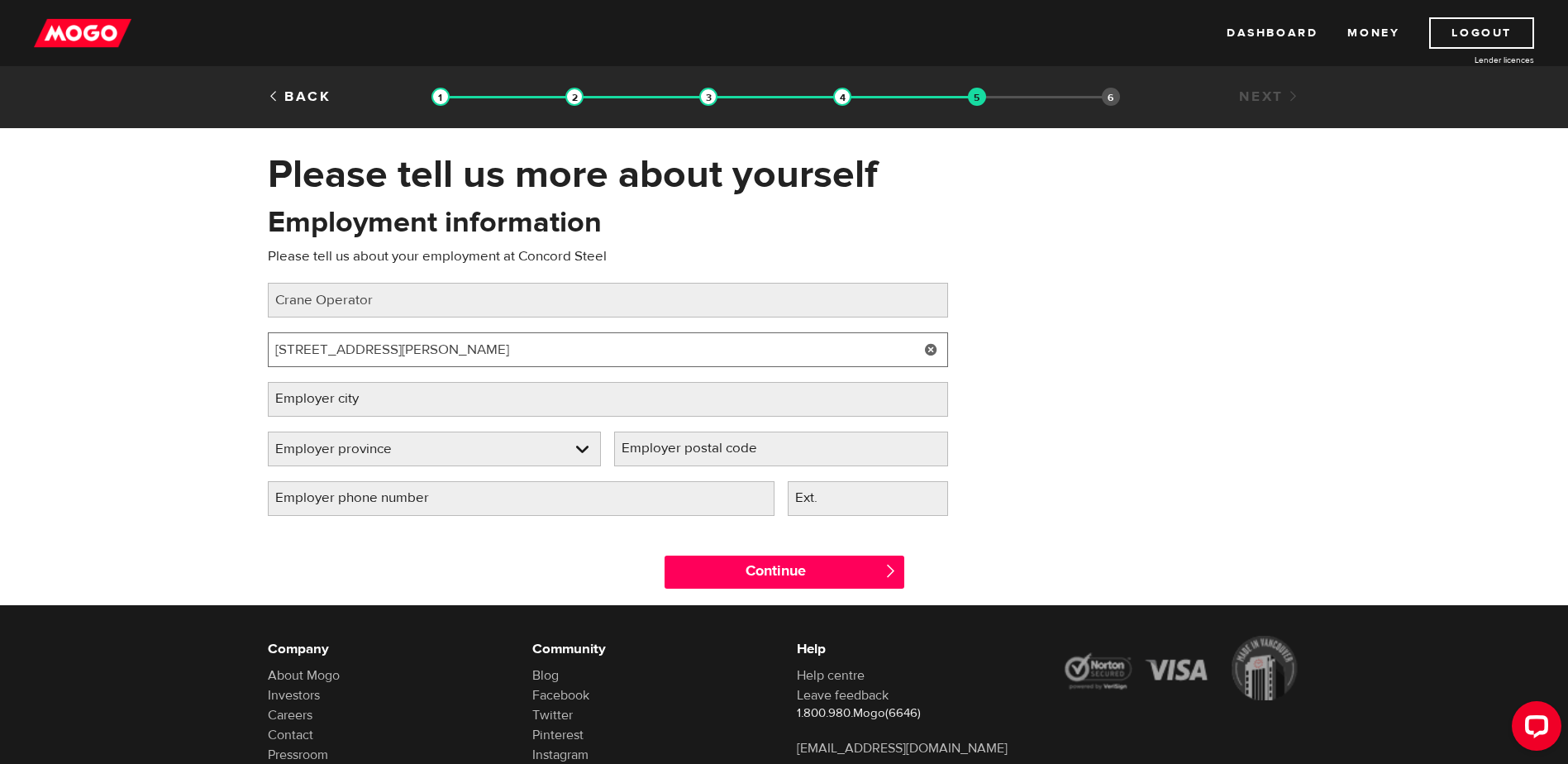
drag, startPoint x: 560, startPoint y: 349, endPoint x: 382, endPoint y: 347, distance: 178.0
click at [382, 347] on input "147 Ashbridge Cir, Woodbridge, ON L4L 3R5" at bounding box center [607, 350] width 681 height 35
type input "147 Ashbridge Cir"
click at [309, 400] on label "Employer city" at bounding box center [330, 398] width 125 height 34
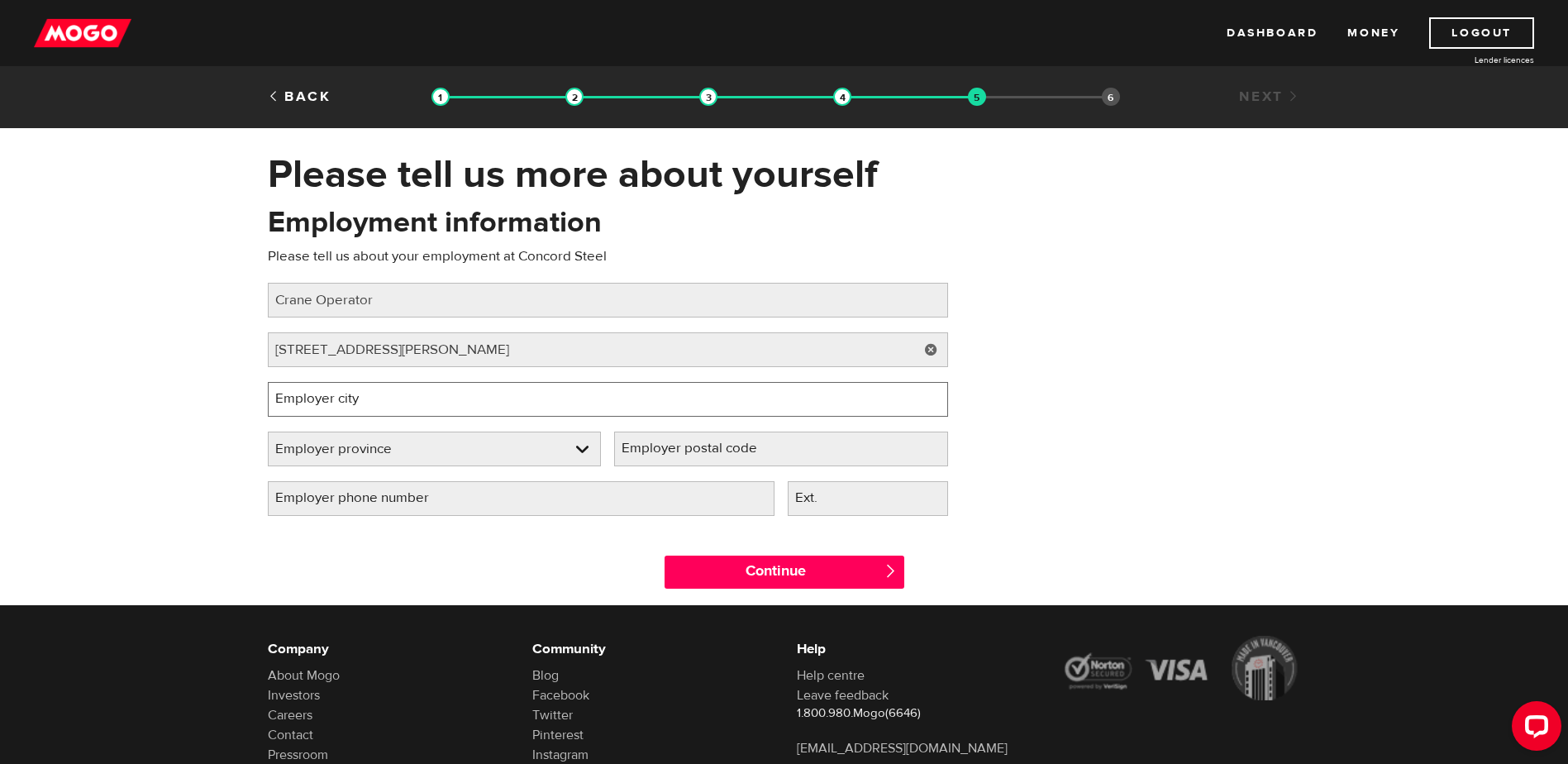
click at [309, 400] on input "Employer city" at bounding box center [607, 399] width 681 height 35
type input "Woodbridge"
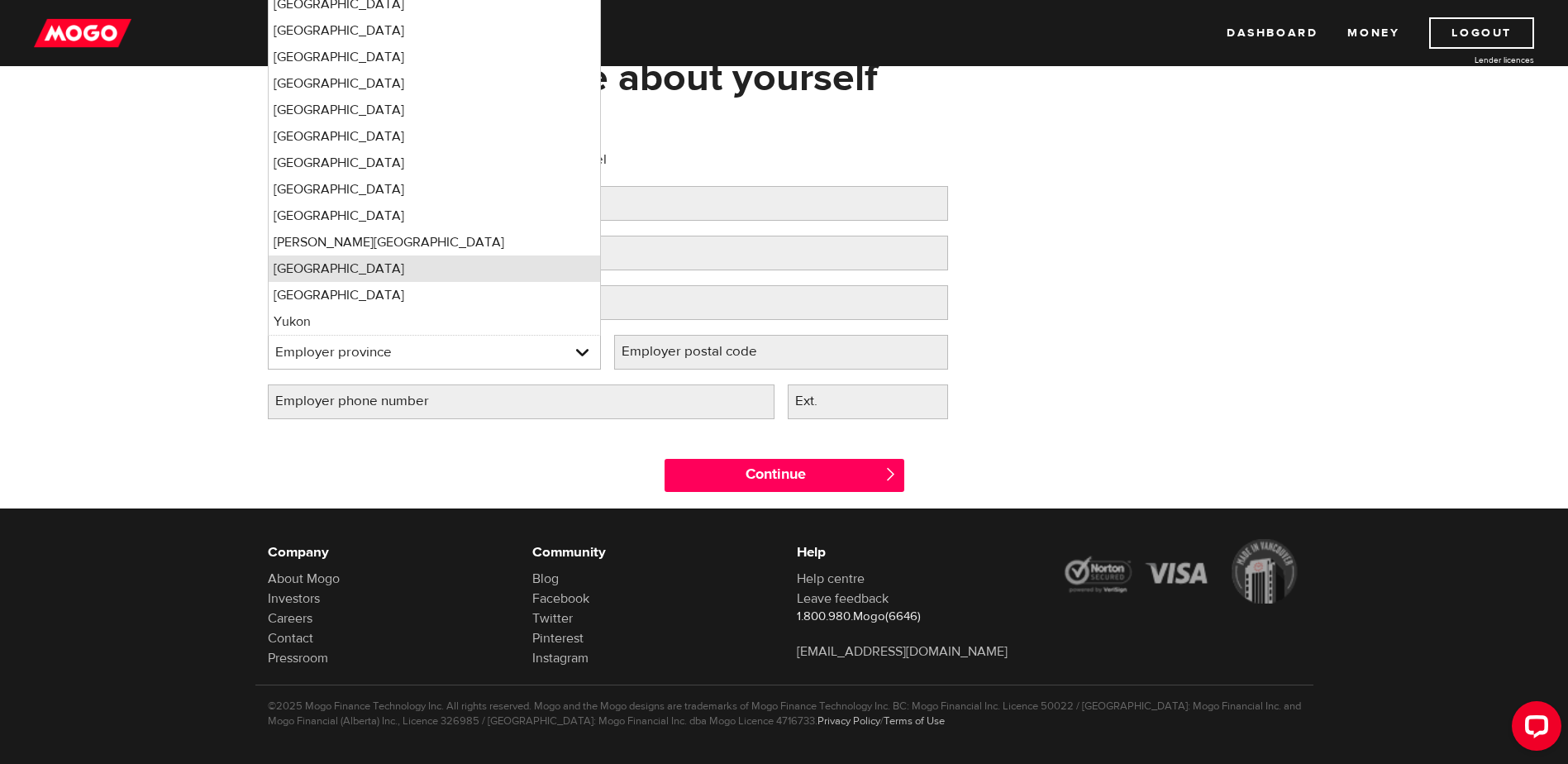
scroll to position [112, 0]
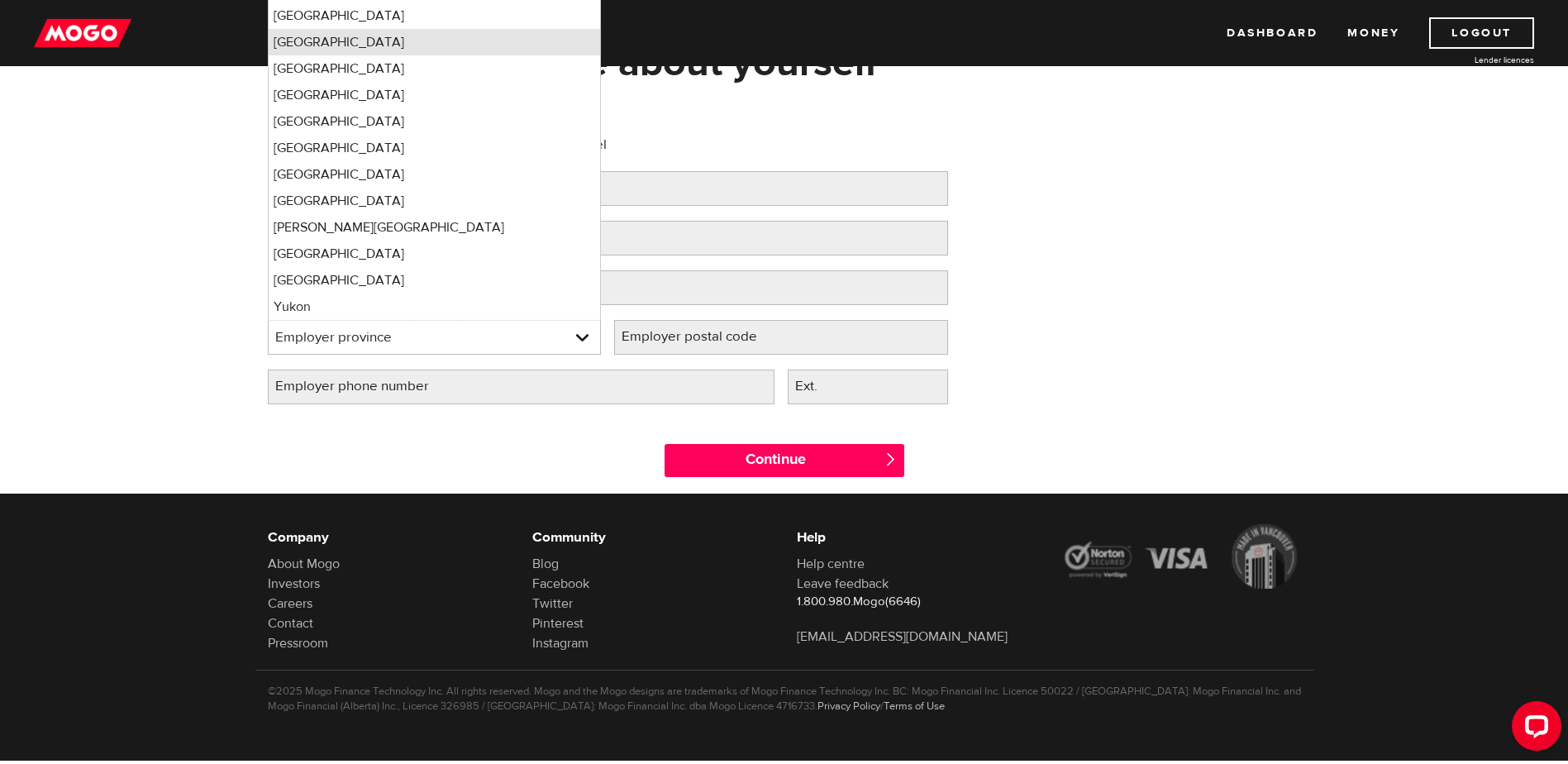
click at [348, 46] on li "Ontario" at bounding box center [434, 42] width 332 height 27
select select "ON"
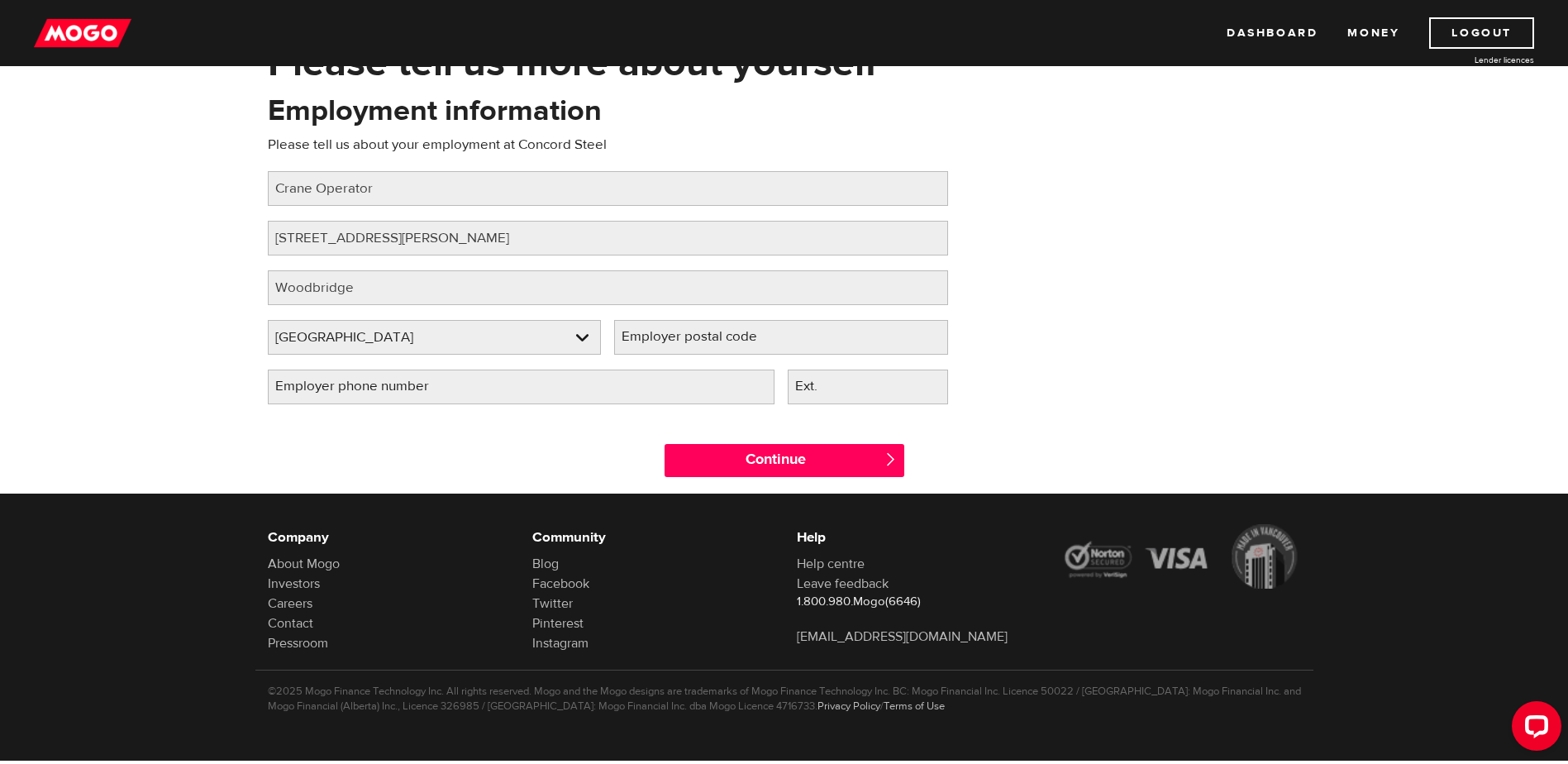
click at [694, 338] on label "Employer postal code" at bounding box center [702, 337] width 177 height 34
click at [694, 338] on input "Employer postal code" at bounding box center [781, 337] width 334 height 35
type input "L4L3R5"
click at [331, 386] on label "Employer phone number" at bounding box center [365, 386] width 195 height 34
click at [331, 386] on input "Employer phone number" at bounding box center [521, 387] width 507 height 35
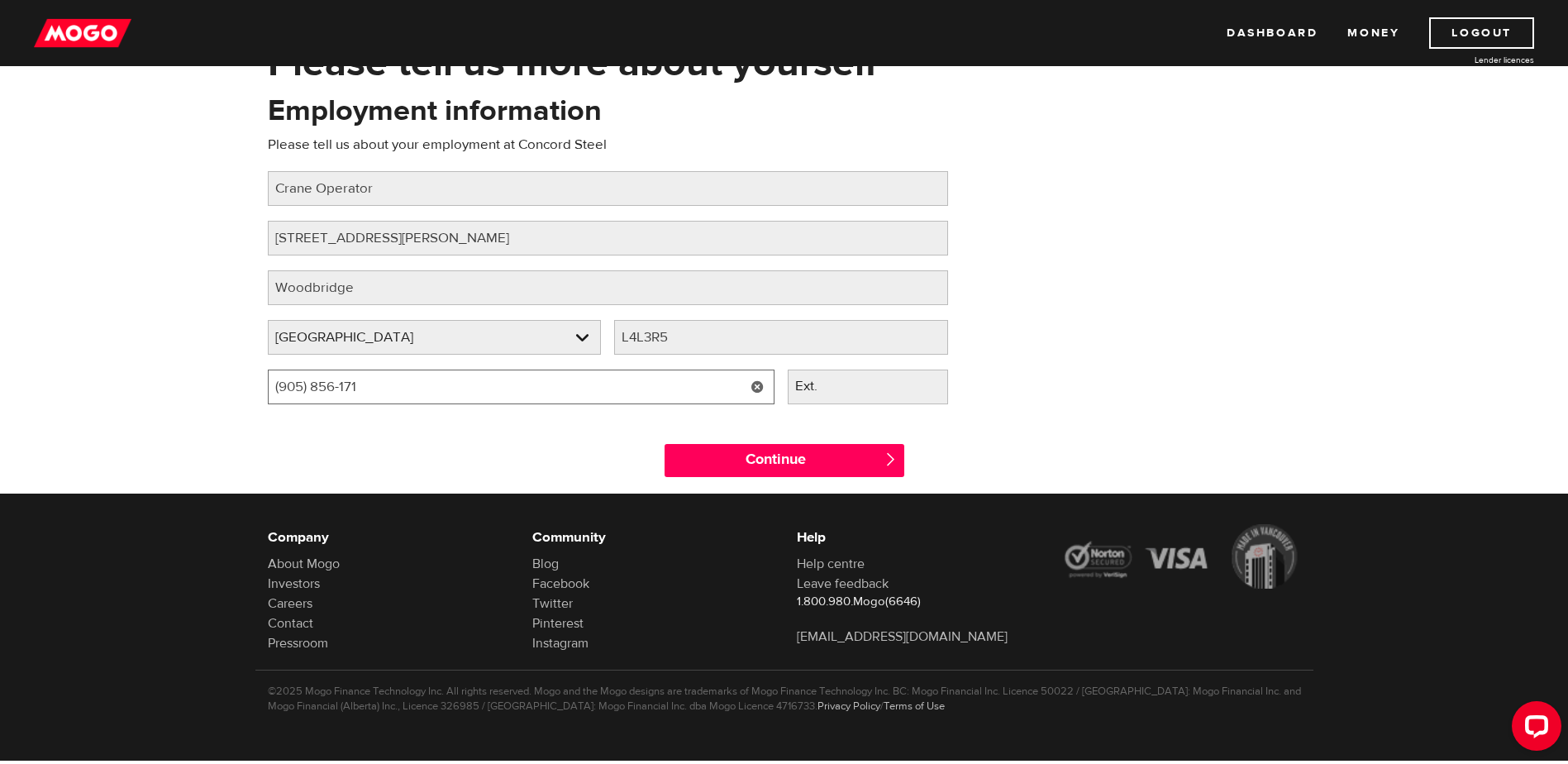
type input "(905) 856-1717"
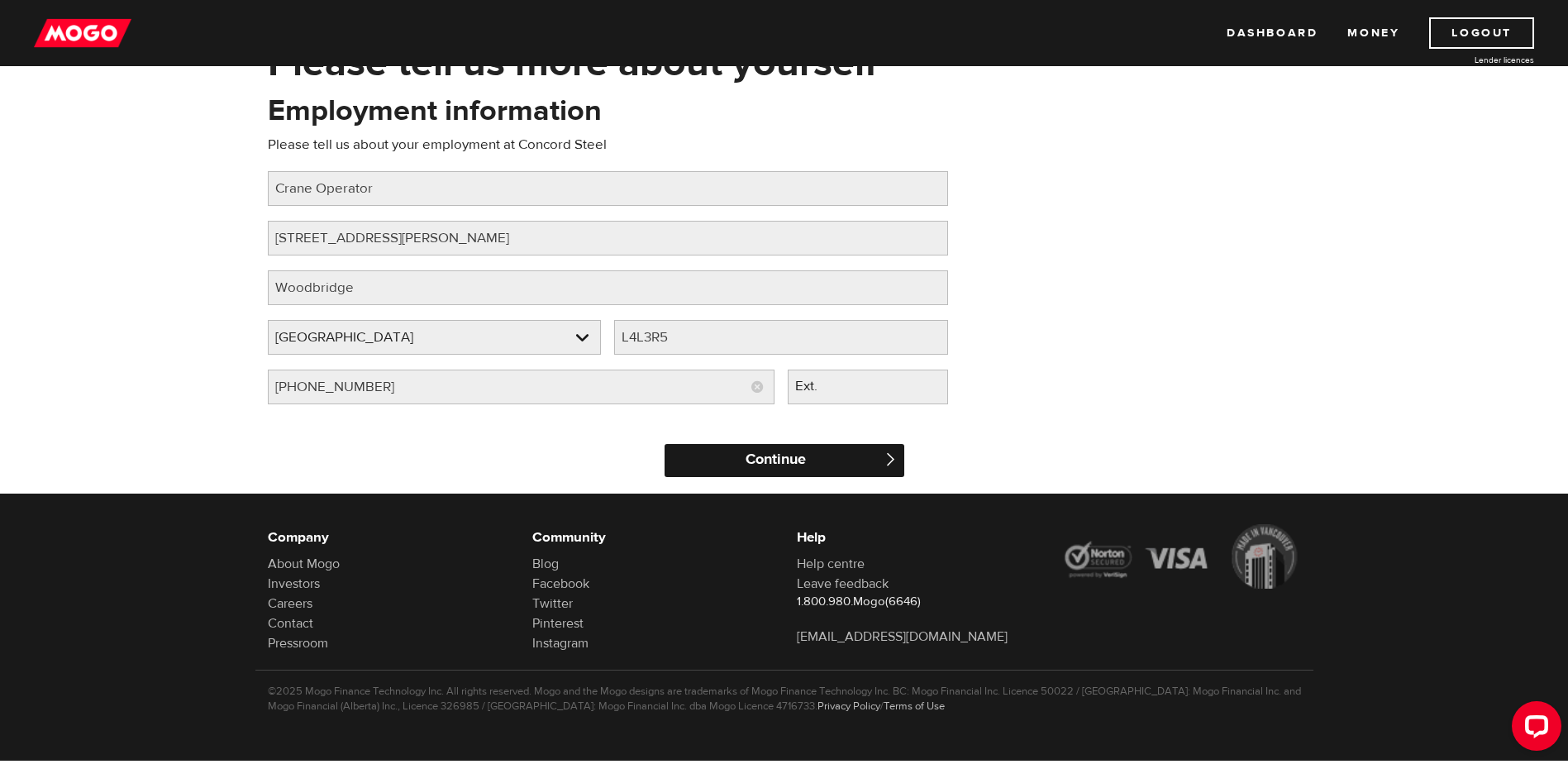
click at [735, 451] on input "Continue" at bounding box center [785, 461] width 240 height 33
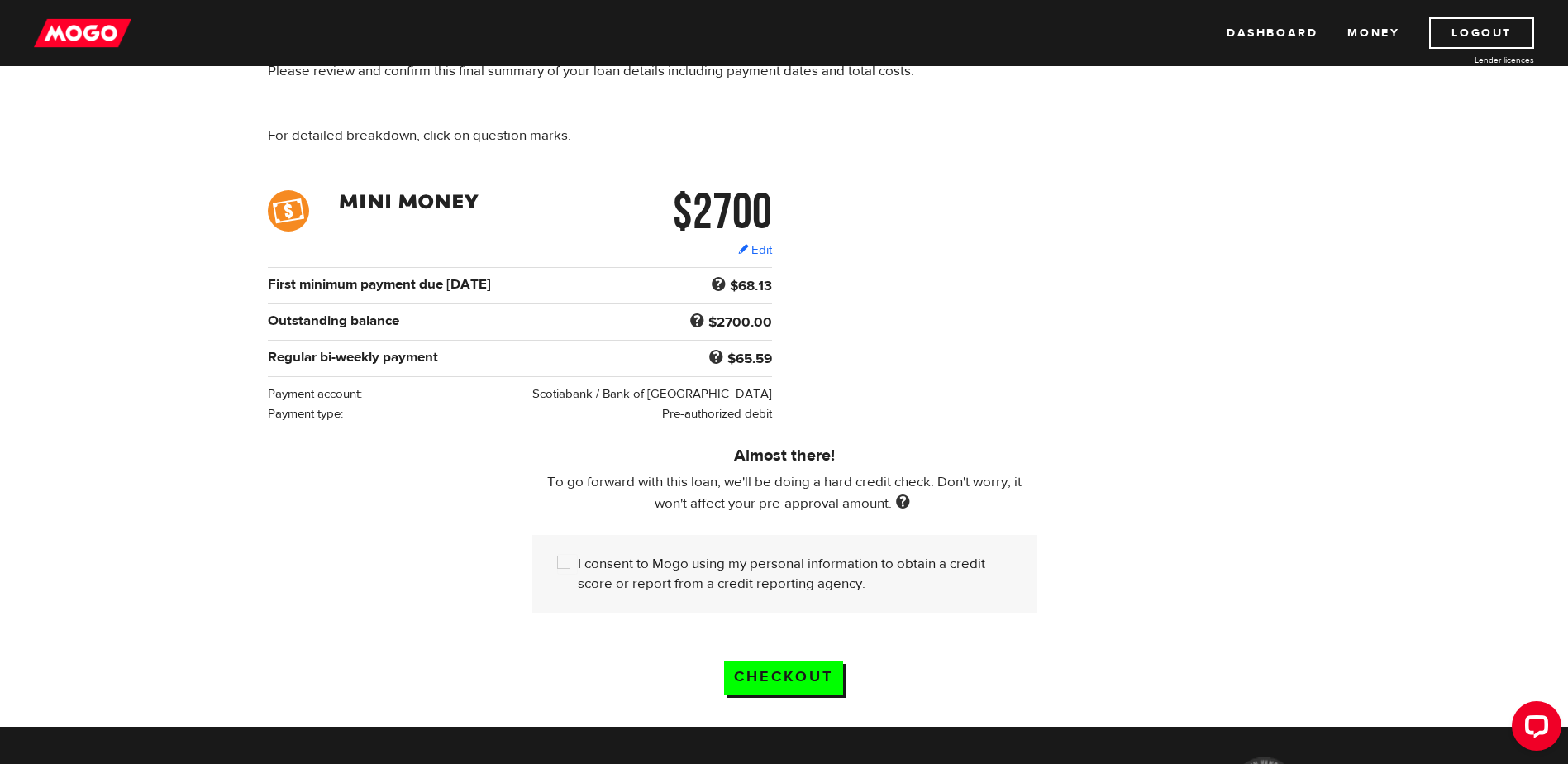
scroll to position [165, 0]
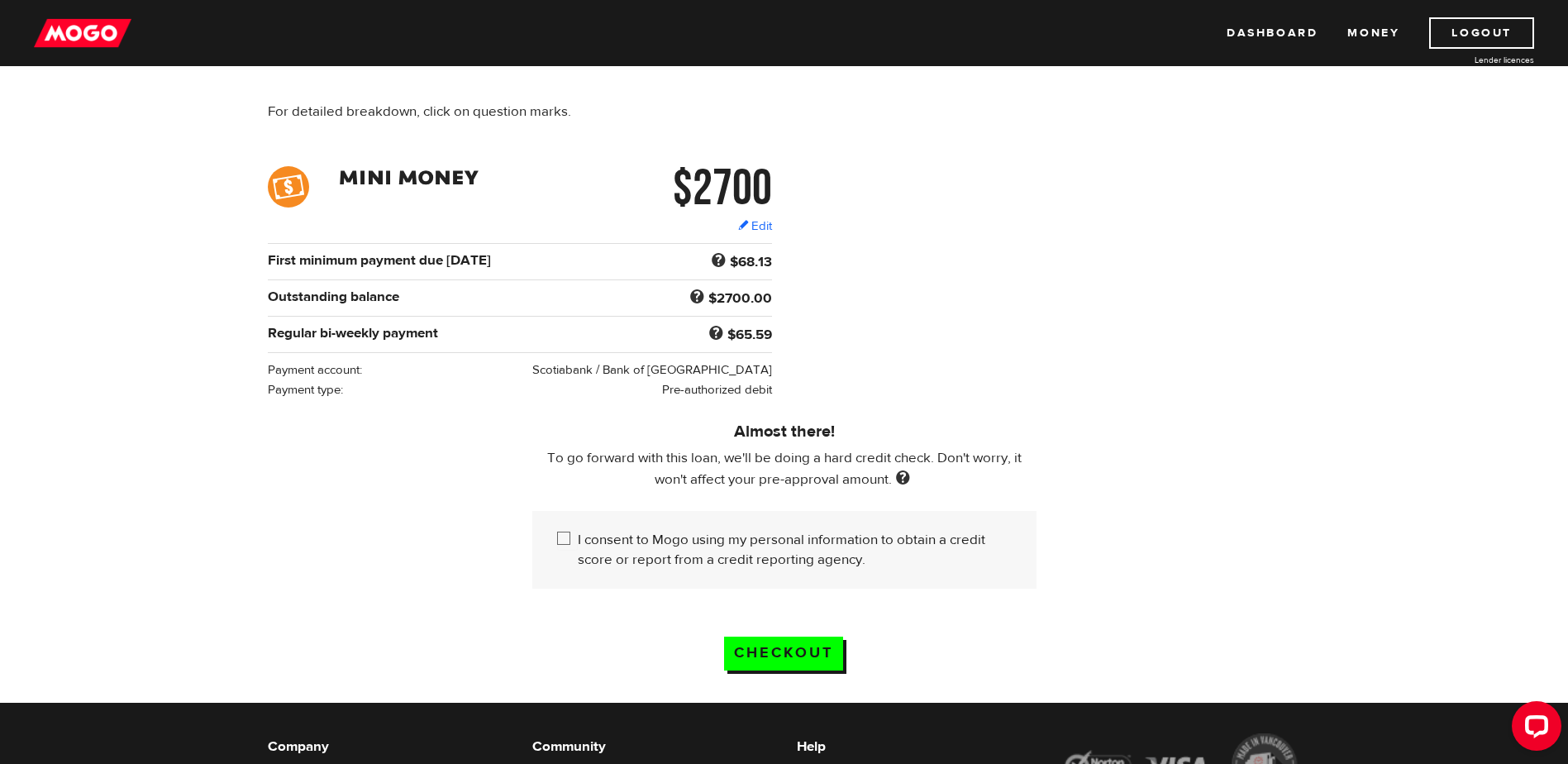
click at [568, 536] on input "I consent to Mogo using my personal information to obtain a credit score or rep…" at bounding box center [567, 540] width 21 height 21
checkbox input "true"
click at [811, 648] on input "Checkout" at bounding box center [783, 653] width 119 height 34
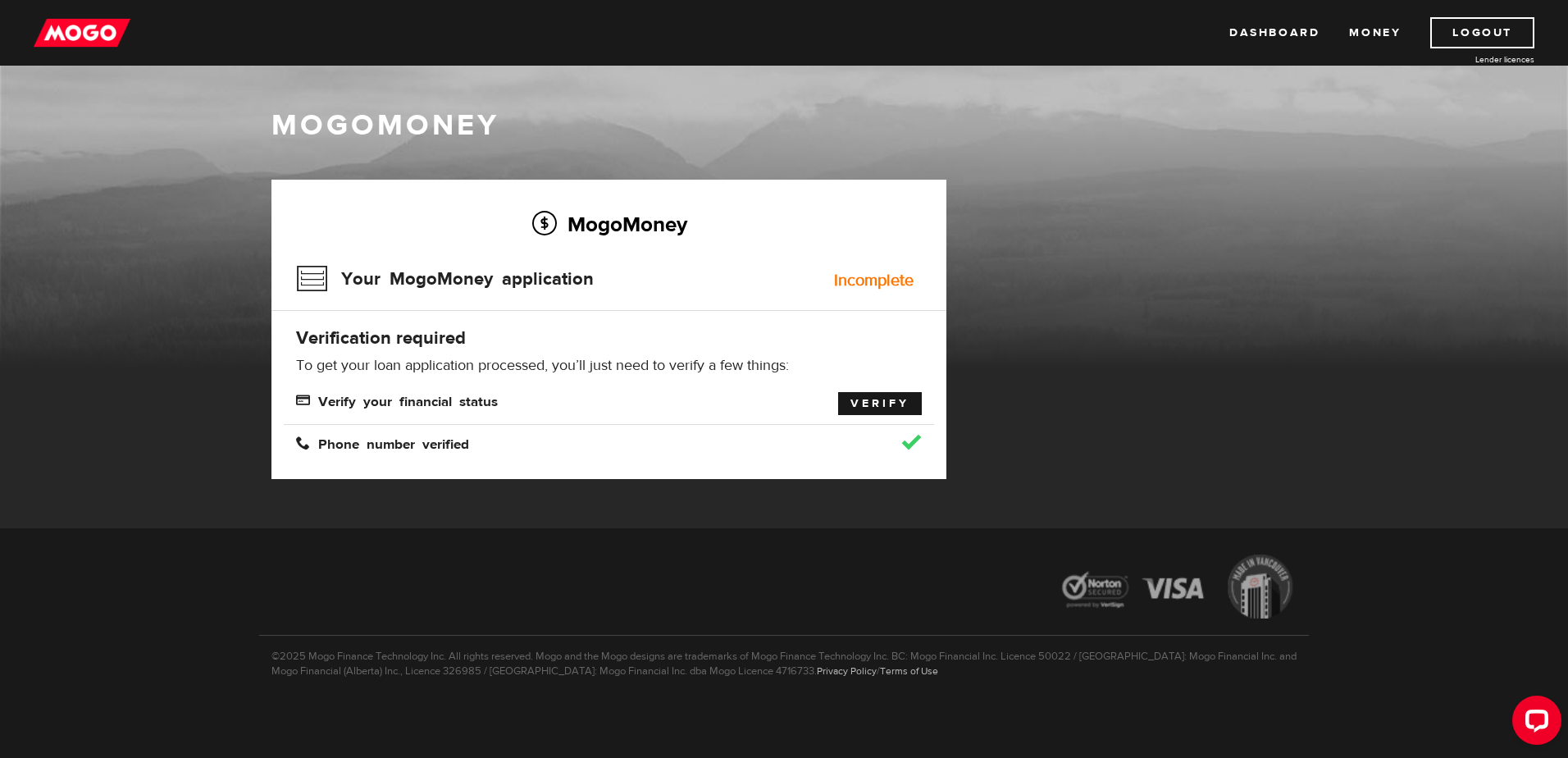
click at [855, 393] on link "Verify" at bounding box center [879, 403] width 83 height 23
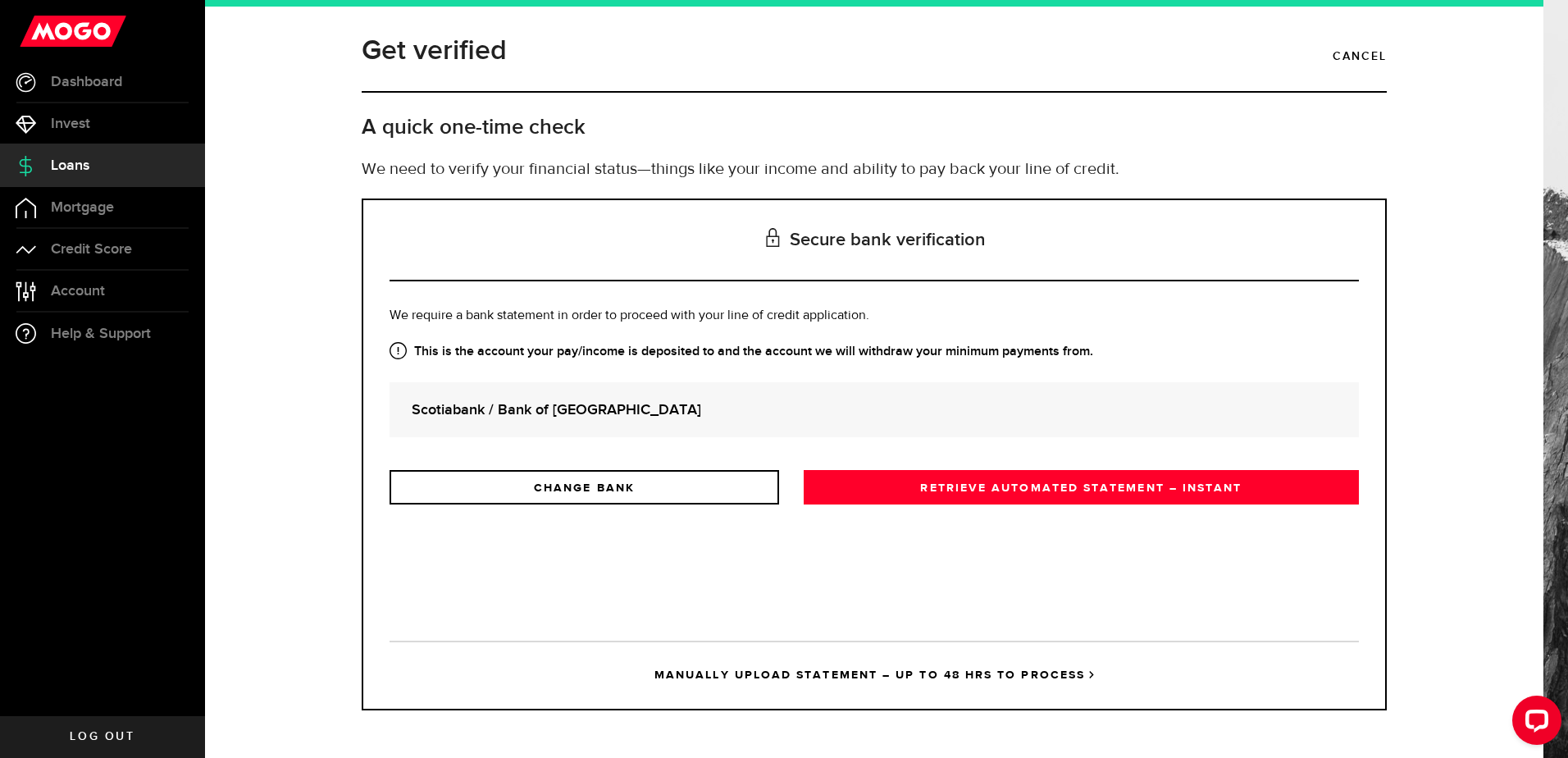
click at [1489, 491] on div "Get verified Cancel A quick one-time check We need to verify your financial sta…" at bounding box center [875, 382] width 1265 height 705
click at [822, 576] on div "Is this the bank account you want us to get your bank statements from? We requi…" at bounding box center [874, 460] width 970 height 310
click at [946, 579] on div "Is this the bank account you want us to get your bank statements from? We requi…" at bounding box center [874, 460] width 970 height 310
click at [700, 95] on div "Get verified Cancel A quick one-time check We need to verify your financial sta…" at bounding box center [875, 114] width 1050 height 169
click at [961, 522] on div "Is this the bank account you want us to get your bank statements from? We requi…" at bounding box center [874, 460] width 970 height 310
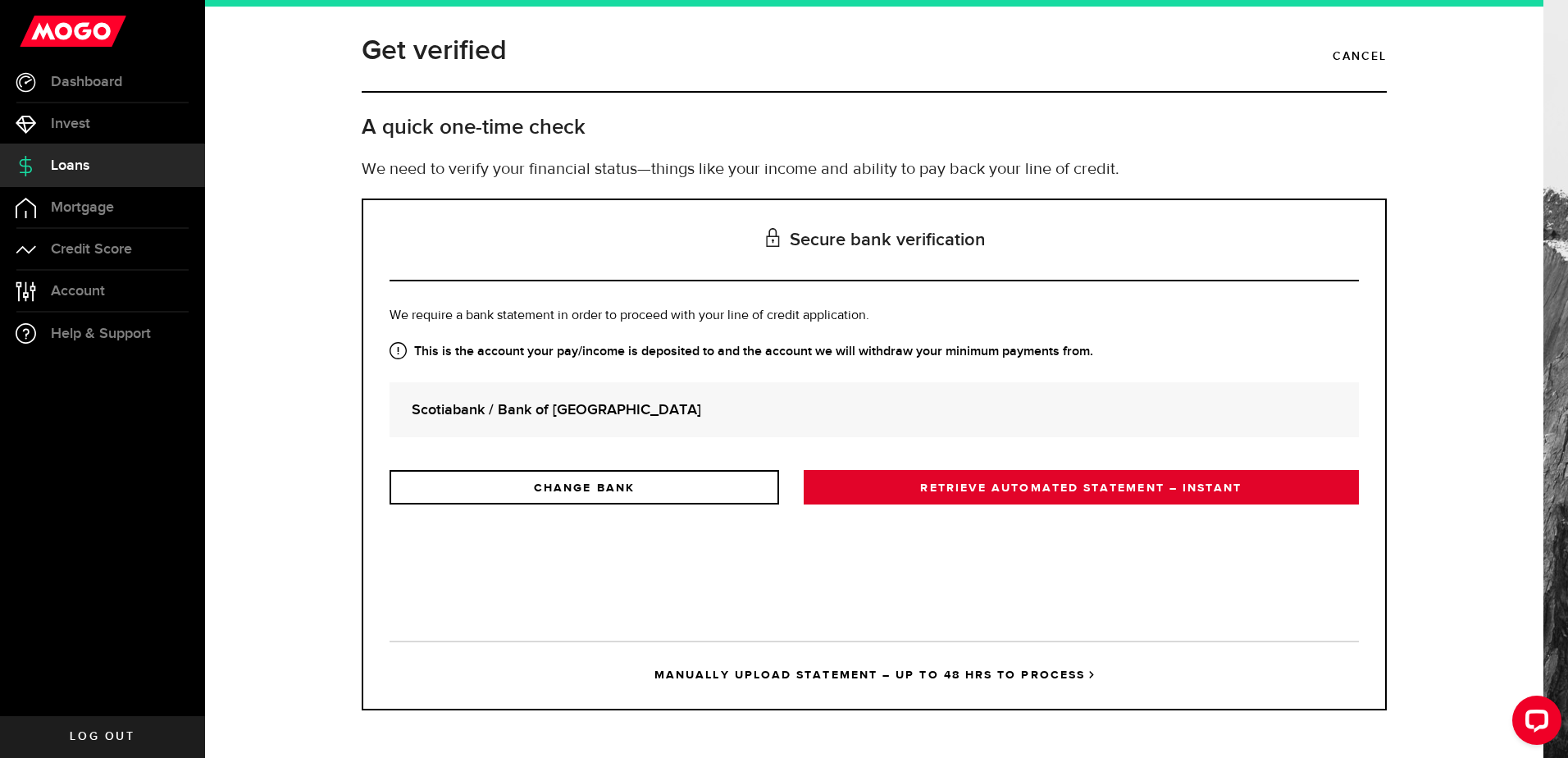
click at [1080, 489] on link "RETRIEVE AUTOMATED STATEMENT – INSTANT" at bounding box center [1081, 488] width 555 height 35
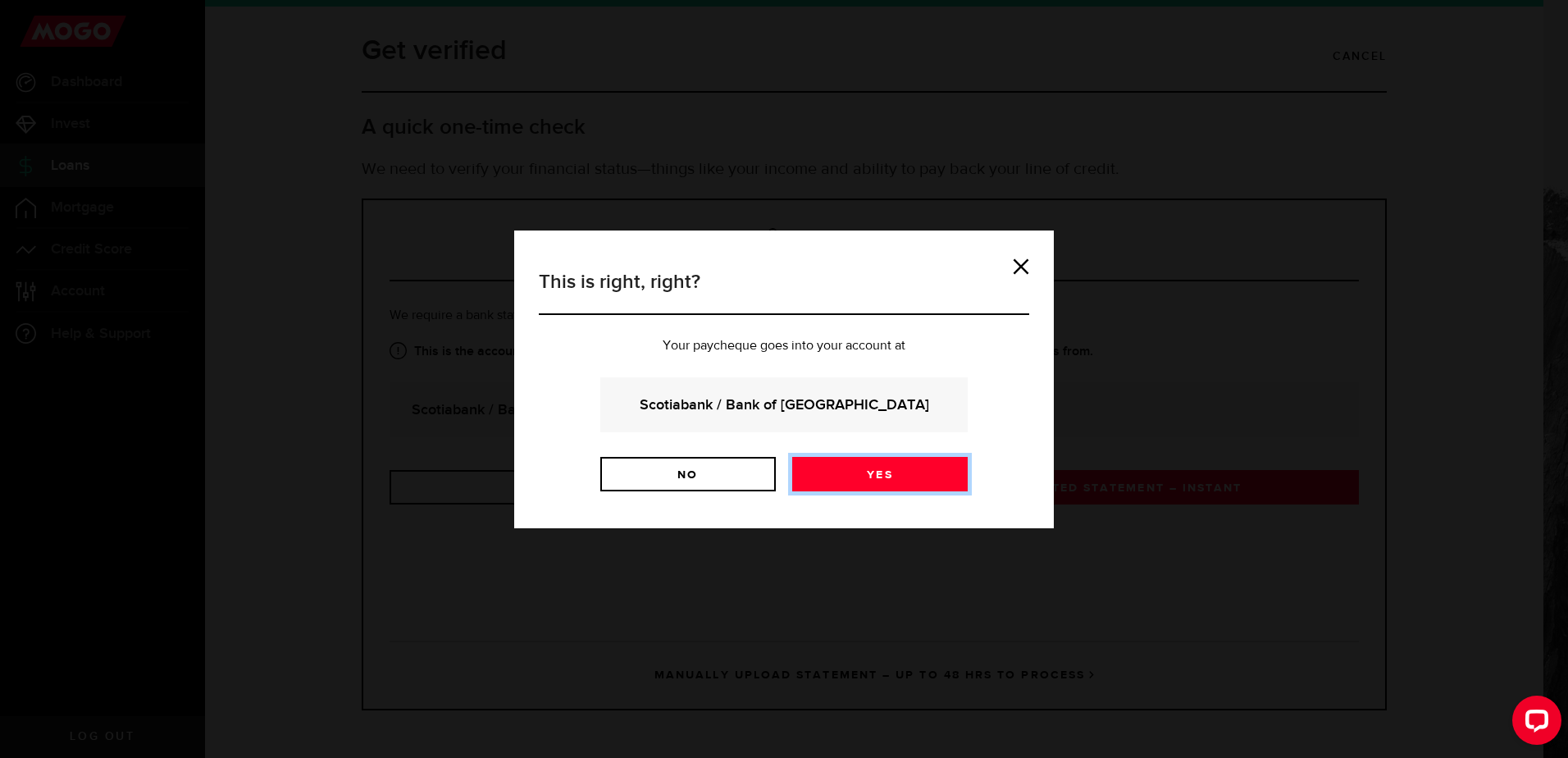
click at [868, 472] on link "Yes" at bounding box center [879, 474] width 175 height 35
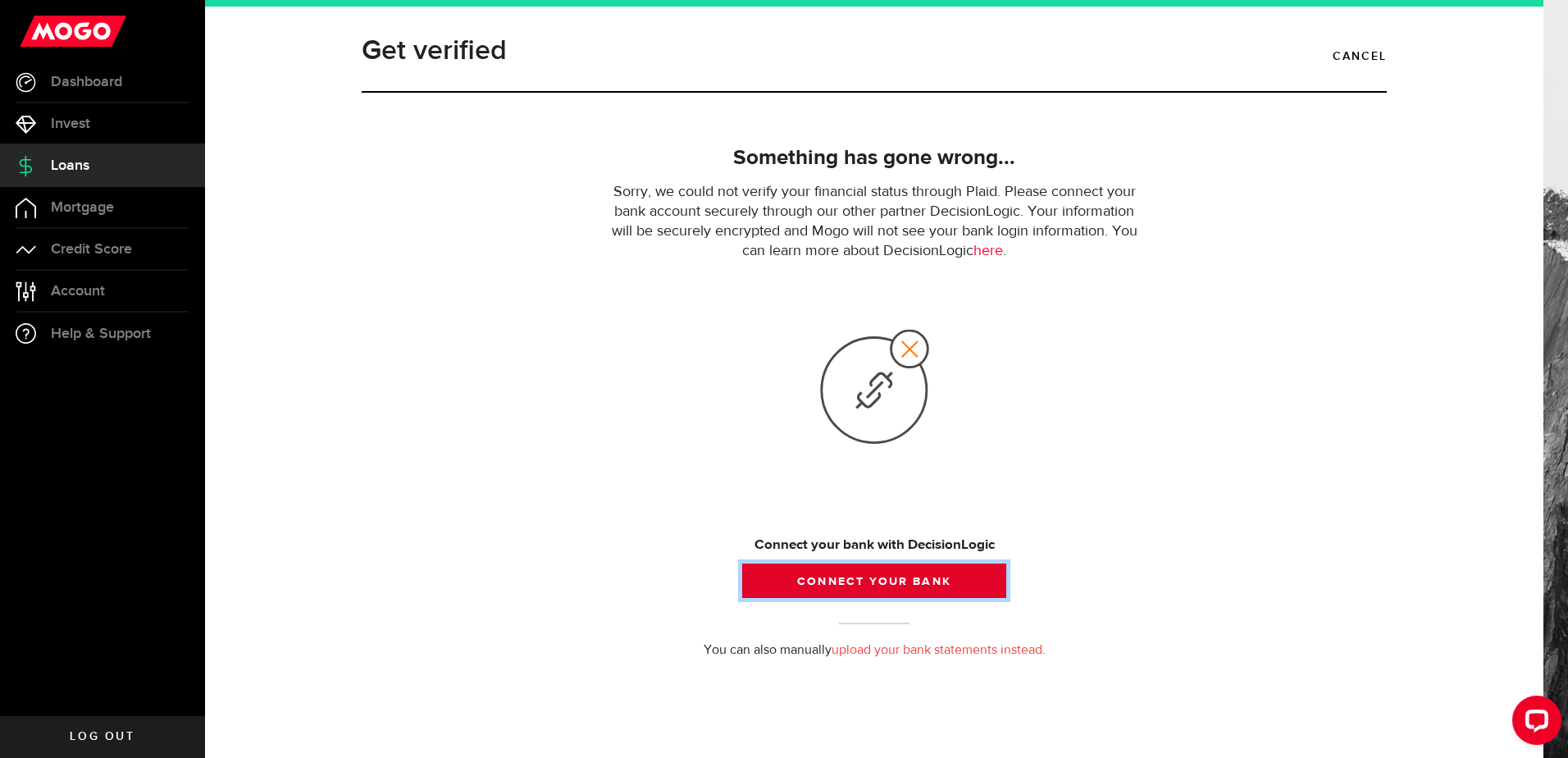
click at [852, 573] on button "Connect your bank" at bounding box center [874, 581] width 264 height 35
click at [907, 579] on button "Connect your bank" at bounding box center [874, 581] width 264 height 35
click at [867, 580] on button "Connect your bank" at bounding box center [874, 581] width 264 height 35
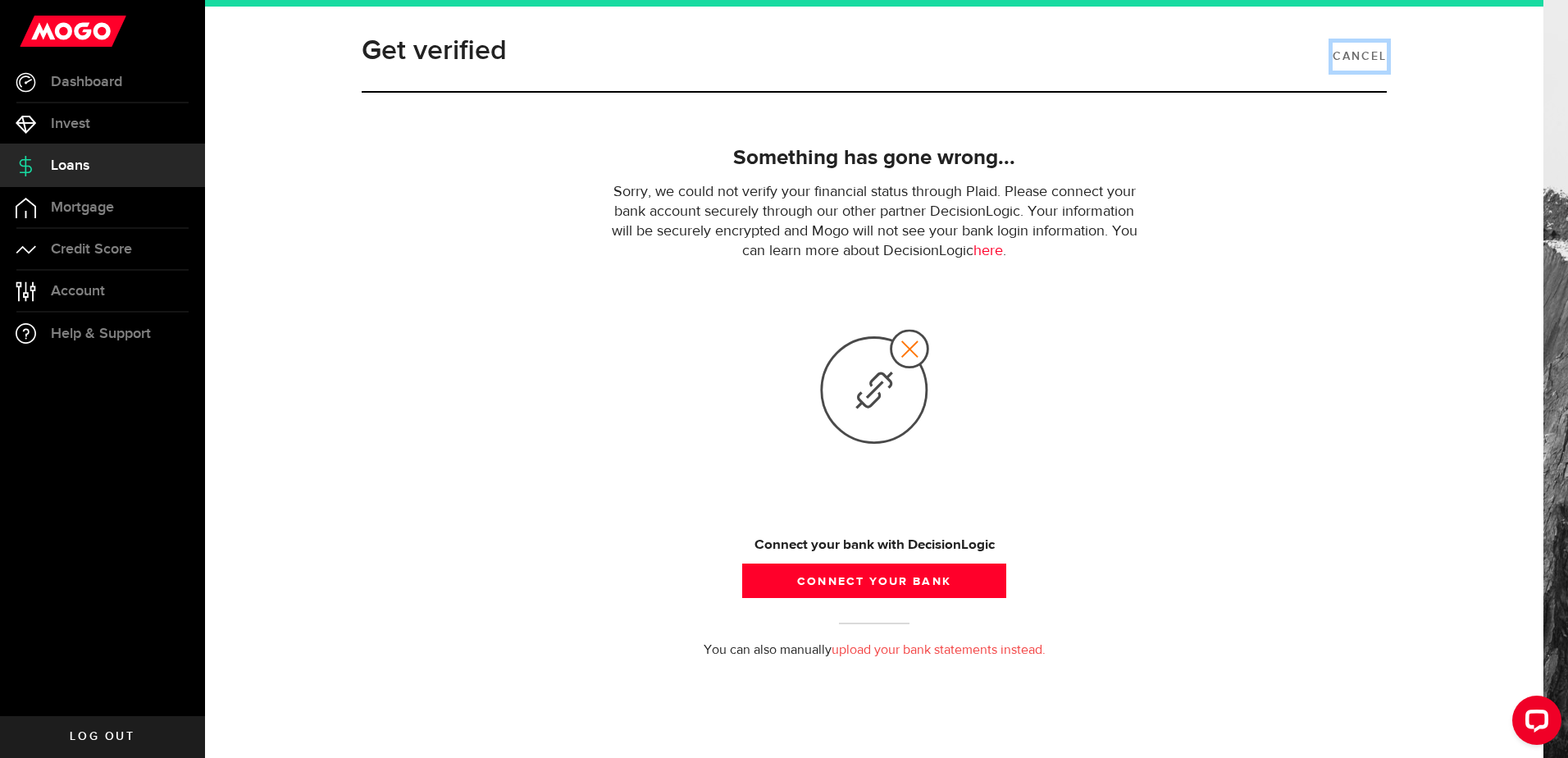
click at [1359, 60] on link "Cancel" at bounding box center [1359, 57] width 54 height 28
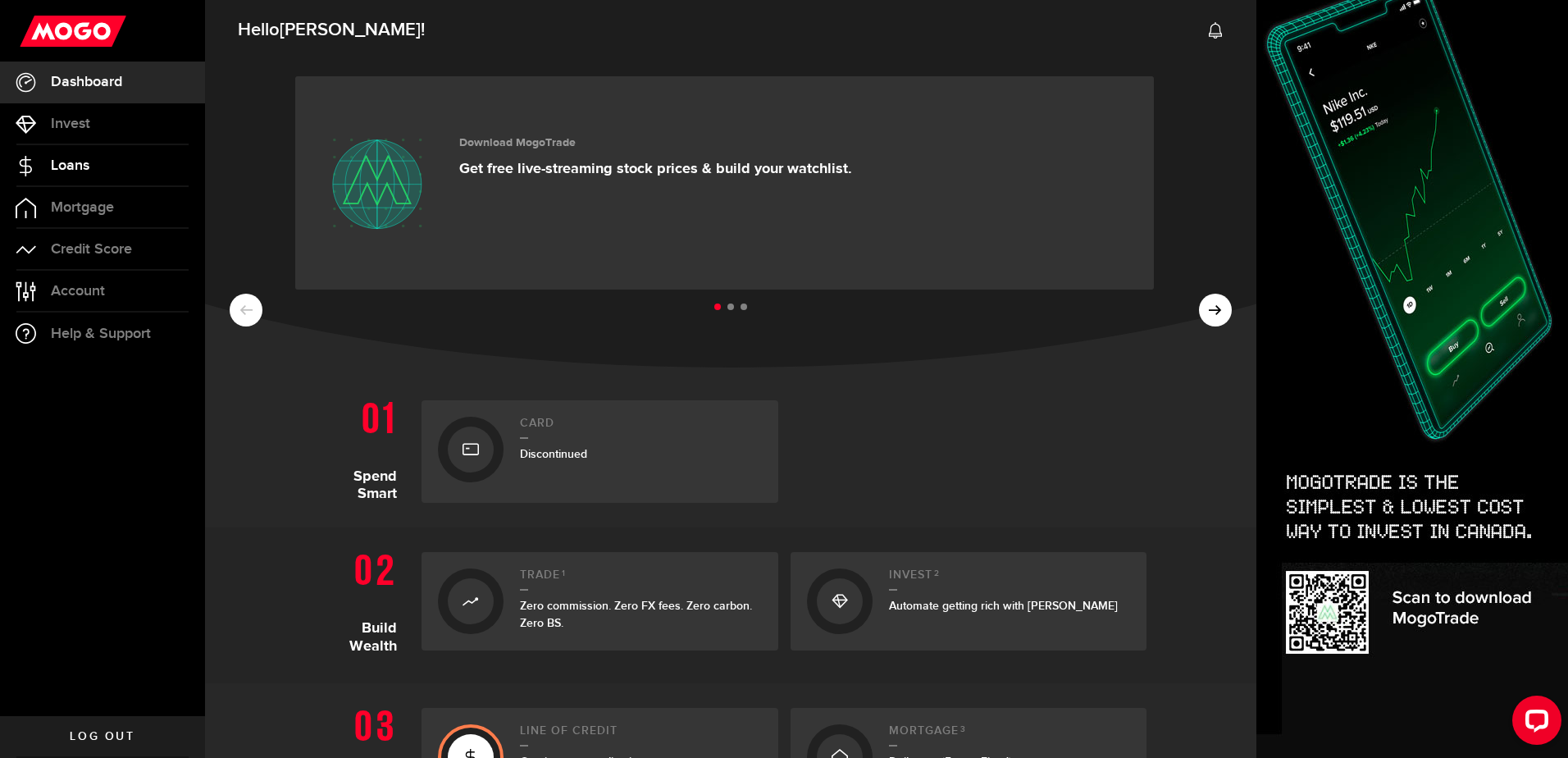
click at [79, 158] on span "Loans" at bounding box center [70, 165] width 39 height 15
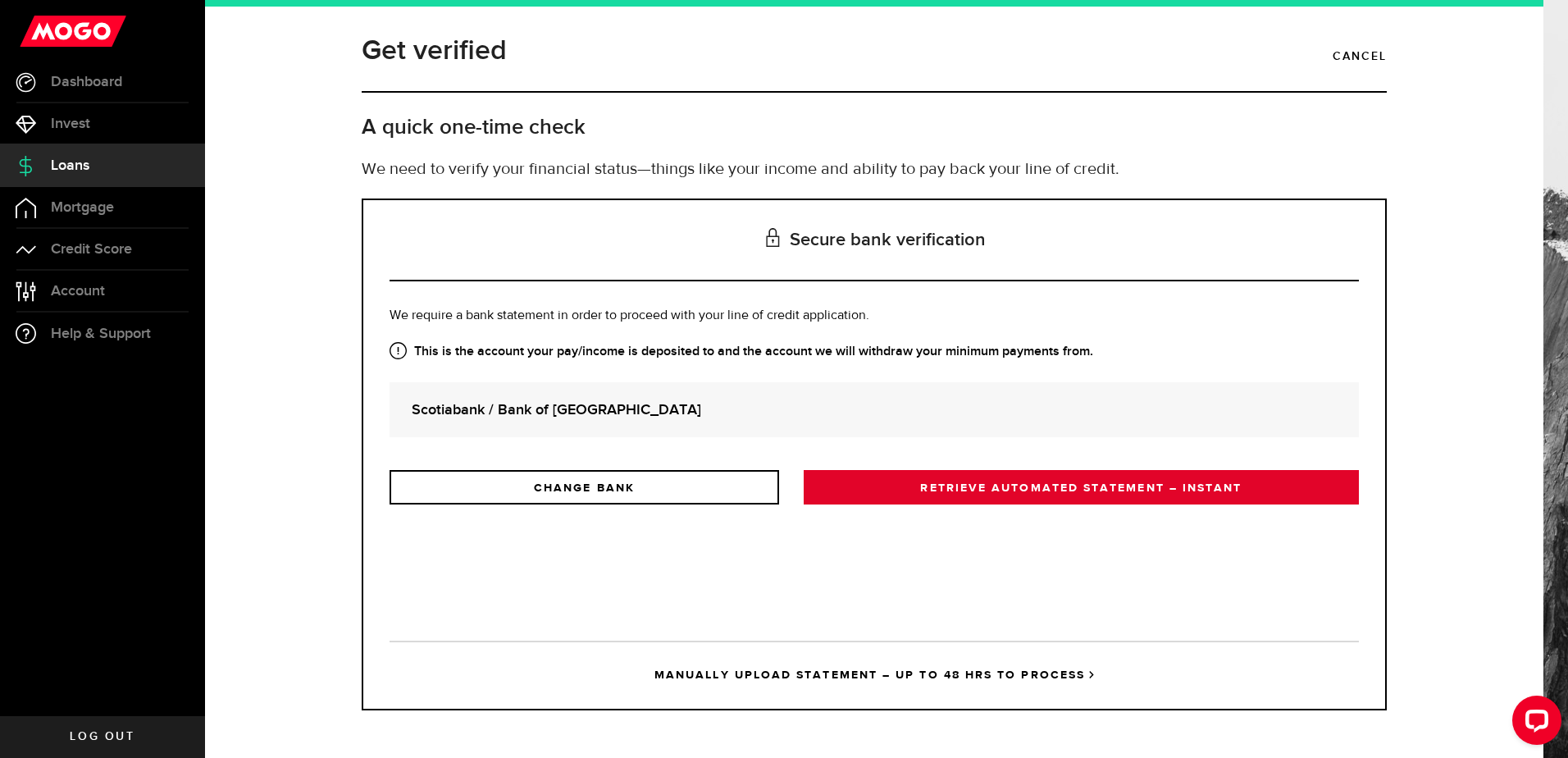
click at [981, 490] on link "RETRIEVE AUTOMATED STATEMENT – INSTANT" at bounding box center [1081, 488] width 555 height 35
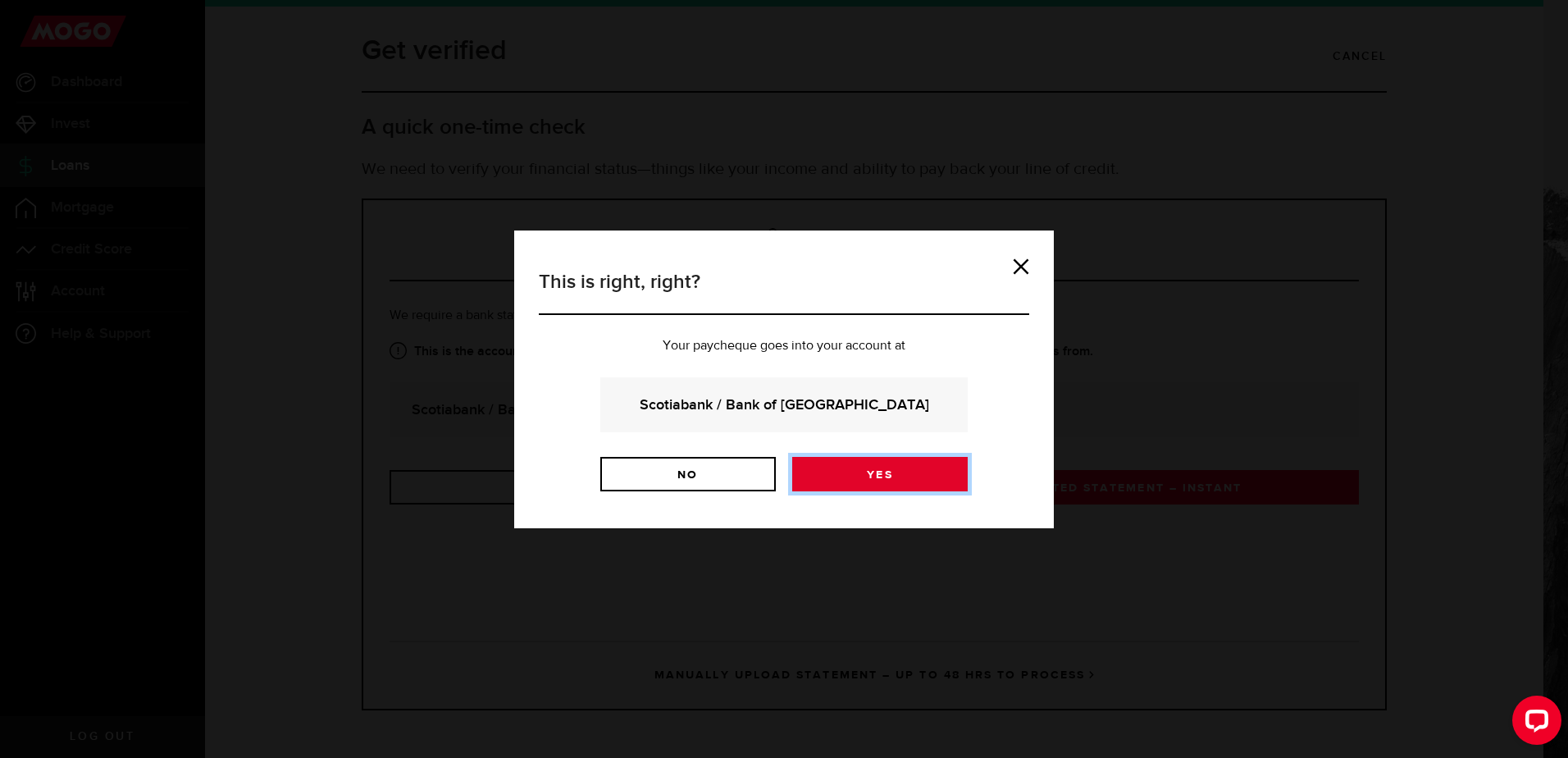
click at [875, 473] on link "Yes" at bounding box center [879, 474] width 175 height 35
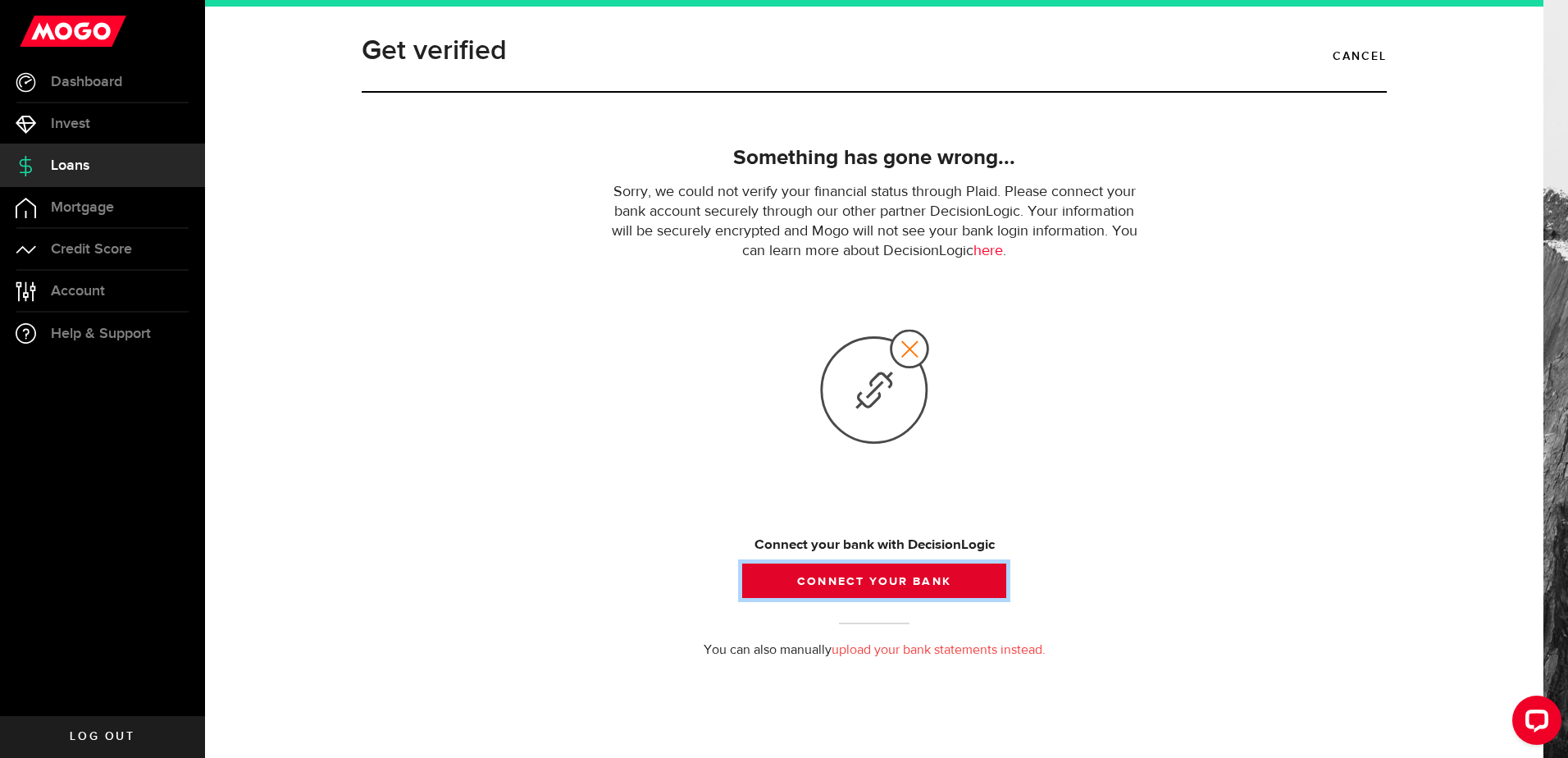
click at [862, 583] on button "Connect your bank" at bounding box center [874, 581] width 264 height 35
click at [988, 254] on link "here" at bounding box center [989, 251] width 30 height 15
click at [892, 575] on button "Connect your bank" at bounding box center [874, 581] width 264 height 35
click at [879, 574] on button "Connect your bank" at bounding box center [874, 581] width 264 height 35
click at [961, 649] on link "upload your bank statements instead." at bounding box center [938, 651] width 214 height 13
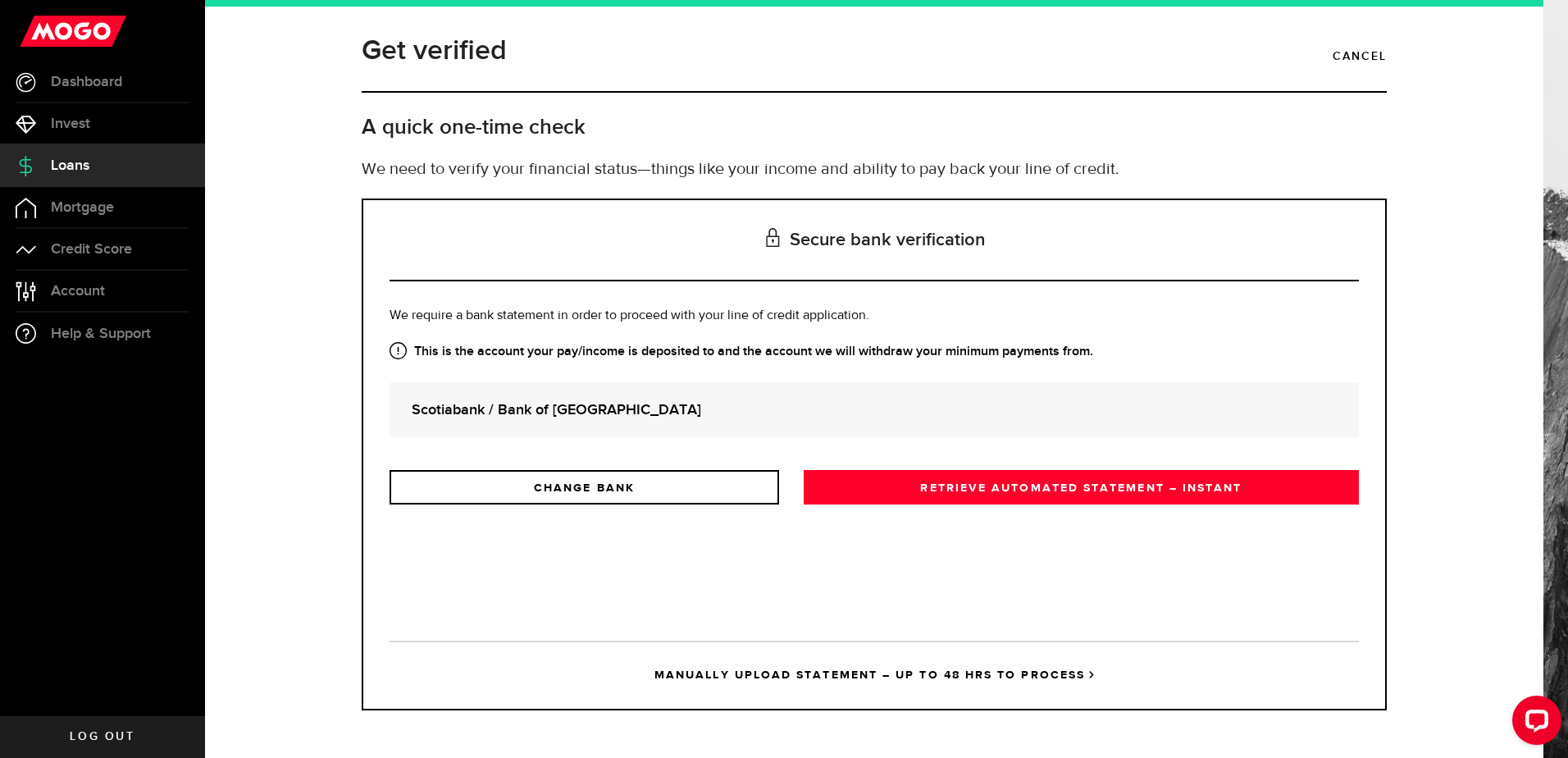
click at [596, 489] on link "CHANGE BANK" at bounding box center [584, 488] width 389 height 35
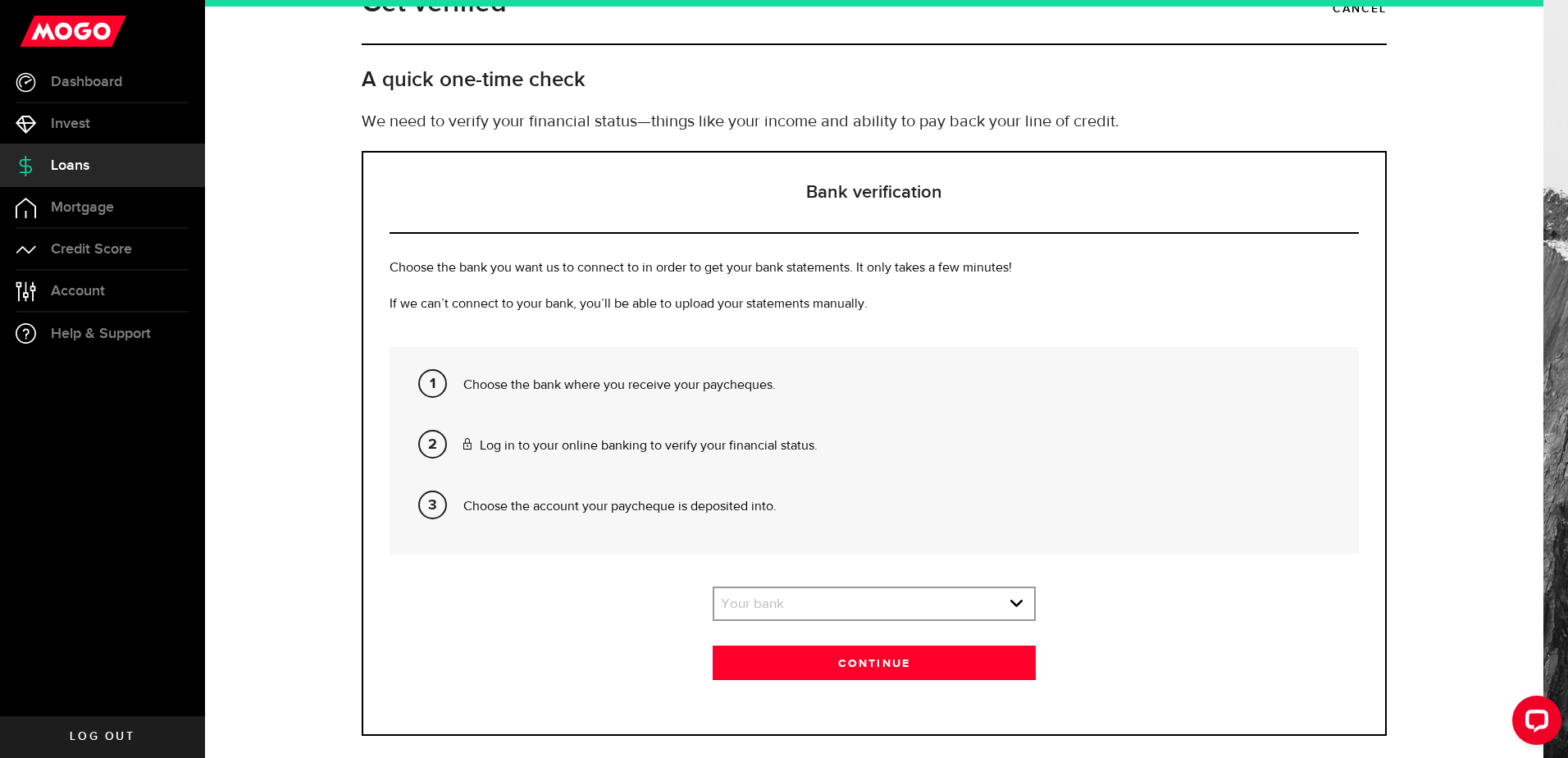
scroll to position [73, 0]
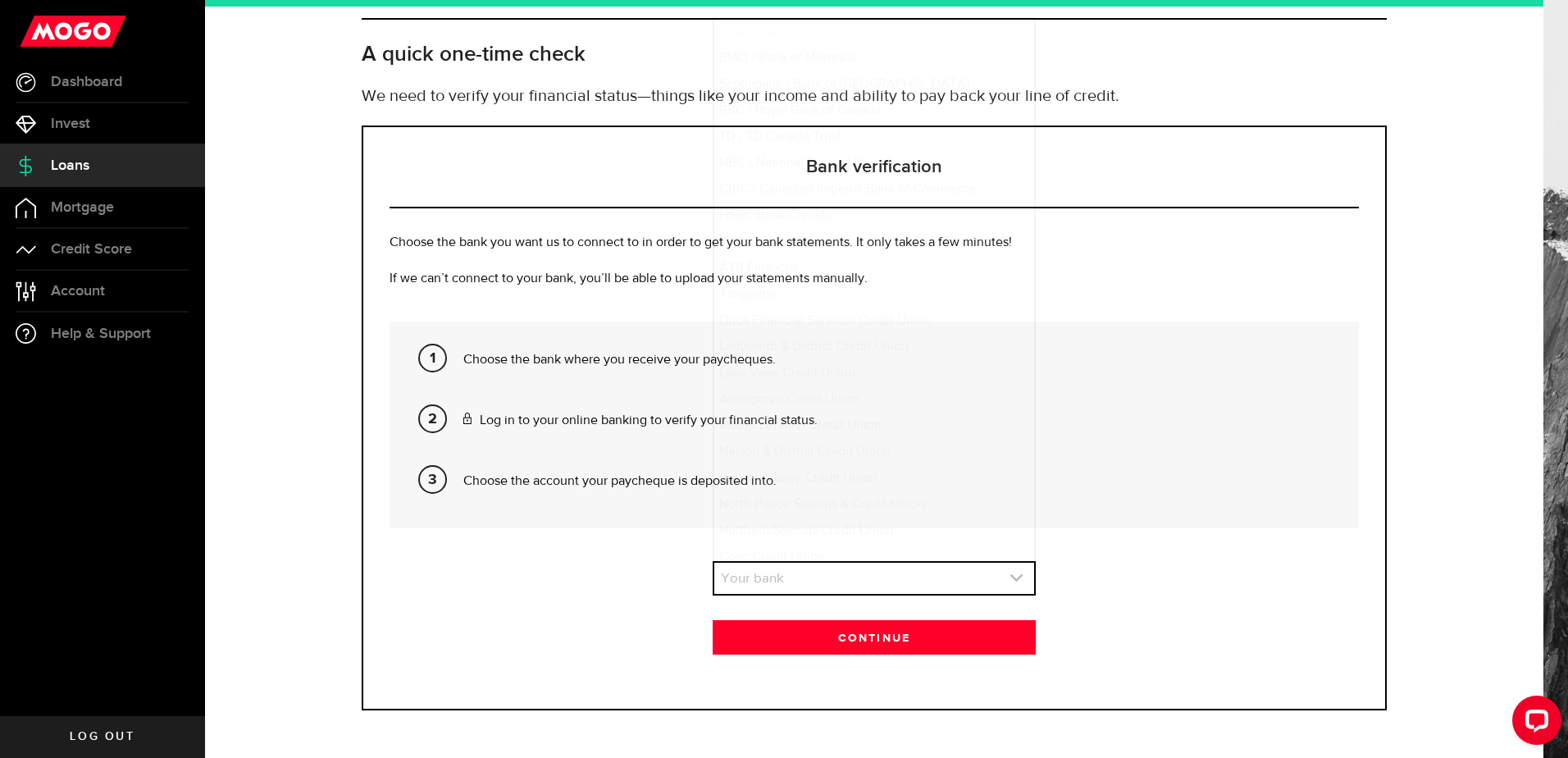
click at [1012, 579] on use "expand select" at bounding box center [1016, 578] width 12 height 7
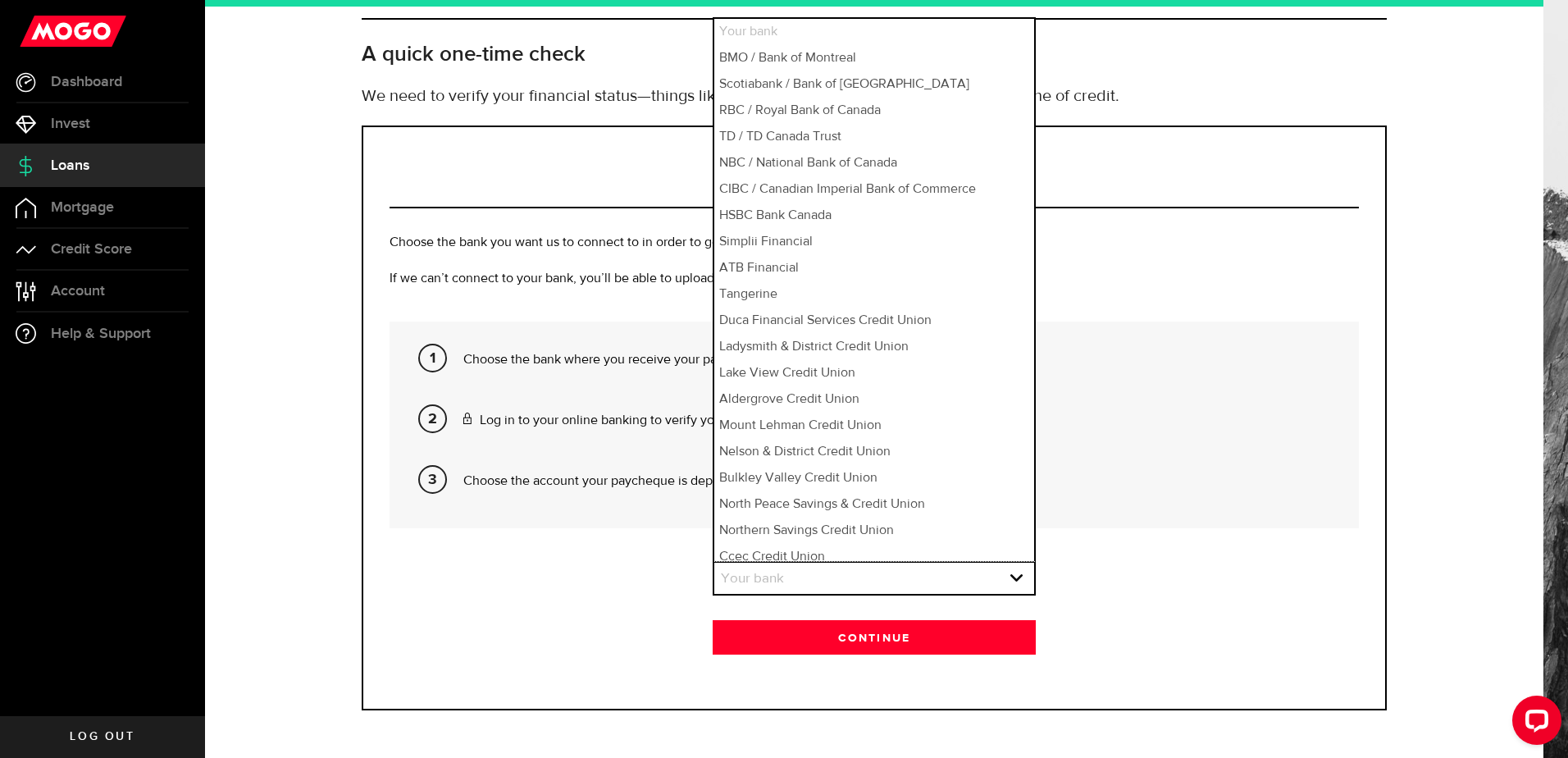
scroll to position [9, 0]
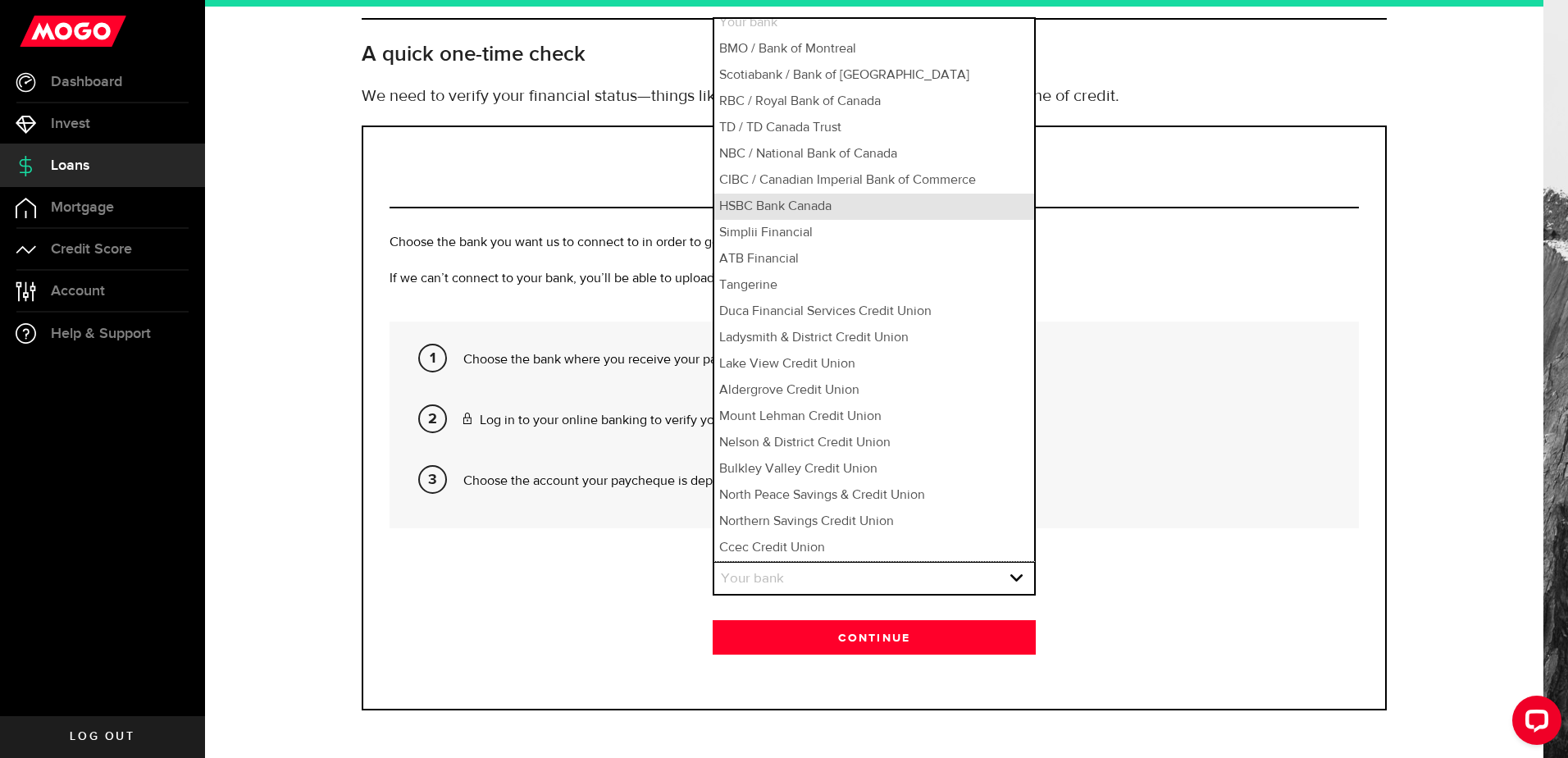
click at [812, 193] on li "HSBC Bank Canada" at bounding box center [874, 207] width 320 height 26
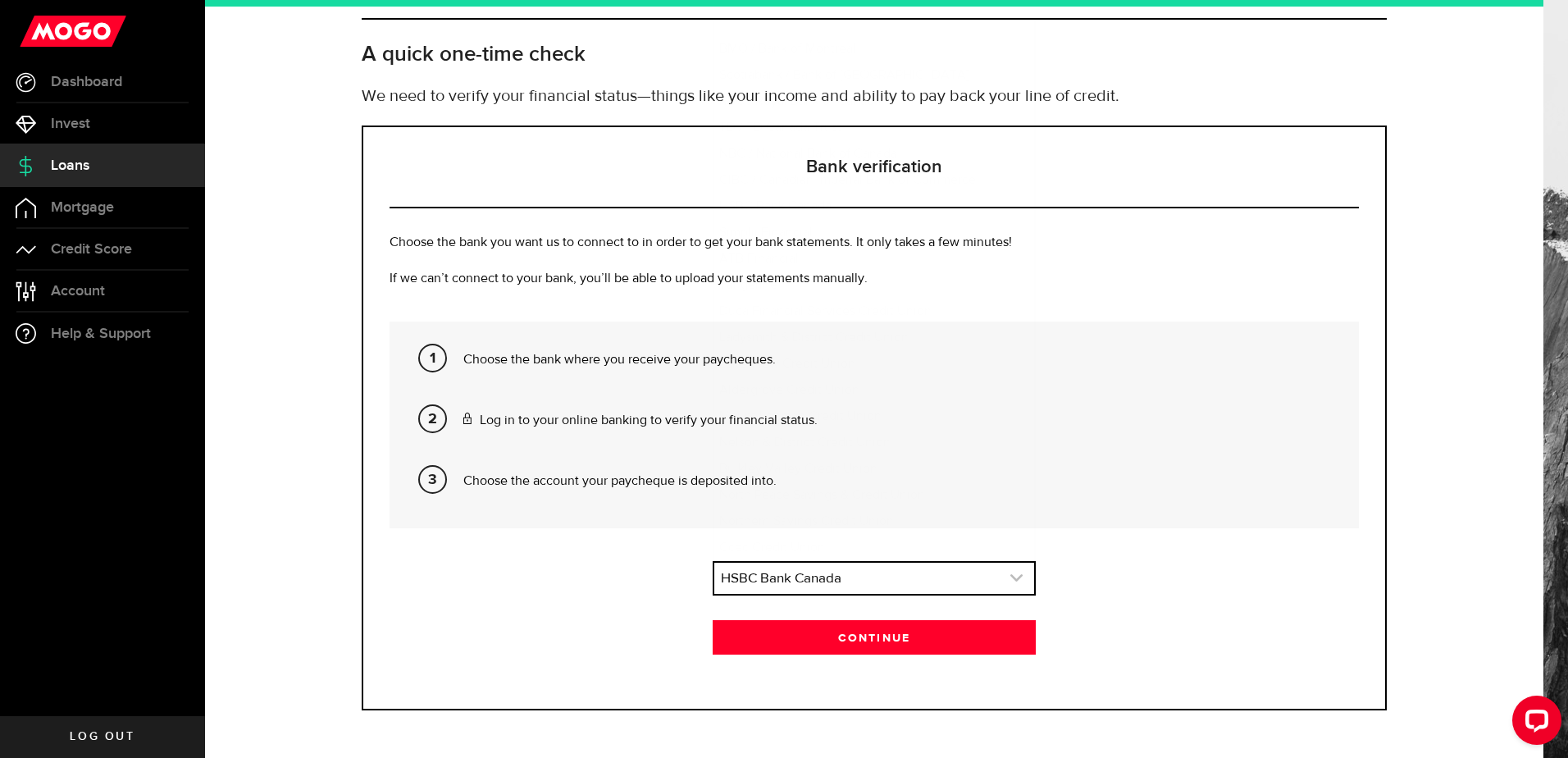
click at [997, 575] on link "expand select" at bounding box center [874, 579] width 320 height 31
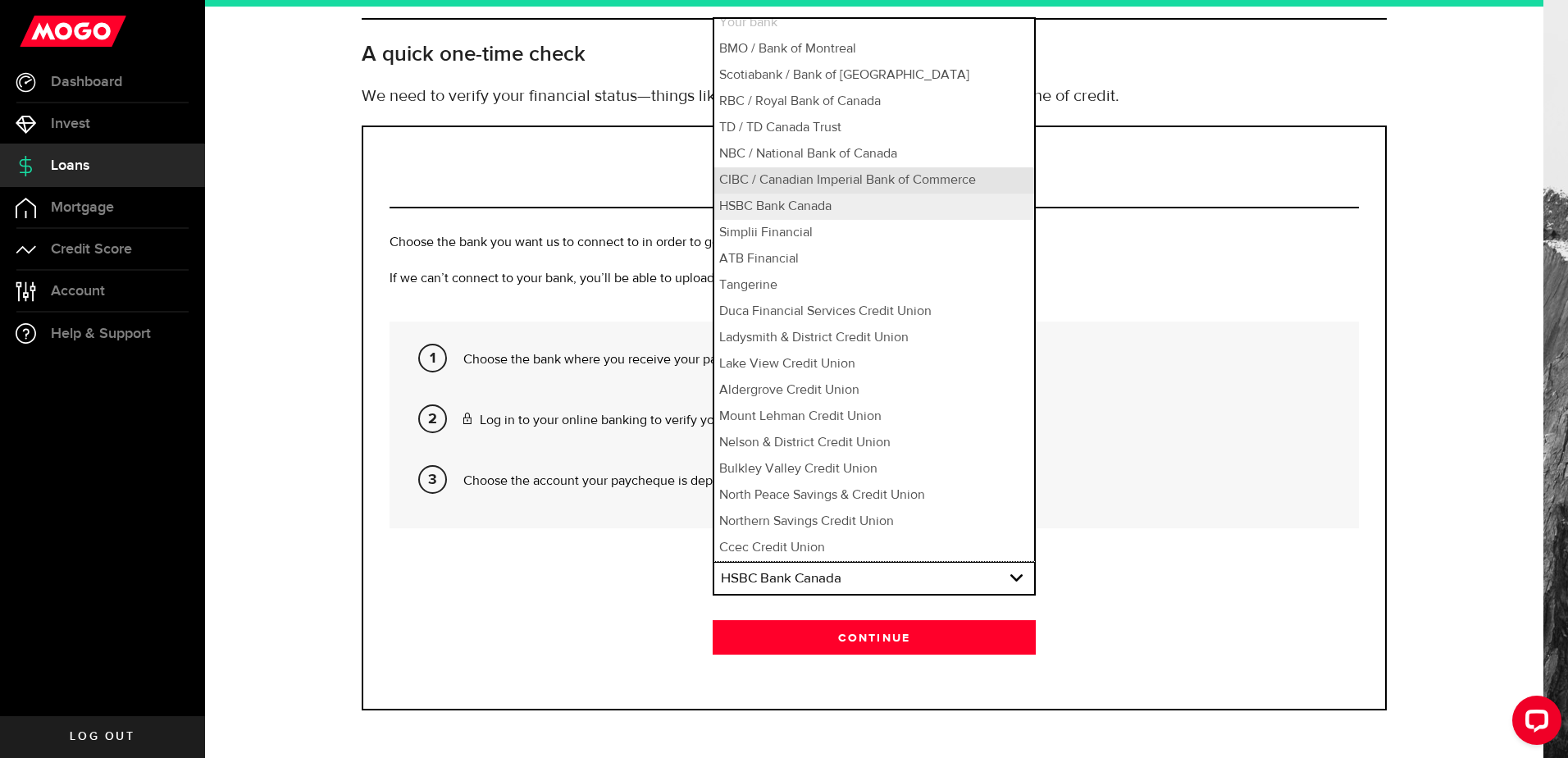
click at [782, 188] on li "CIBC / Canadian Imperial Bank of Commerce" at bounding box center [874, 180] width 320 height 26
select select "6"
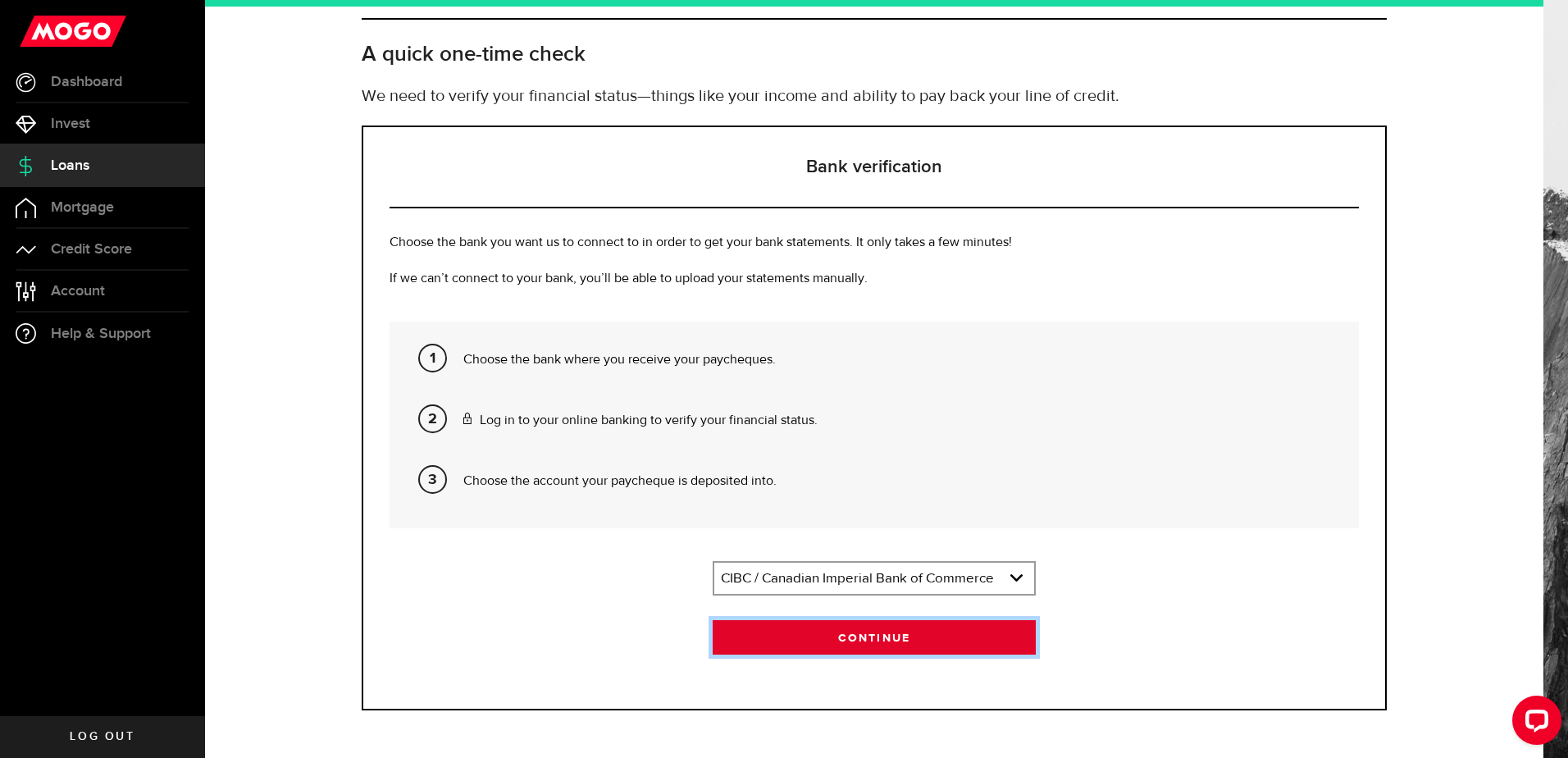
click at [870, 641] on button "Continue" at bounding box center [874, 637] width 323 height 35
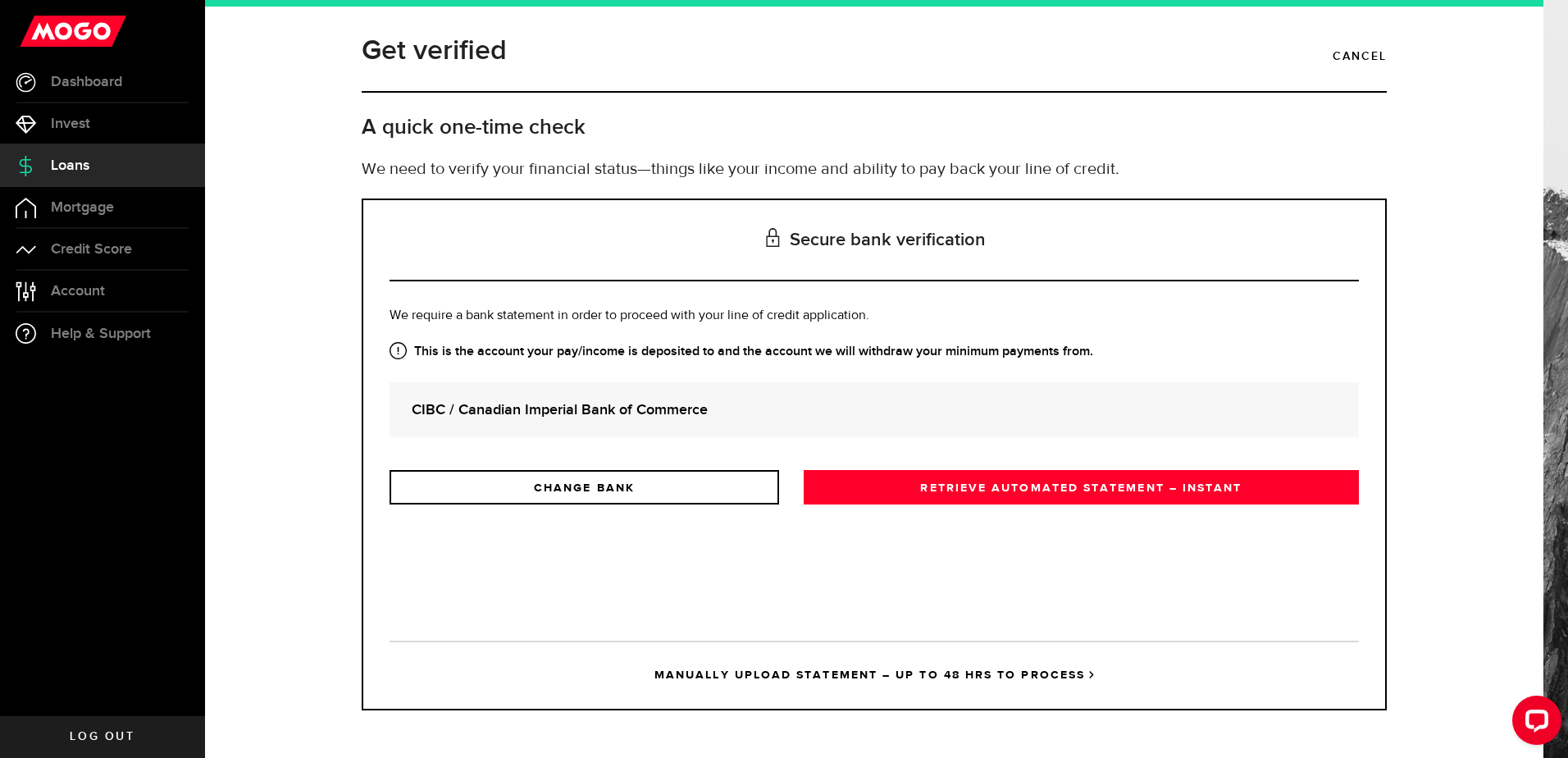
click at [1024, 488] on link "RETRIEVE AUTOMATED STATEMENT – INSTANT" at bounding box center [1081, 488] width 555 height 35
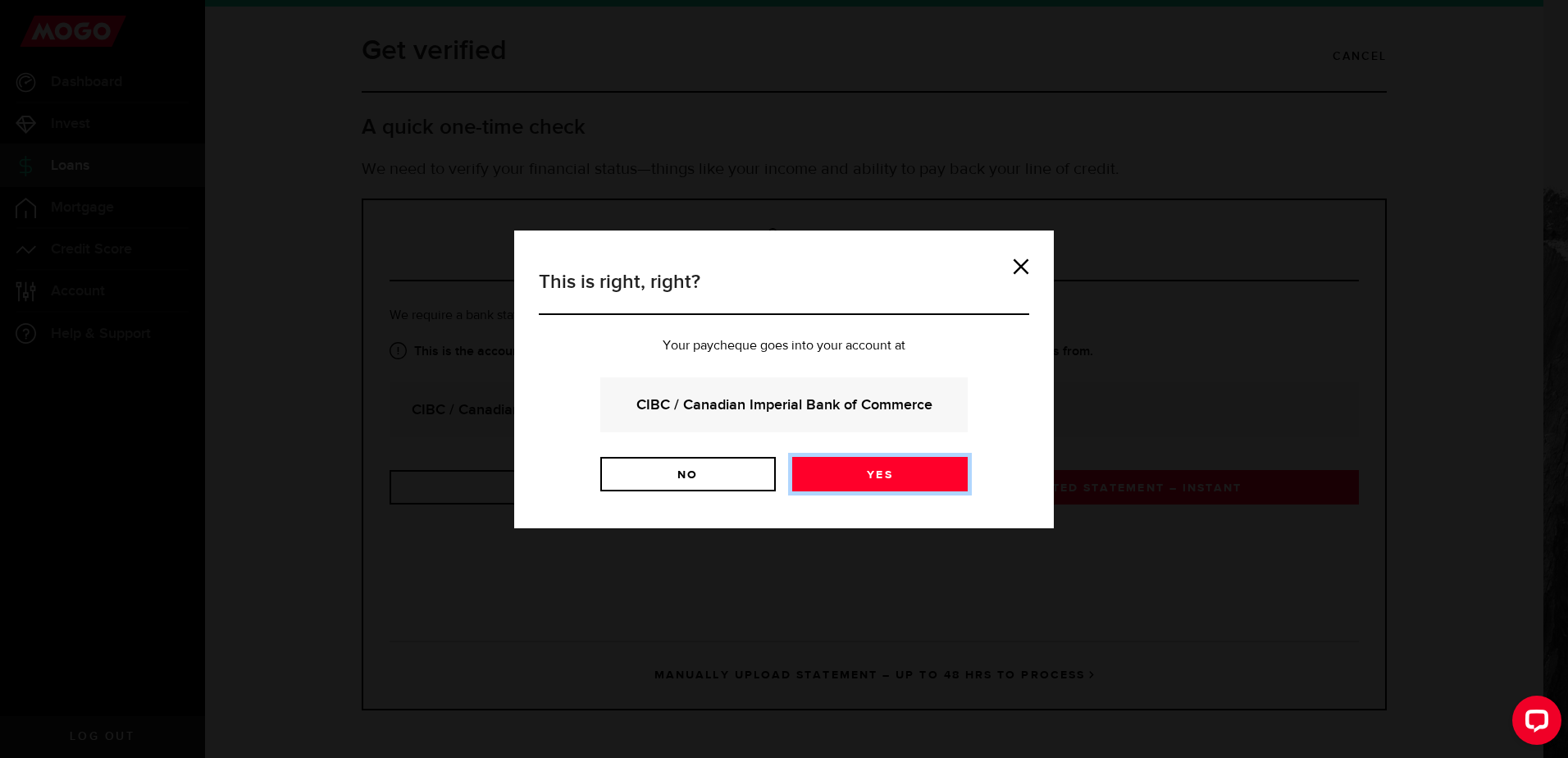
click at [871, 471] on link "Yes" at bounding box center [879, 474] width 175 height 35
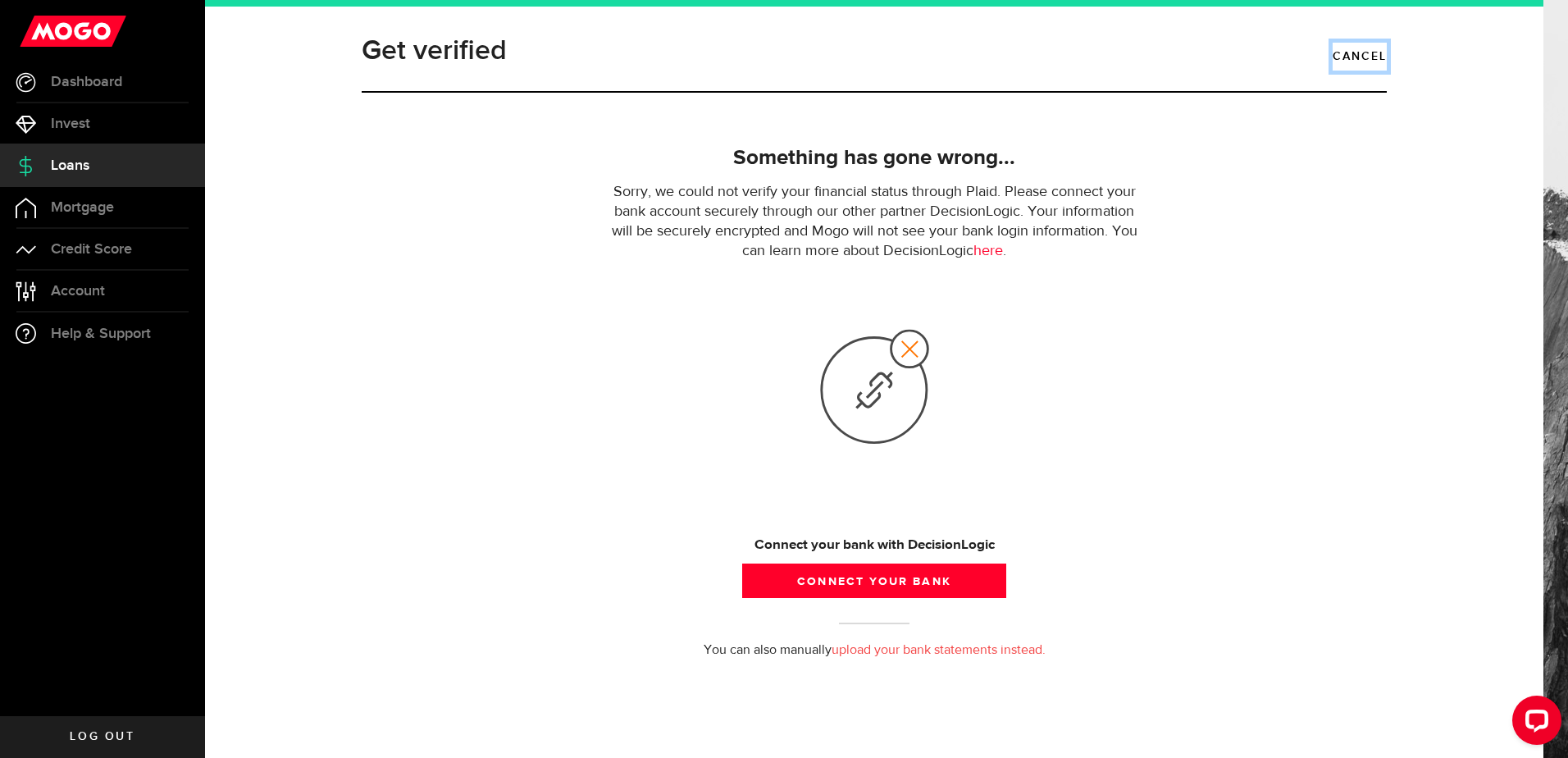
click at [1356, 50] on link "Cancel" at bounding box center [1359, 57] width 54 height 28
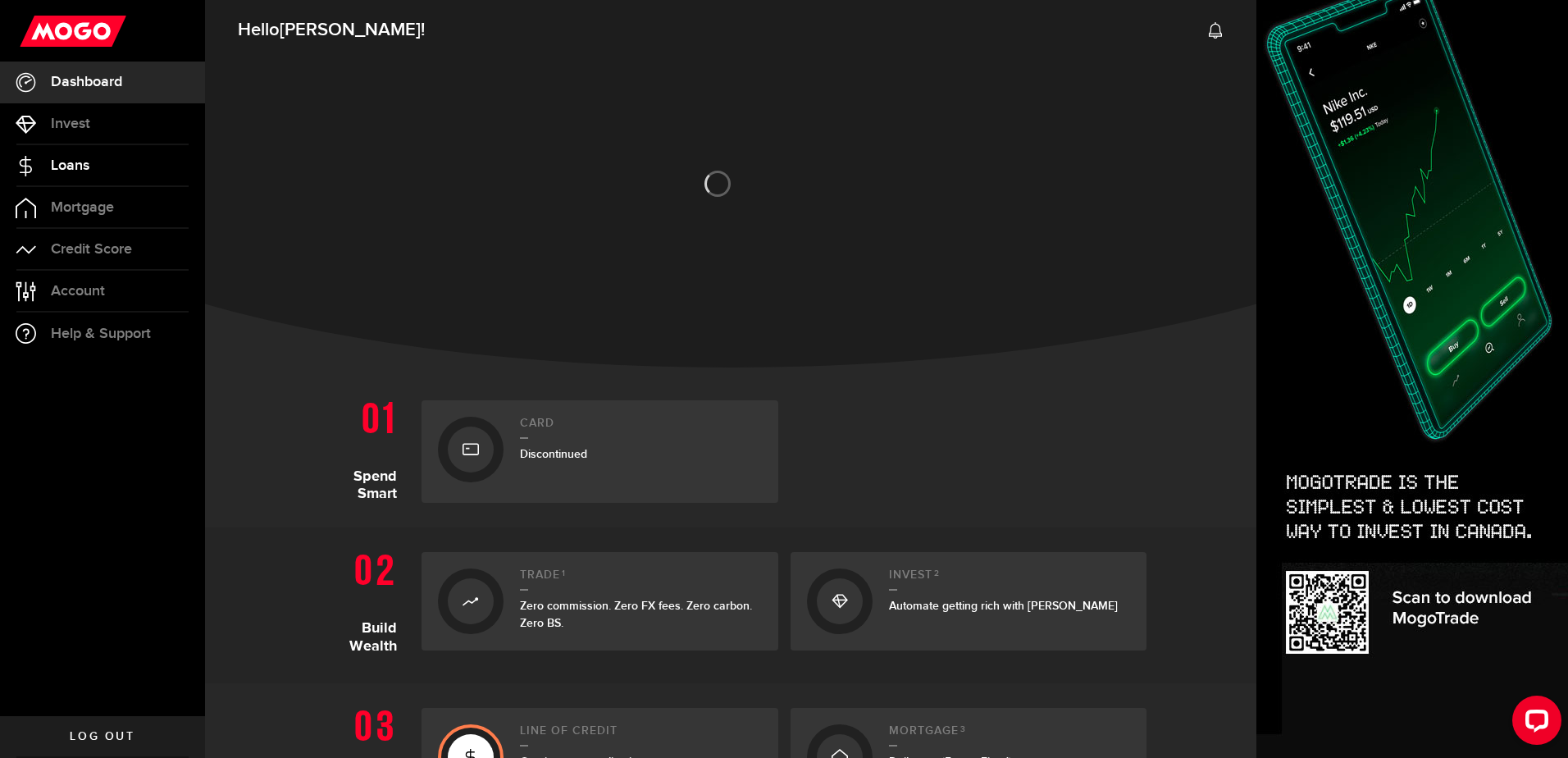
click at [67, 154] on link "Loans" at bounding box center [102, 166] width 205 height 41
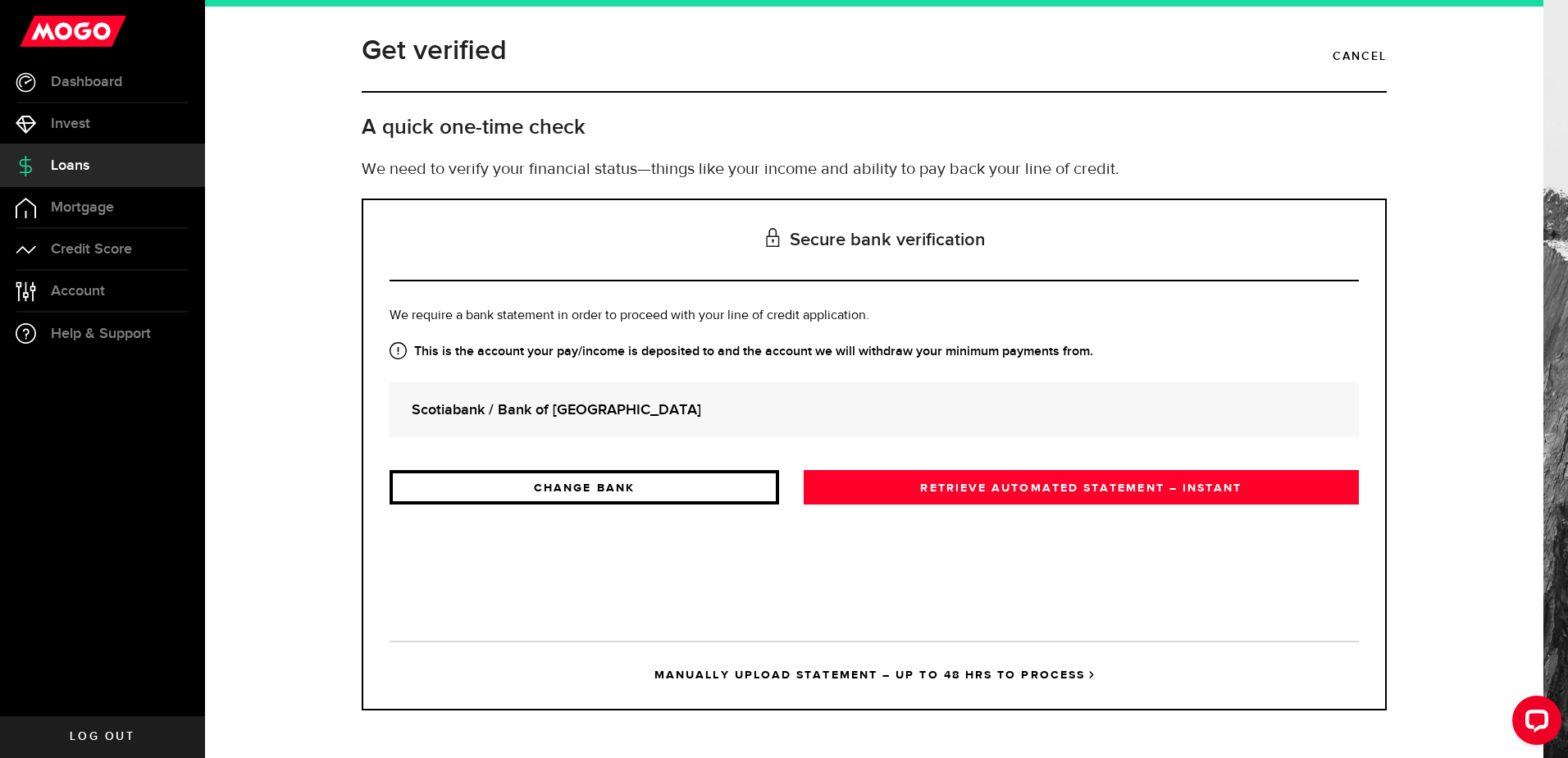
click at [584, 483] on link "CHANGE BANK" at bounding box center [584, 488] width 389 height 35
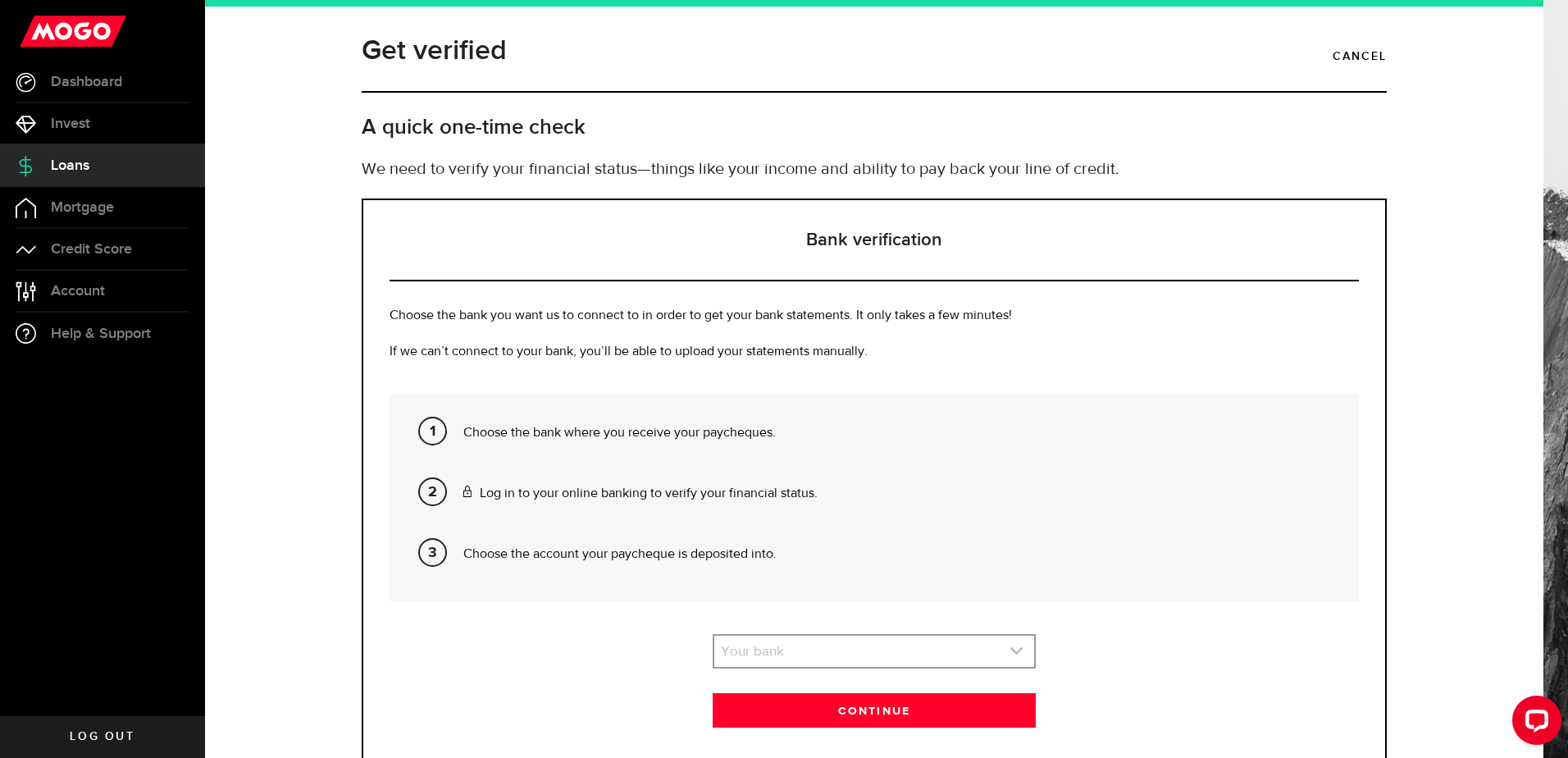
click at [1013, 656] on icon "expand select" at bounding box center [1016, 651] width 14 height 14
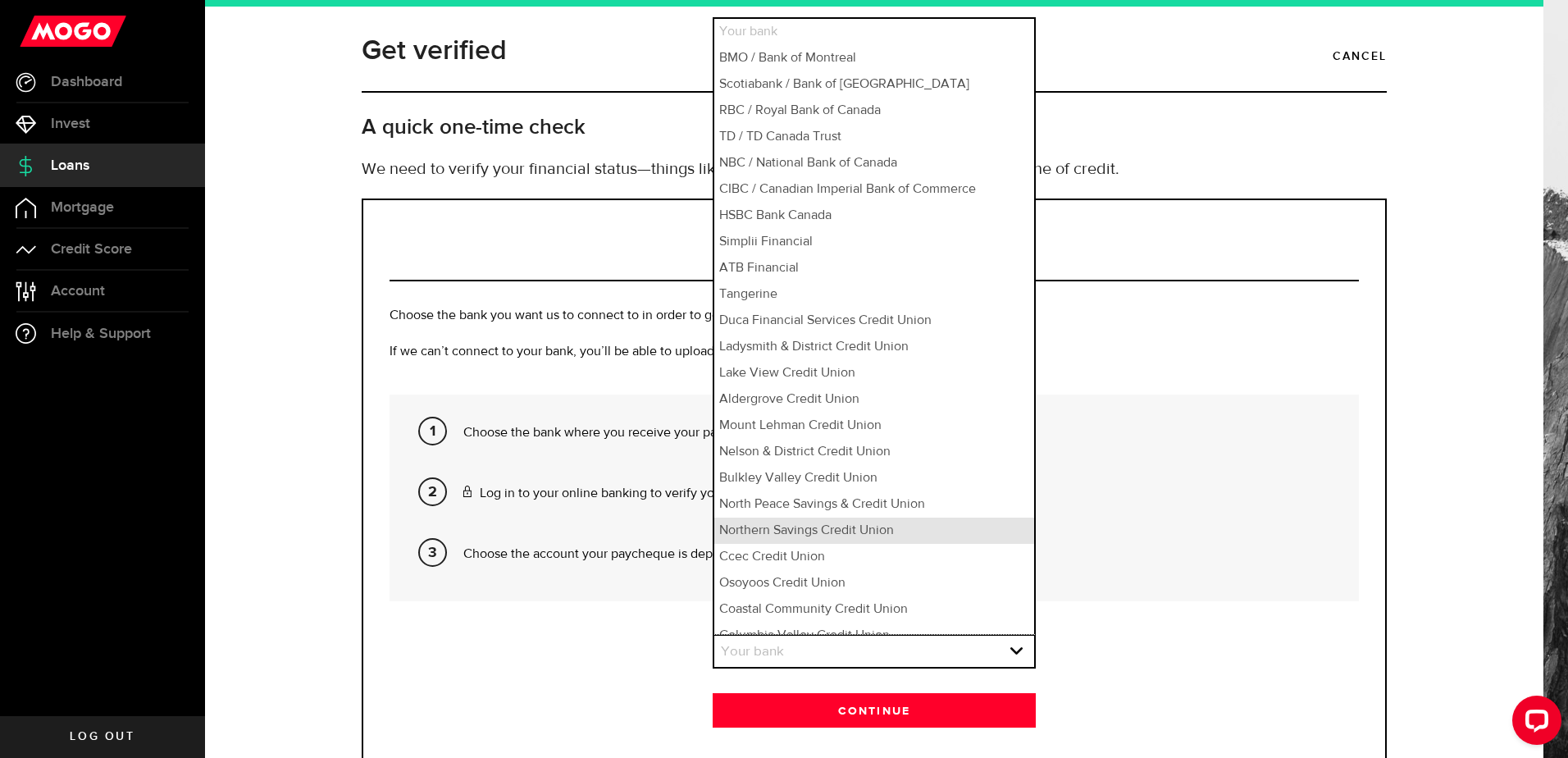
scroll to position [15, 0]
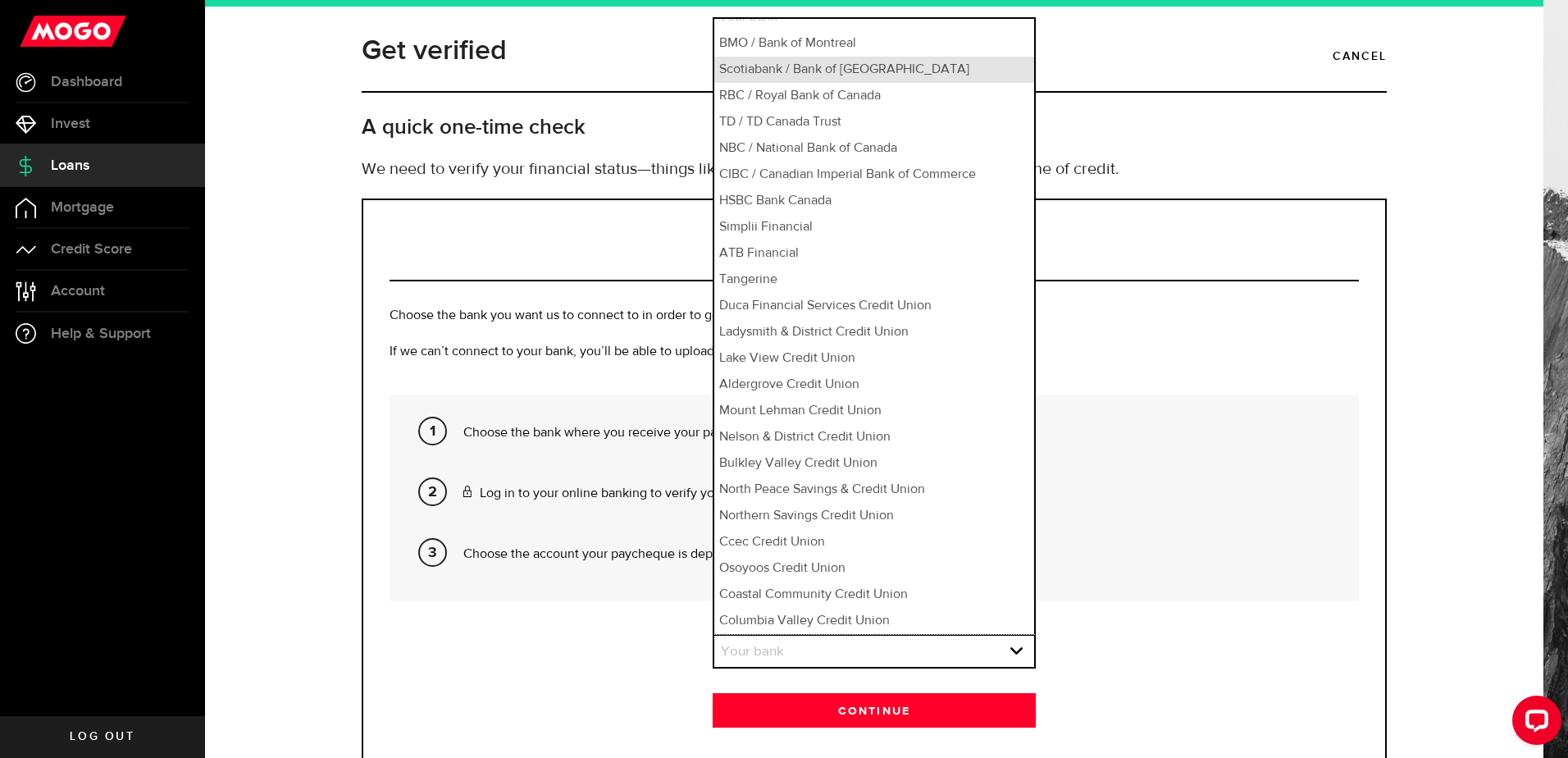
click at [755, 74] on li "Scotiabank / Bank of [GEOGRAPHIC_DATA]" at bounding box center [874, 69] width 320 height 26
select select "2"
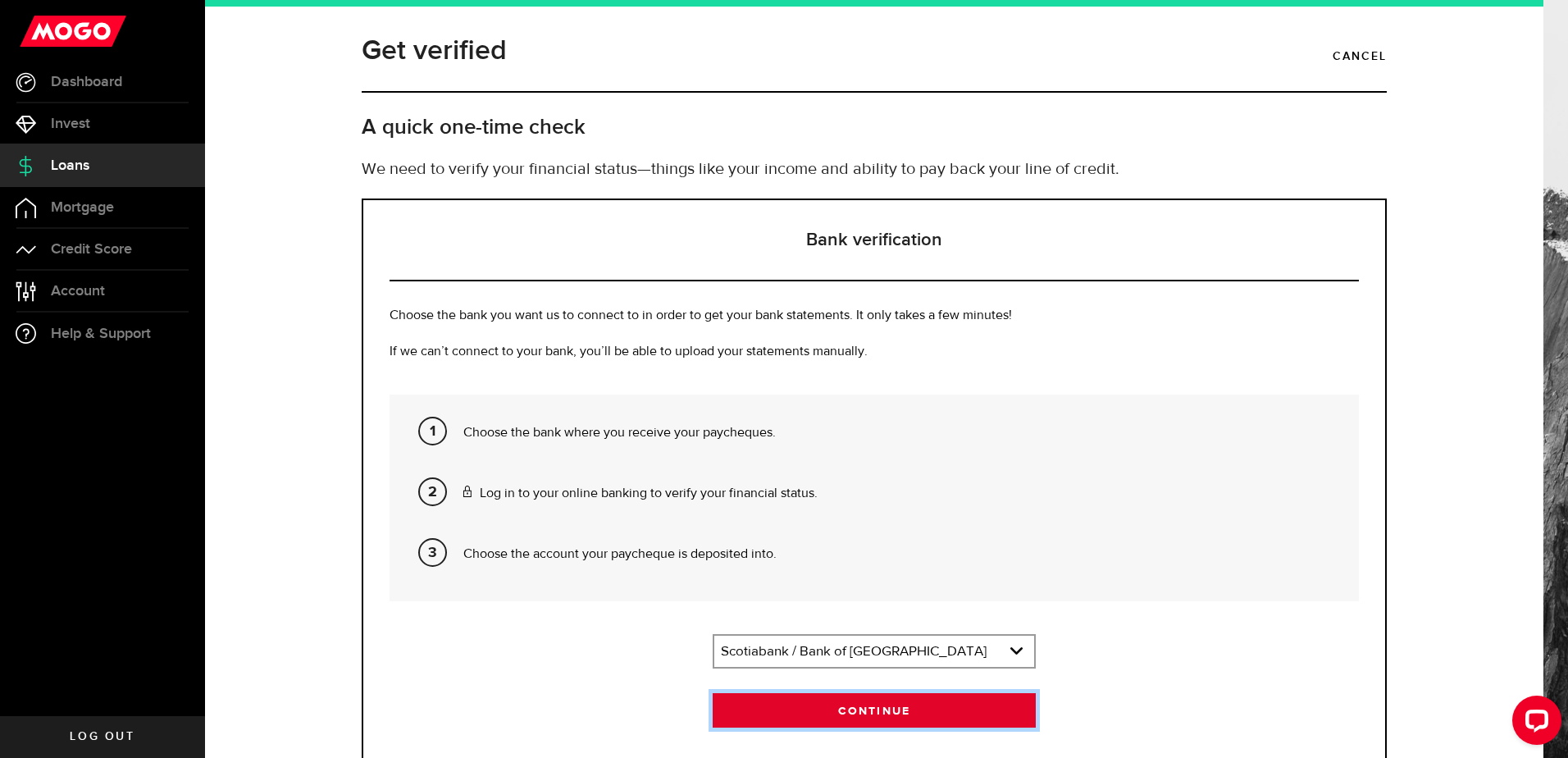
click at [865, 712] on button "Continue" at bounding box center [874, 710] width 323 height 35
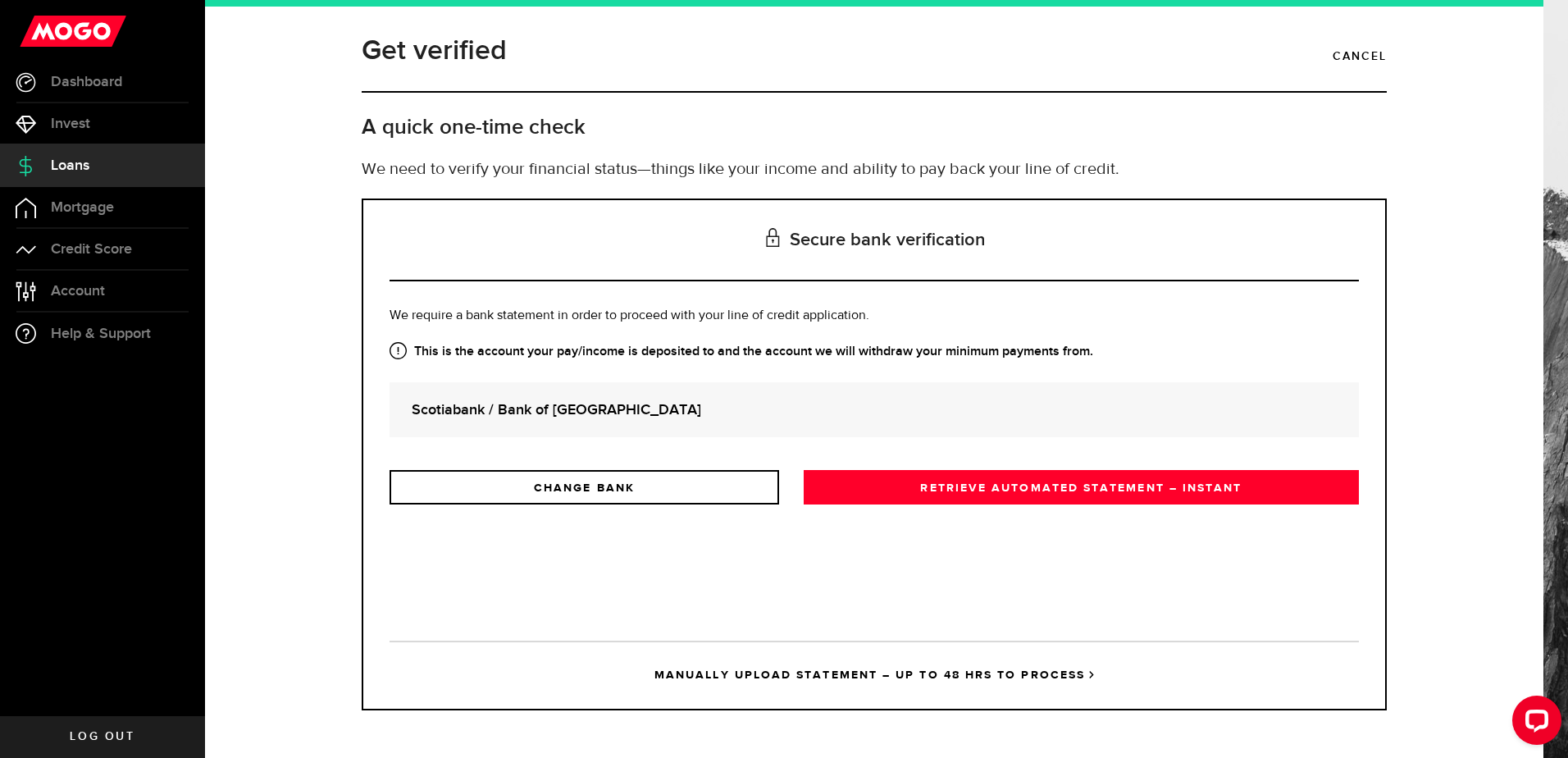
click at [914, 675] on link "MANUALLY UPLOAD STATEMENT – UP TO 48 HRS TO PROCESS" at bounding box center [874, 675] width 970 height 68
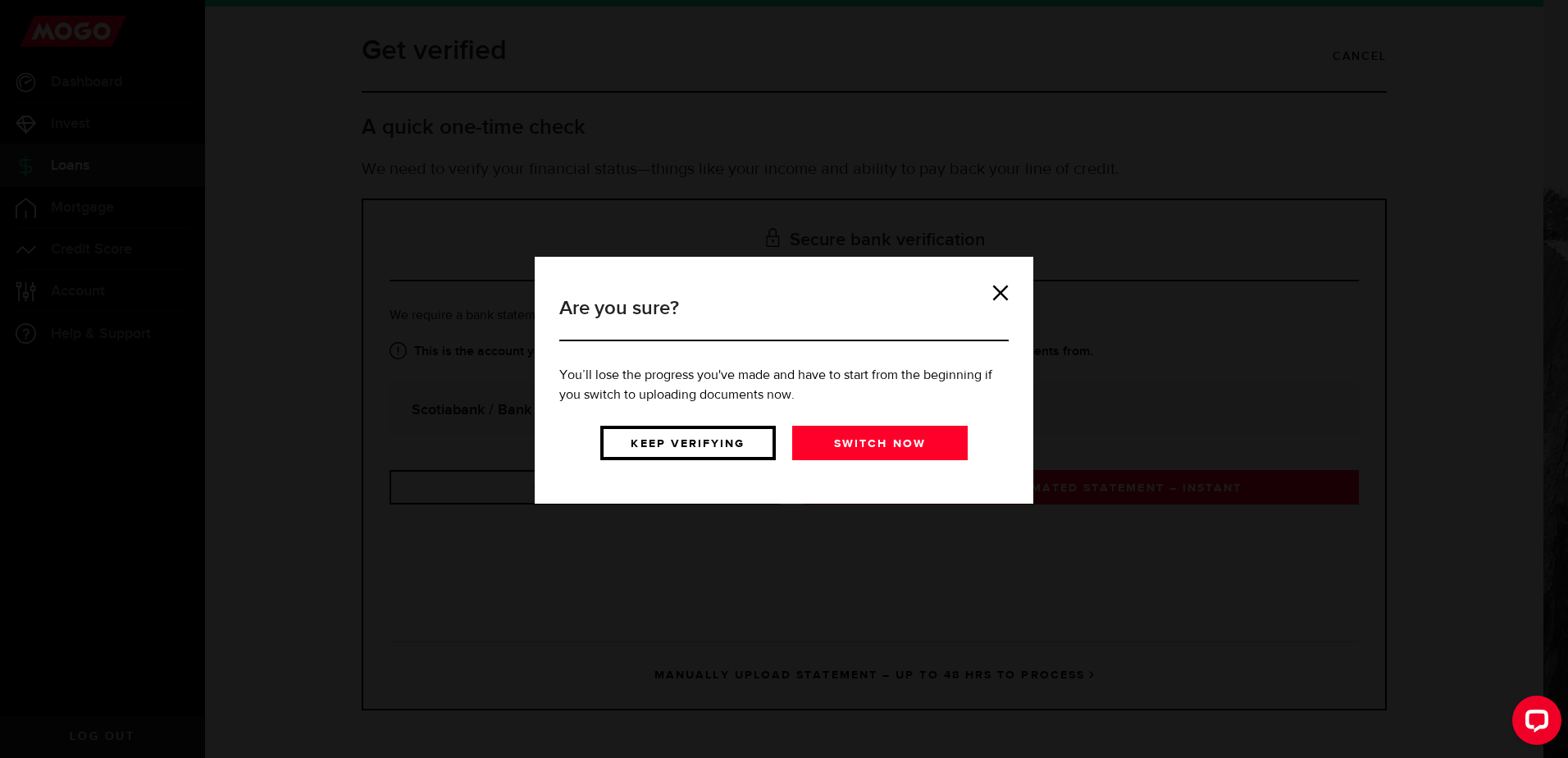
click at [688, 445] on link "Keep verifying" at bounding box center [688, 443] width 175 height 35
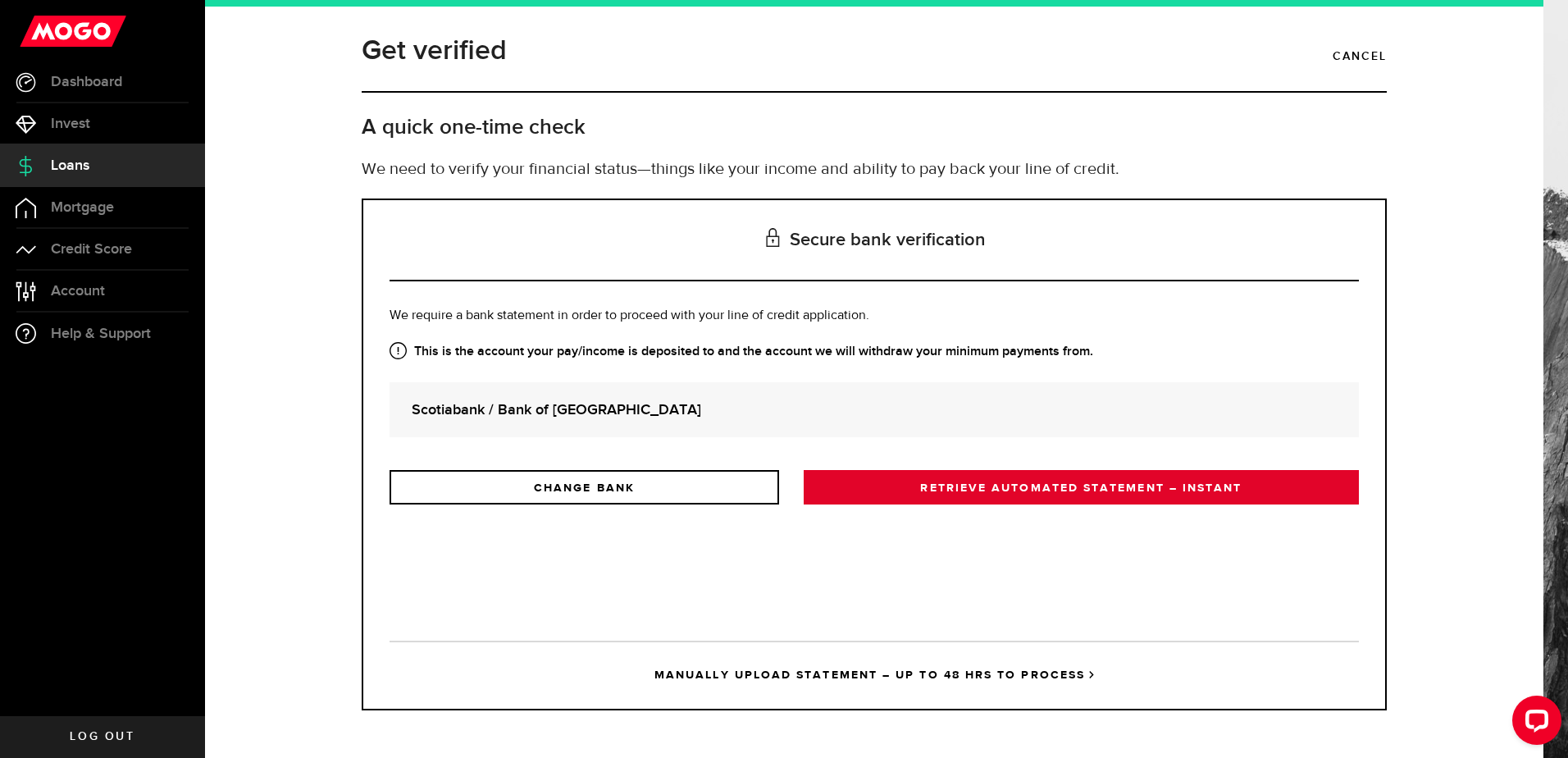
click at [1029, 489] on link "RETRIEVE AUTOMATED STATEMENT – INSTANT" at bounding box center [1081, 488] width 555 height 35
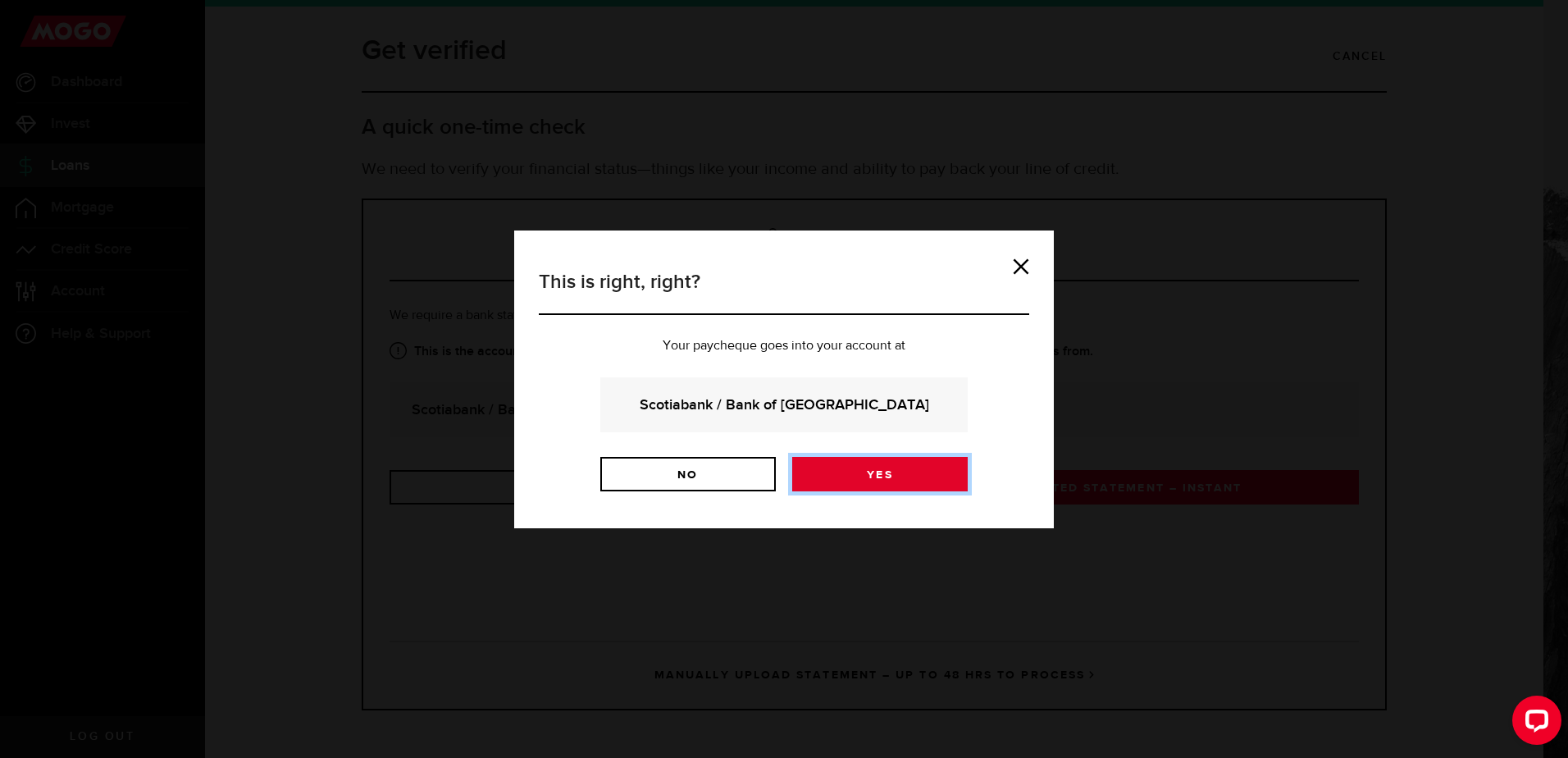
click at [881, 457] on link "Yes" at bounding box center [879, 474] width 175 height 35
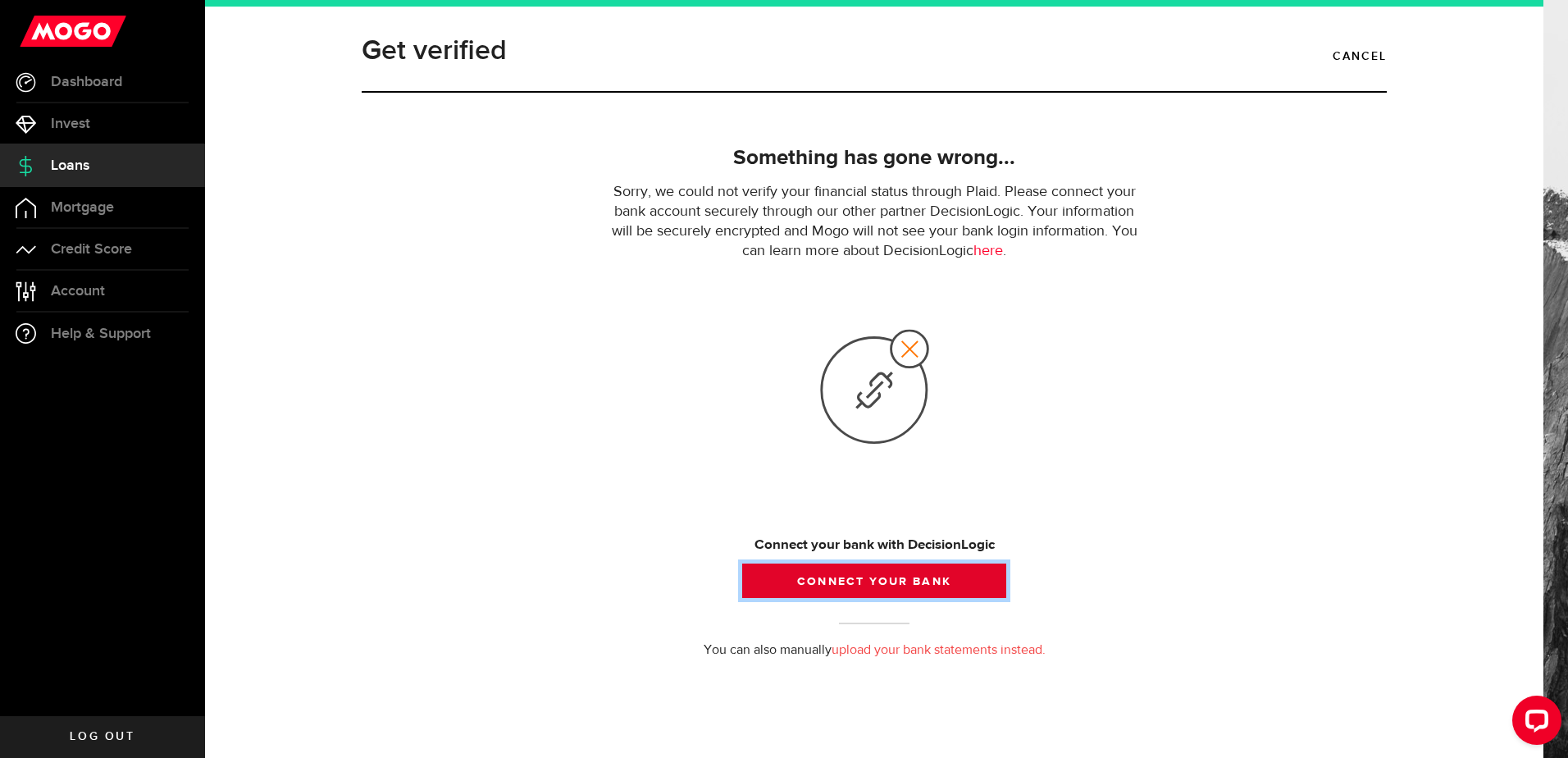
click at [889, 579] on button "Connect your bank" at bounding box center [874, 581] width 264 height 35
